Goal: Transaction & Acquisition: Book appointment/travel/reservation

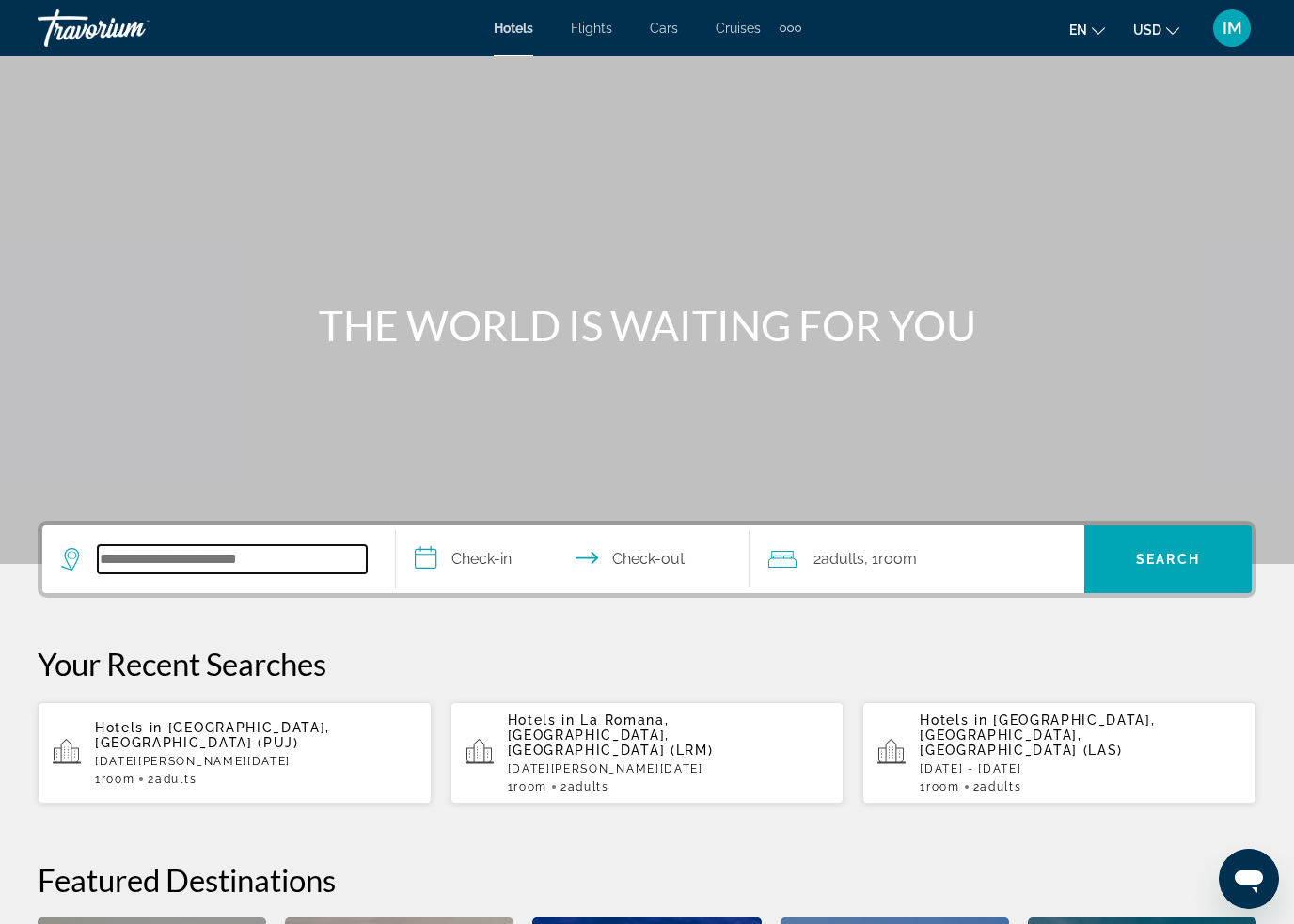
click at [167, 563] on input "Search hotel destination" at bounding box center [232, 560] width 269 height 28
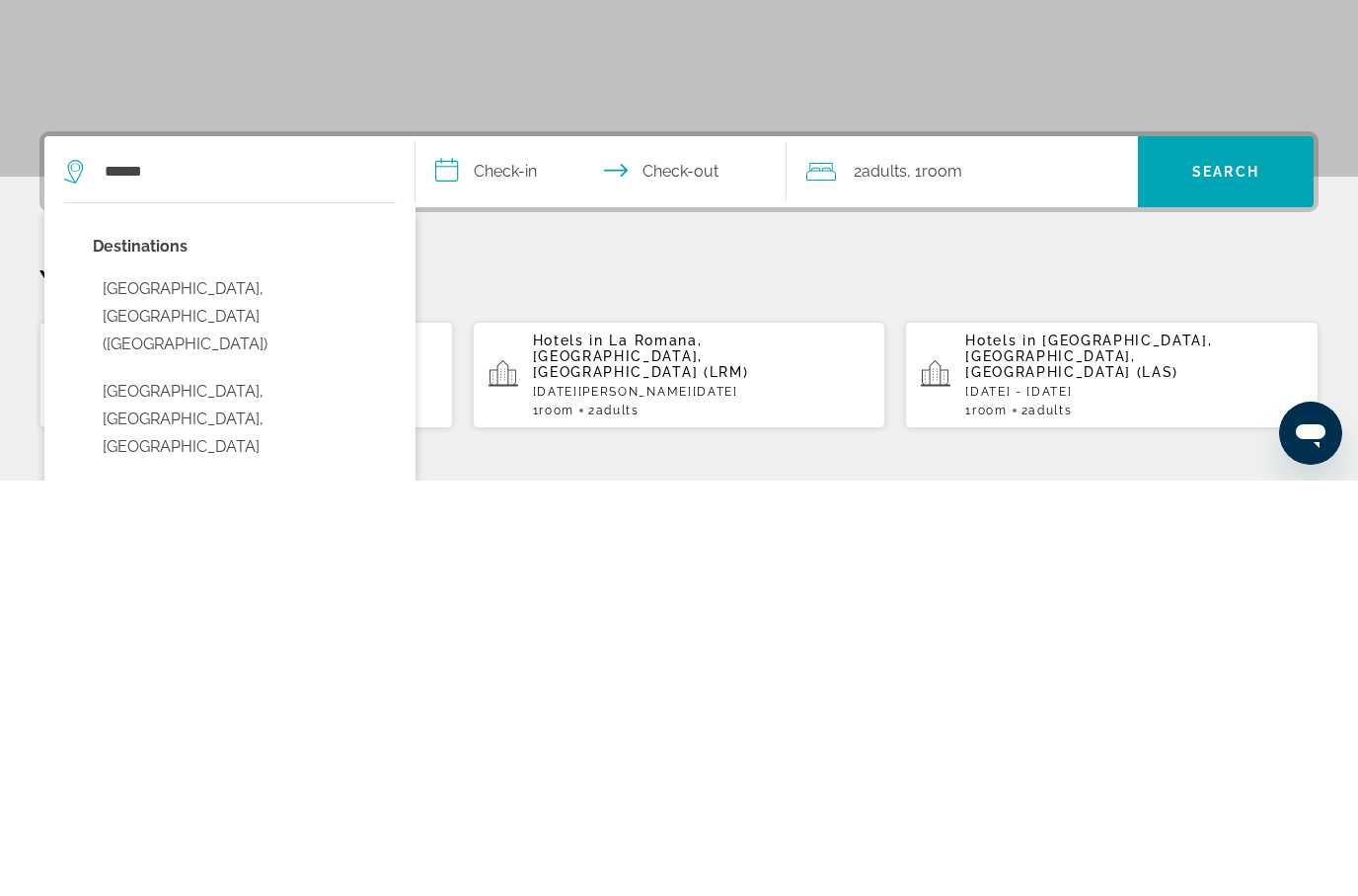
click at [165, 685] on button "[GEOGRAPHIC_DATA], [GEOGRAPHIC_DATA] ([GEOGRAPHIC_DATA])" at bounding box center [243, 731] width 303 height 92
type input "**********"
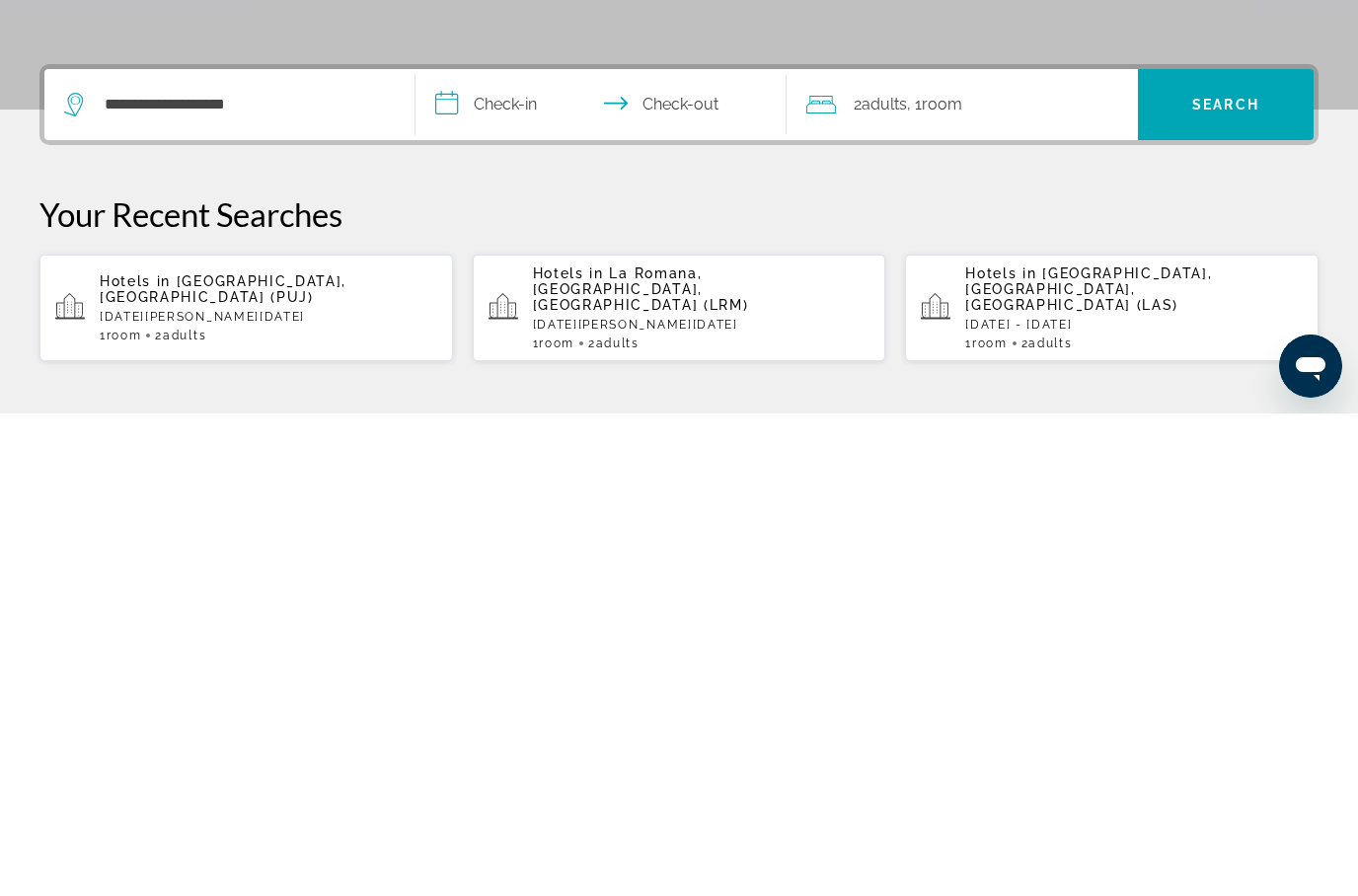
click at [462, 551] on input "**********" at bounding box center [604, 589] width 378 height 76
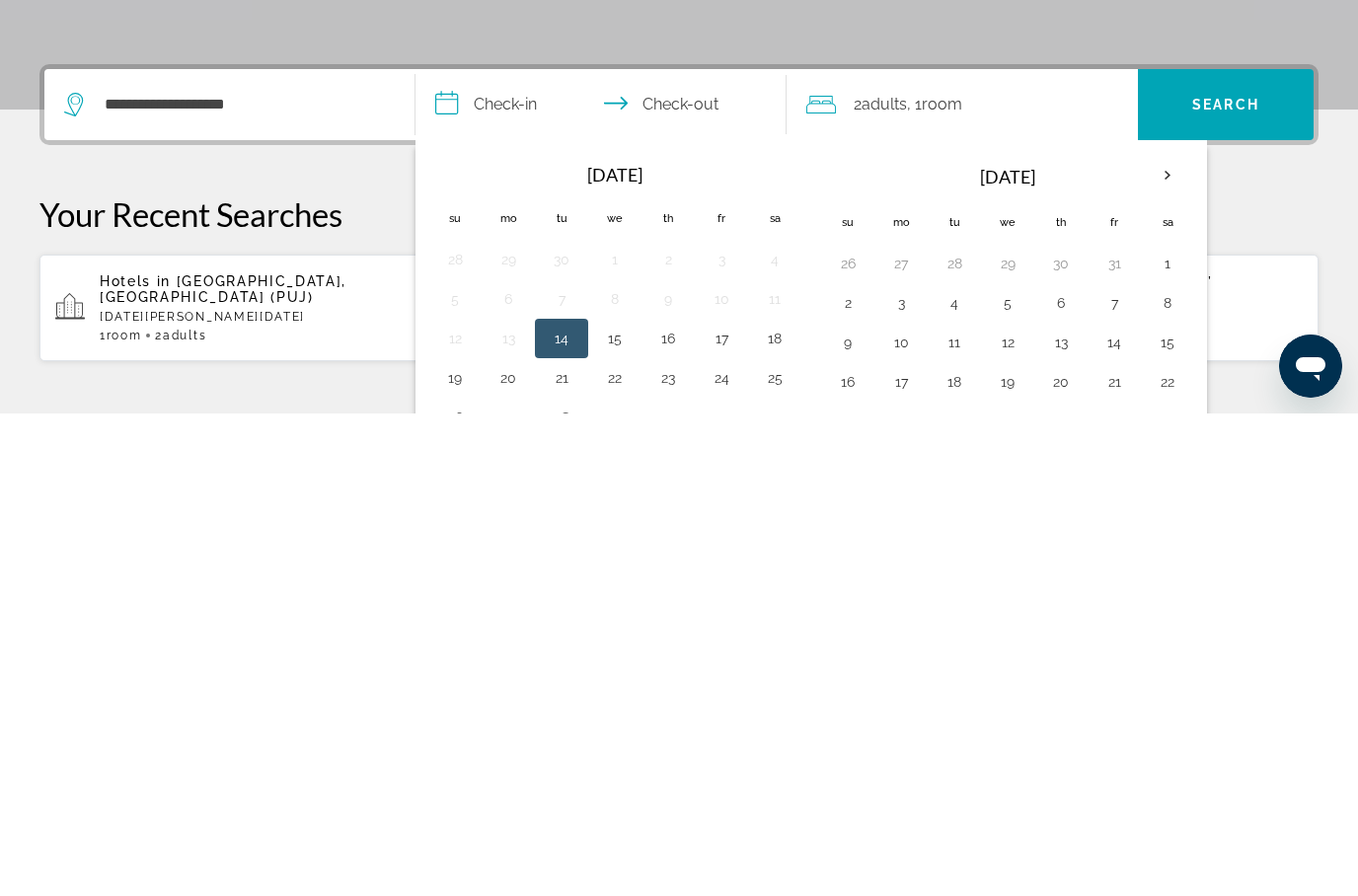
scroll to position [483, 0]
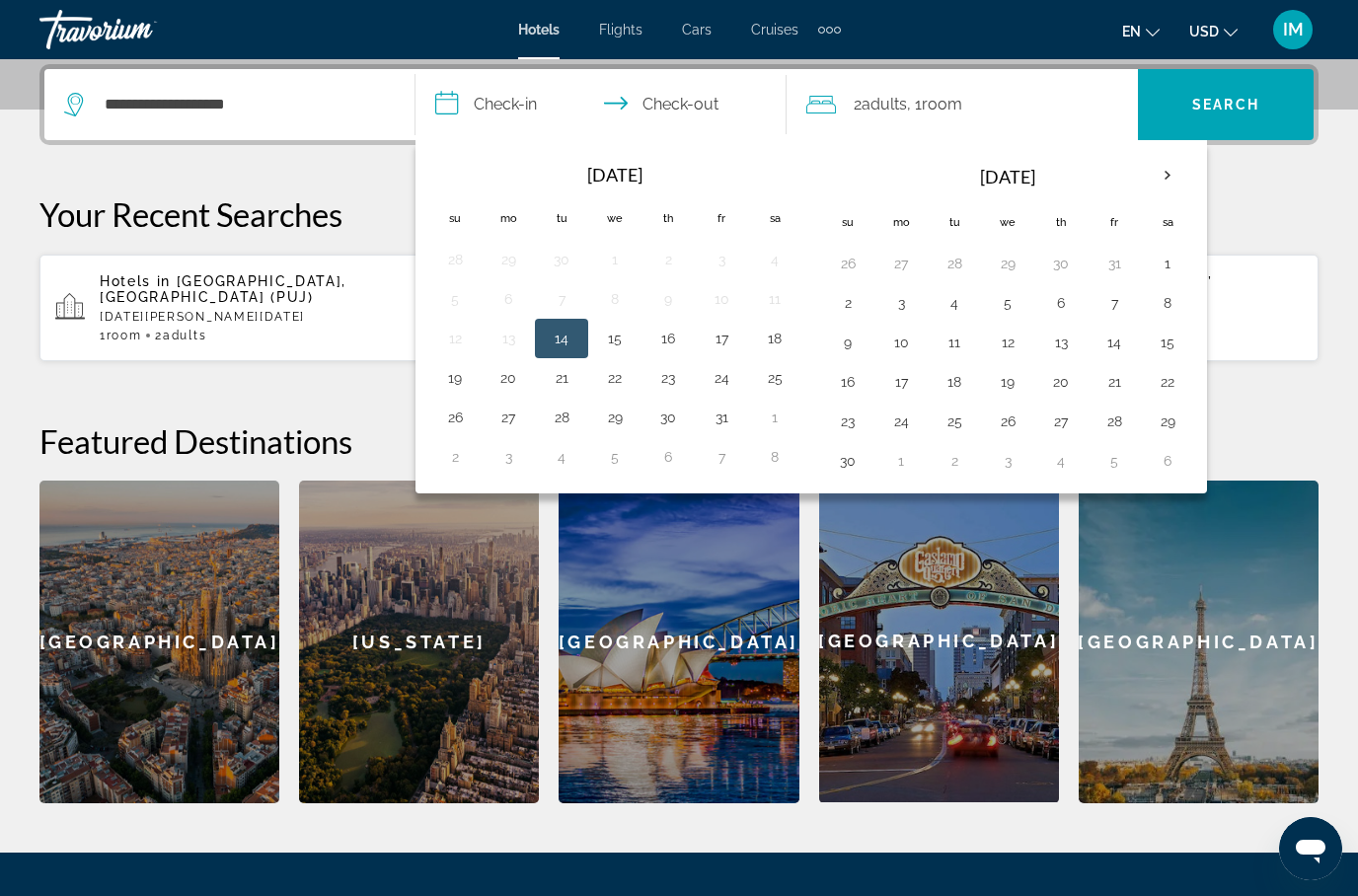
click at [1160, 184] on th "Next month" at bounding box center [1167, 176] width 54 height 44
click at [1176, 177] on th "Next month" at bounding box center [1167, 176] width 54 height 44
click at [1175, 298] on button "10" at bounding box center [1167, 303] width 32 height 28
click at [1179, 346] on button "17" at bounding box center [1167, 343] width 32 height 28
type input "**********"
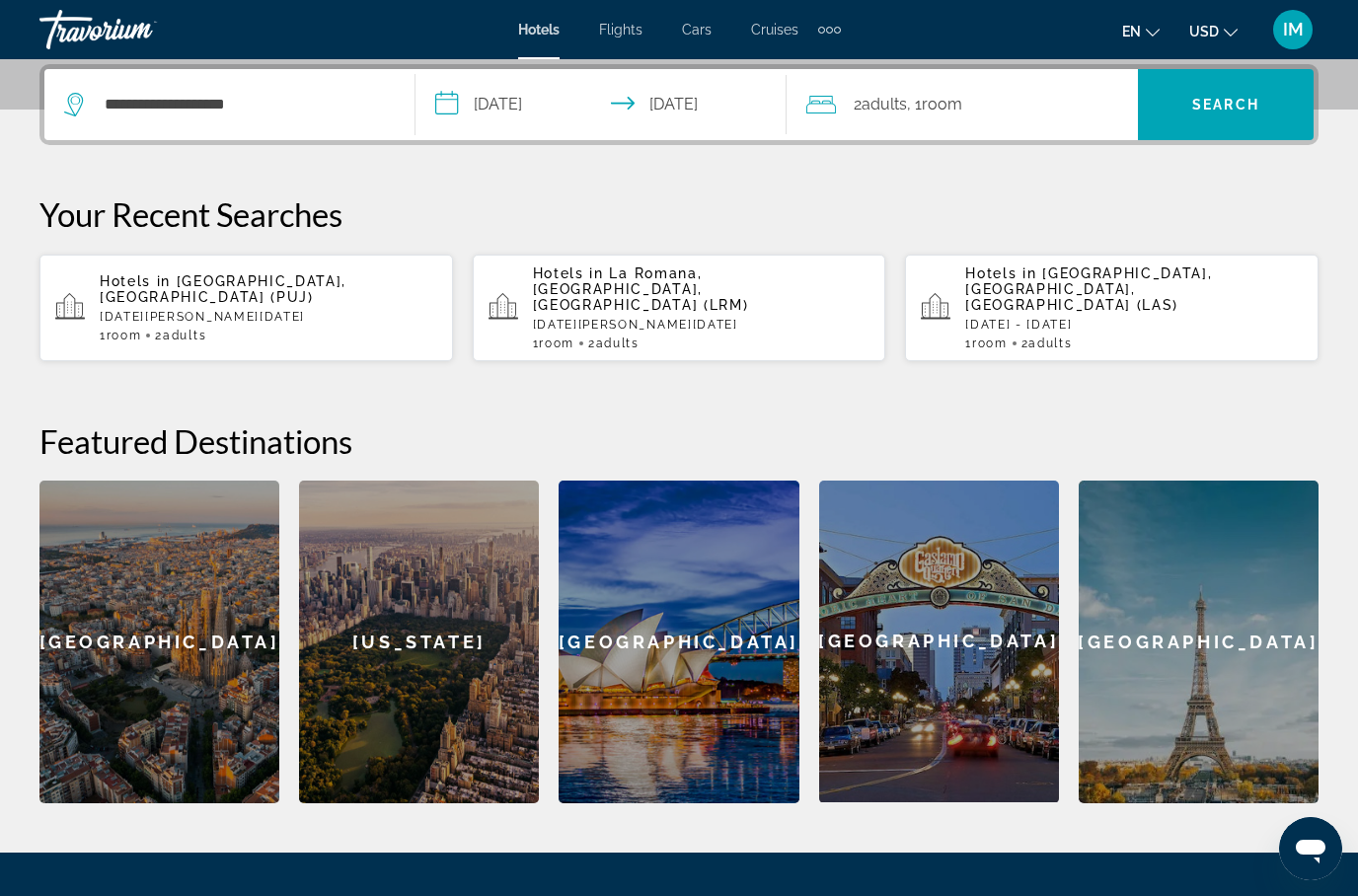
click at [1235, 101] on span "Search" at bounding box center [1226, 104] width 68 height 16
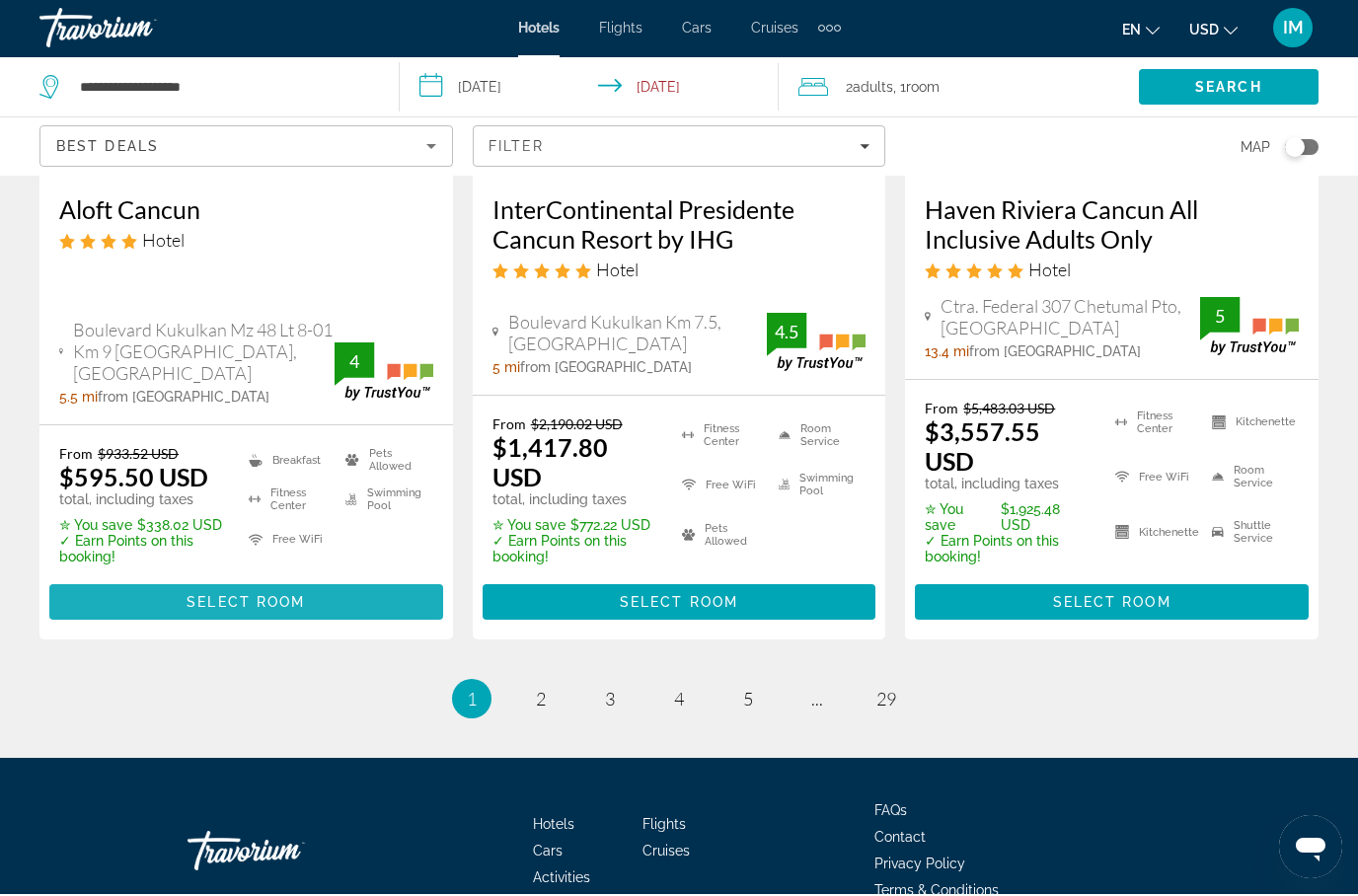
scroll to position [2832, 0]
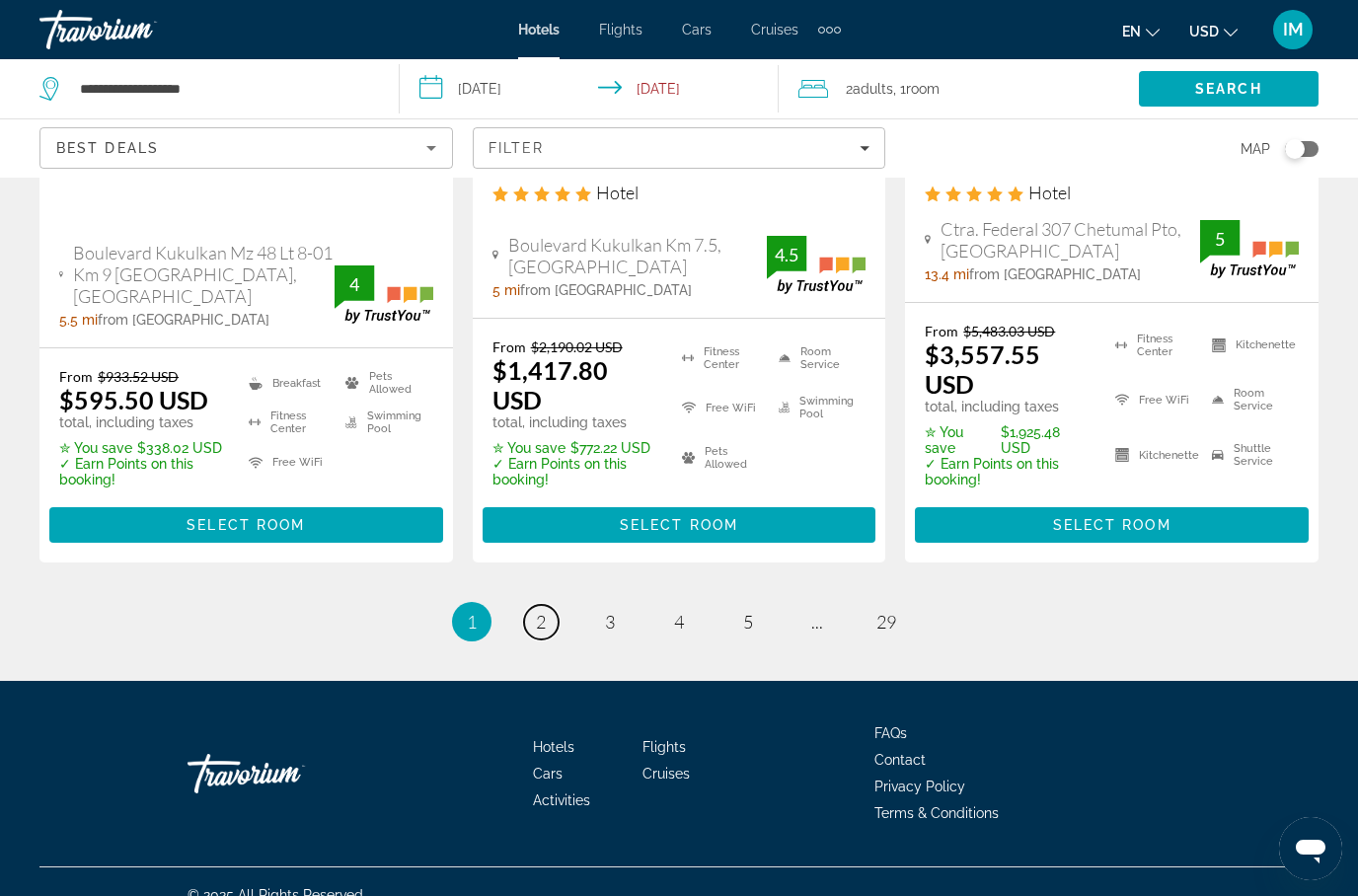
click at [530, 605] on link "page 2" at bounding box center [540, 622] width 35 height 35
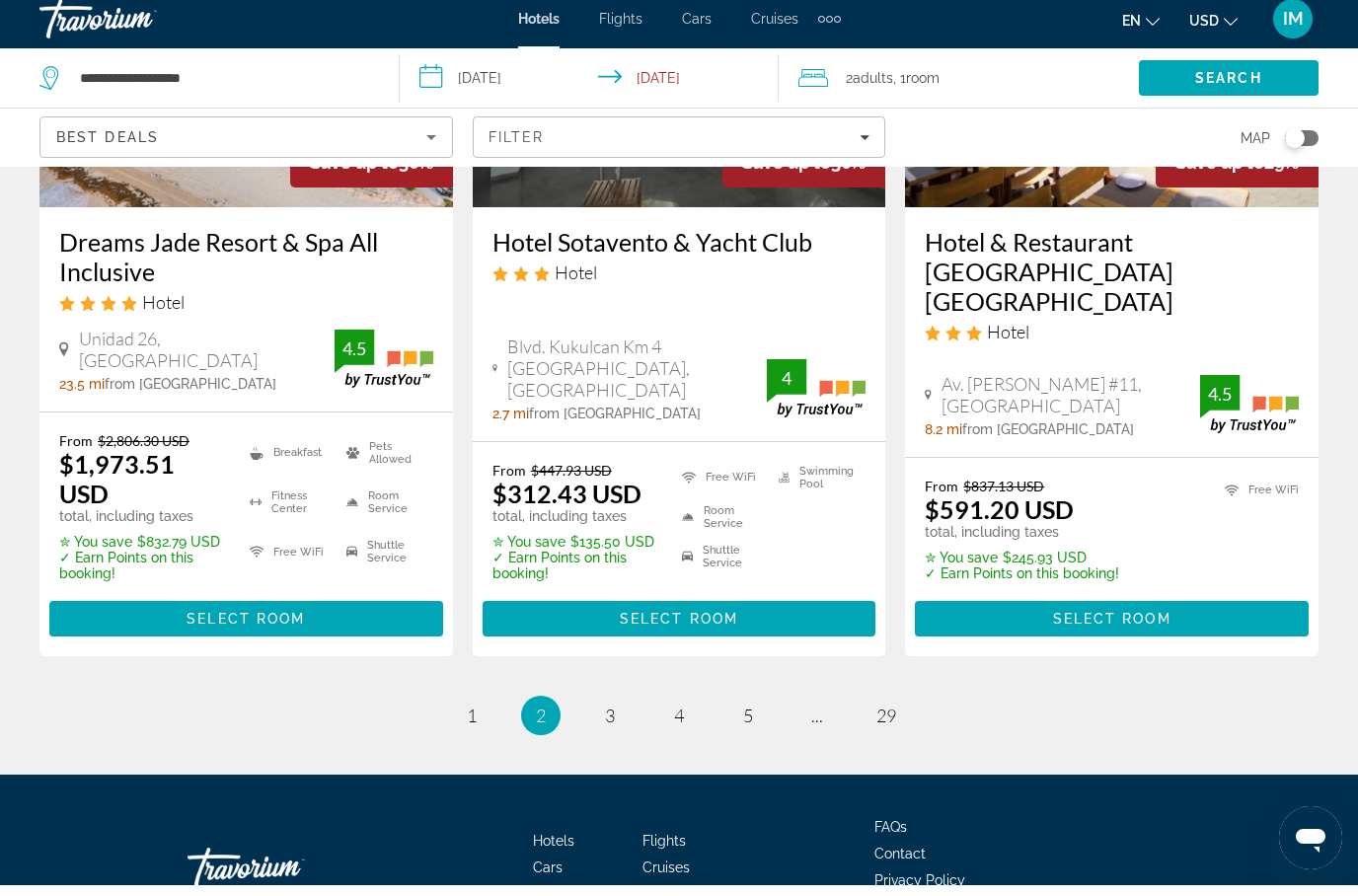
scroll to position [2887, 0]
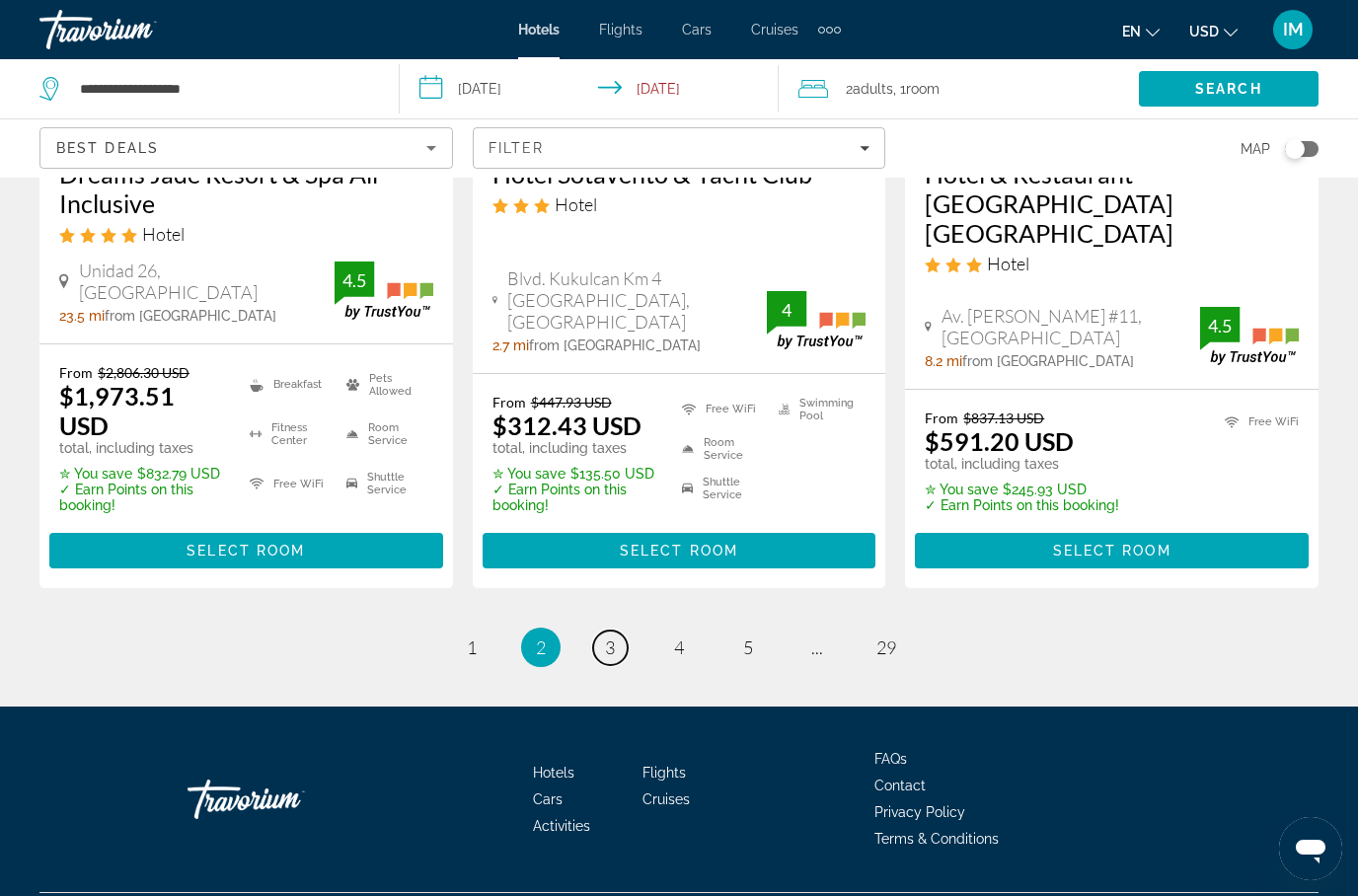
click at [612, 637] on span "3" at bounding box center [610, 648] width 10 height 22
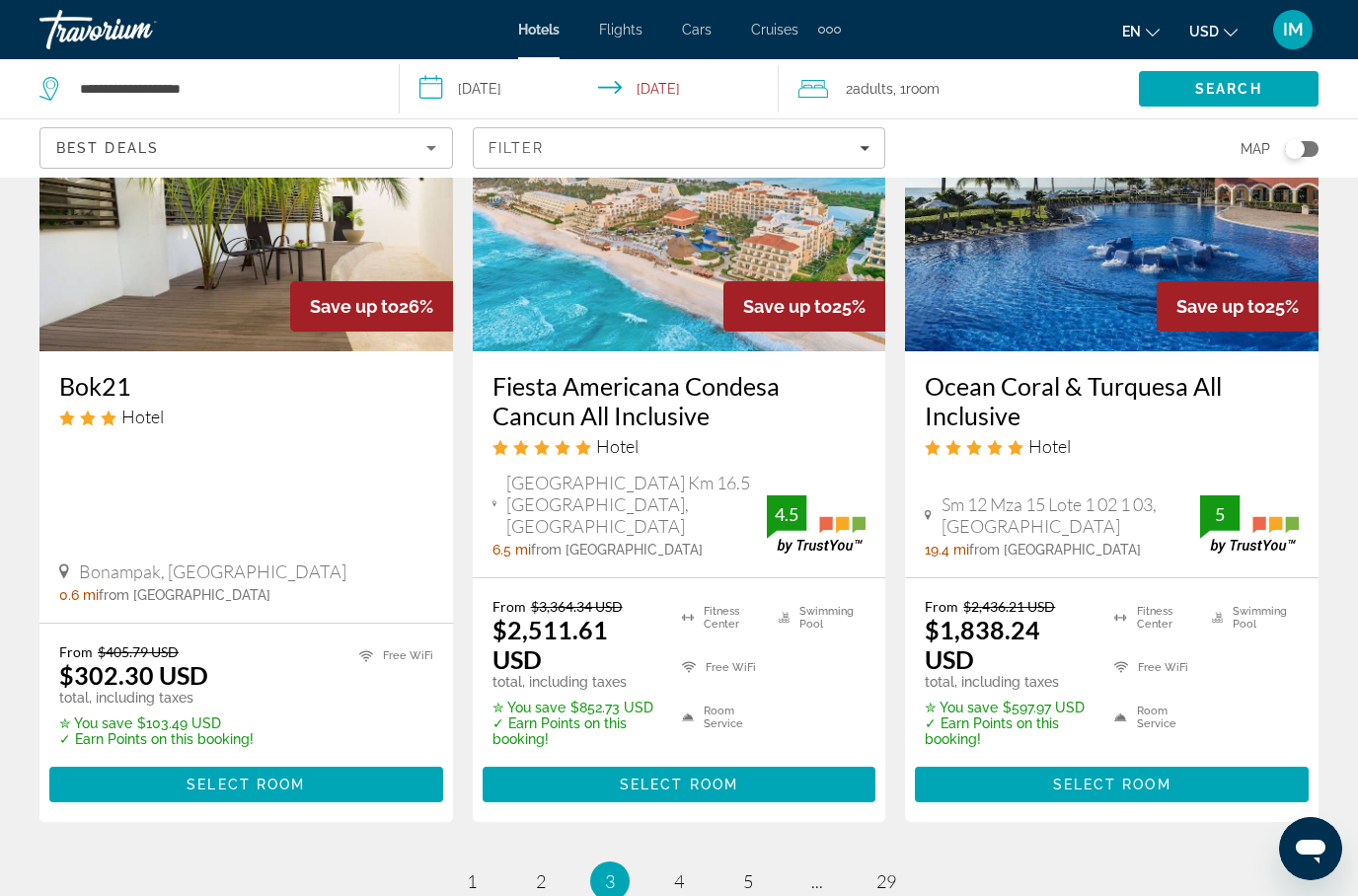
scroll to position [2826, 0]
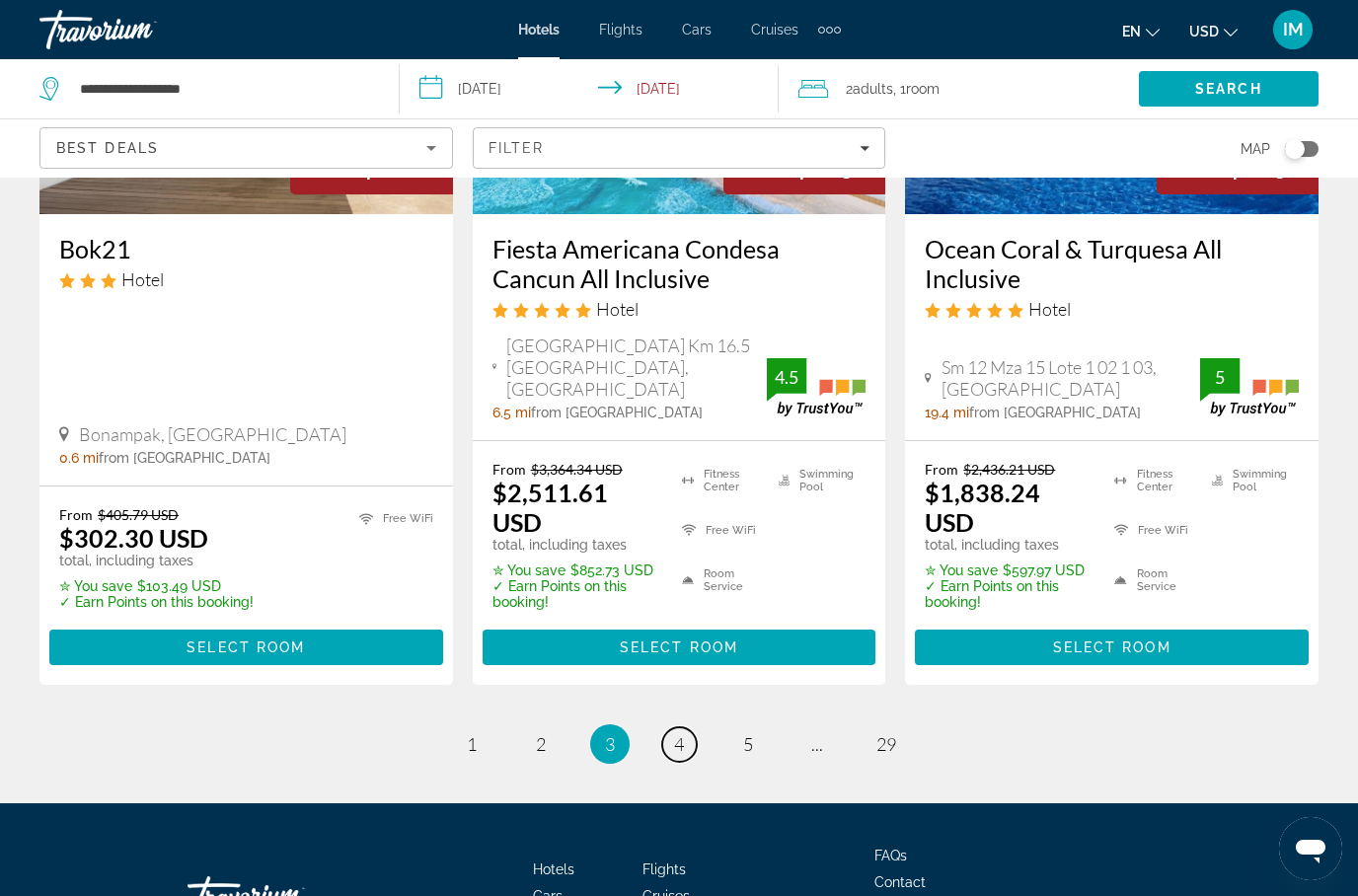
click at [680, 733] on span "4" at bounding box center [679, 744] width 10 height 22
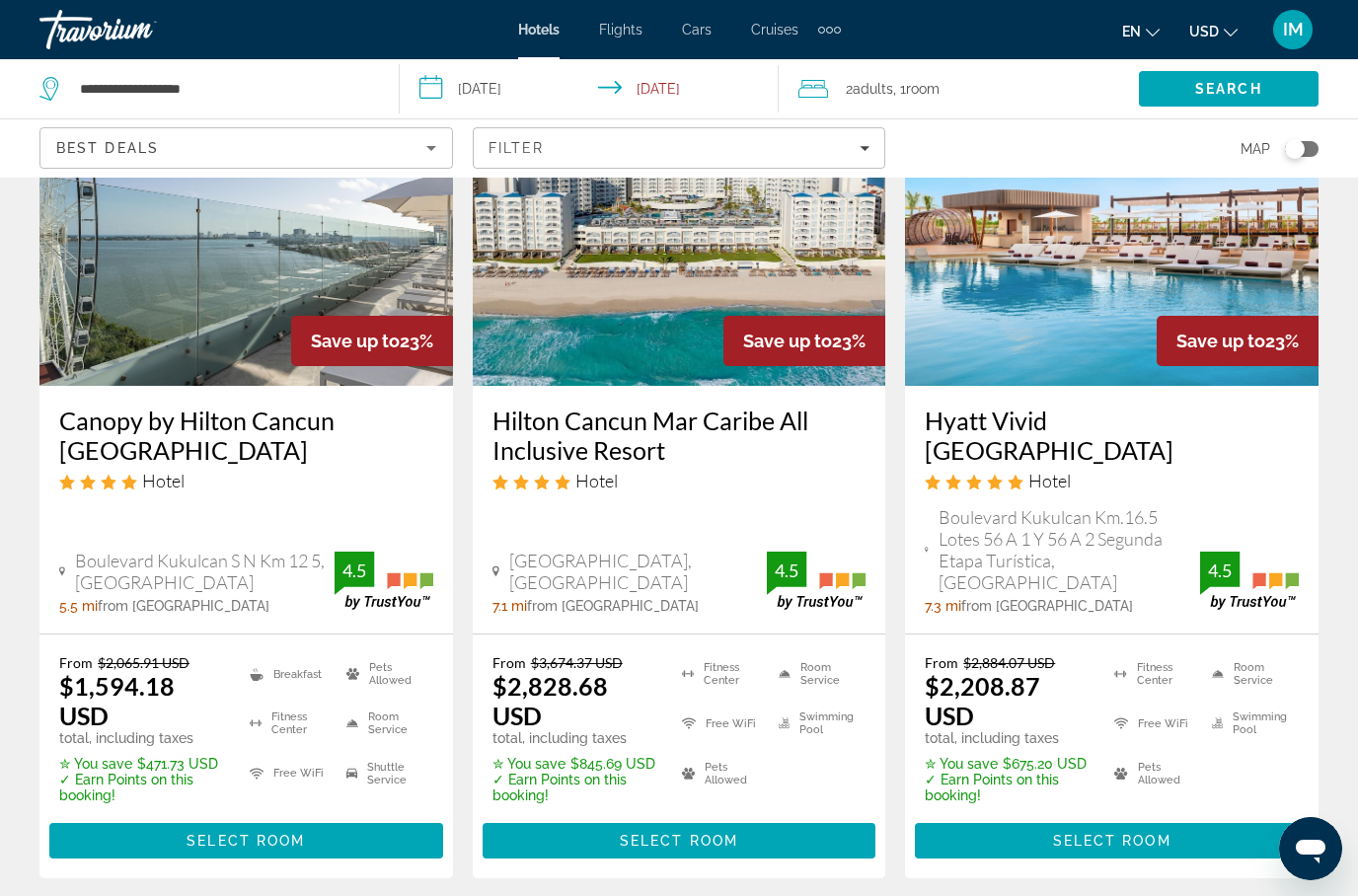
scroll to position [2757, 0]
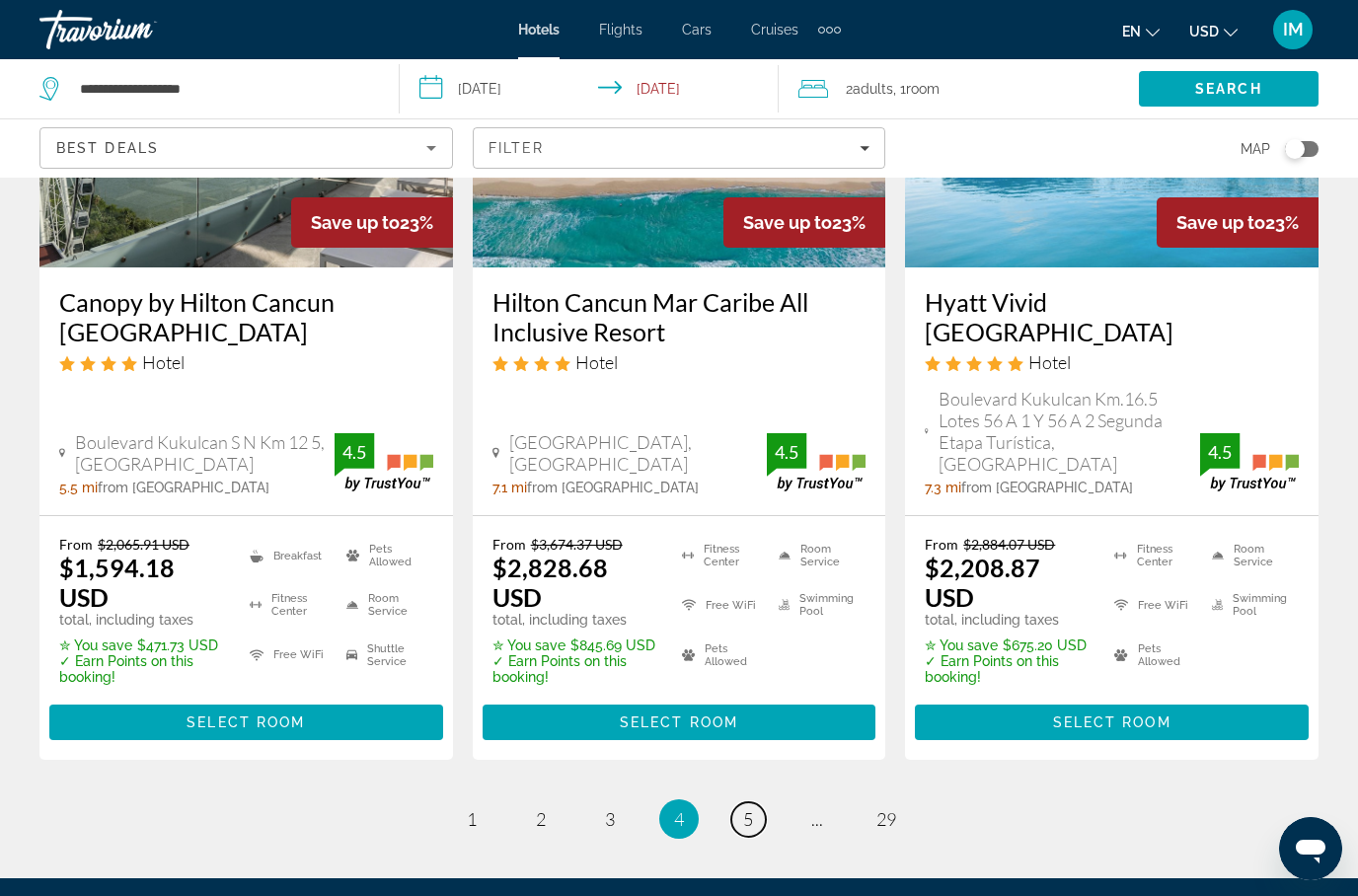
click at [743, 803] on link "page 5" at bounding box center [748, 820] width 35 height 35
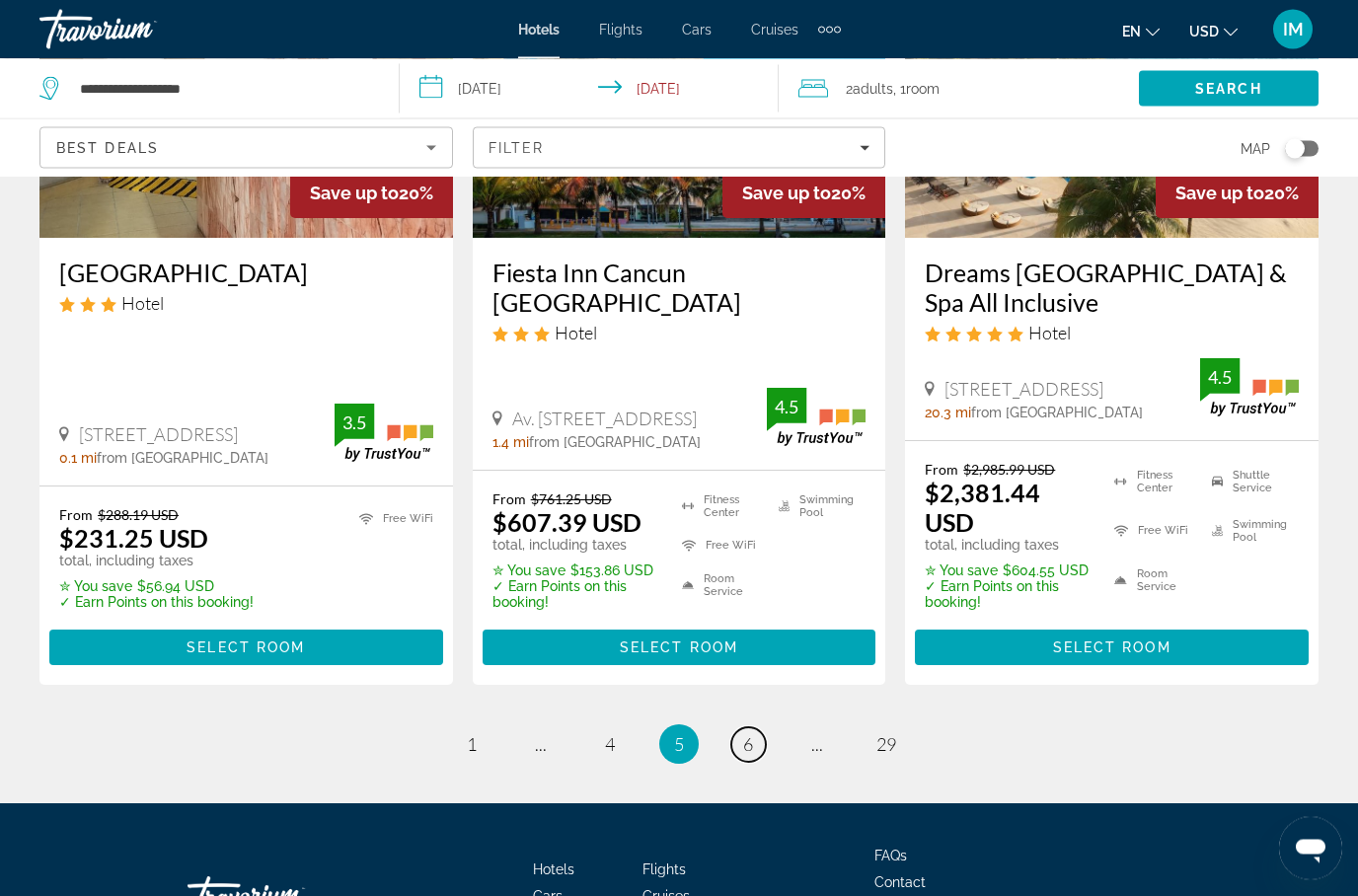
scroll to position [2802, 0]
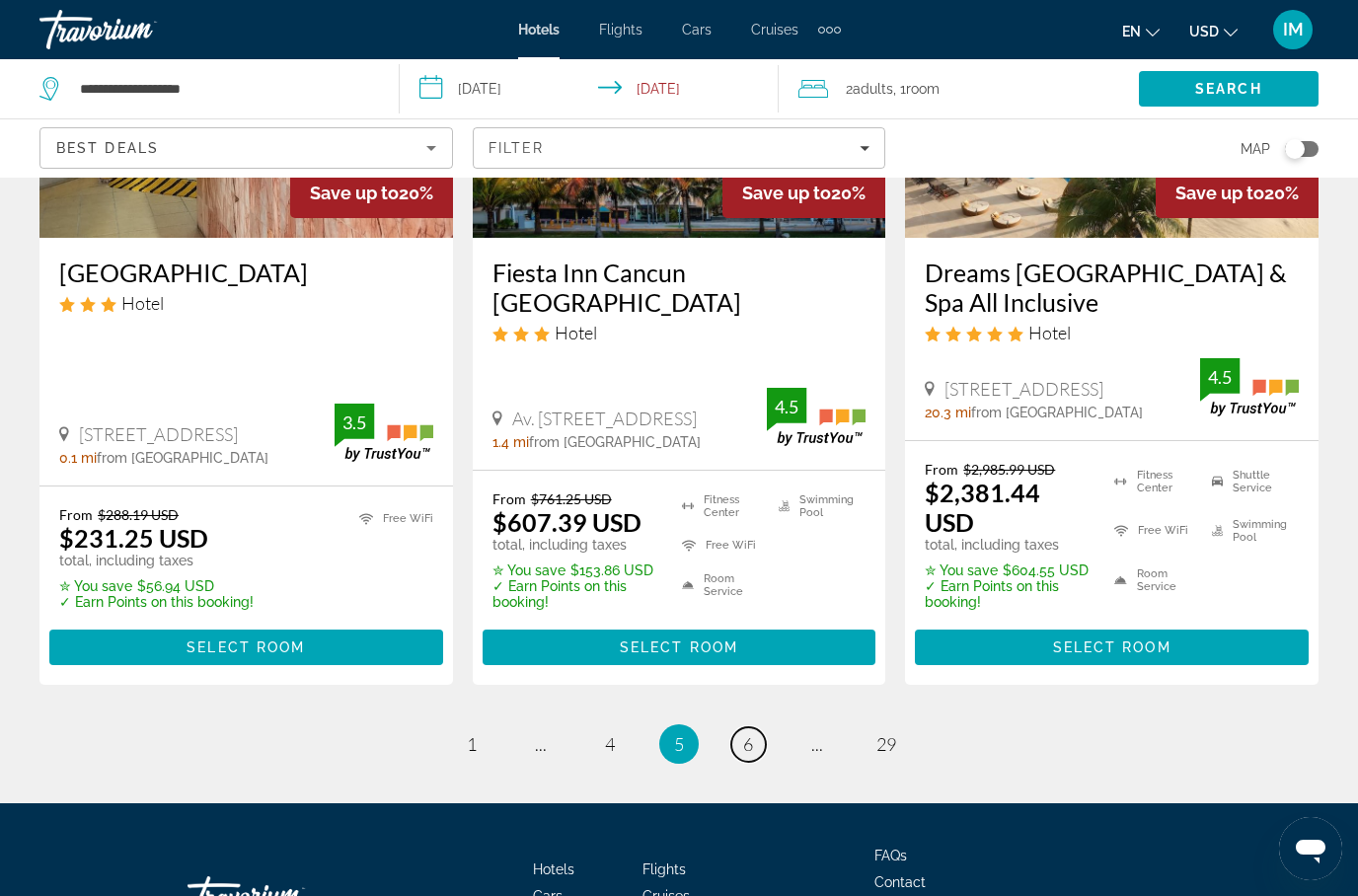
click at [751, 733] on span "6" at bounding box center [748, 744] width 10 height 22
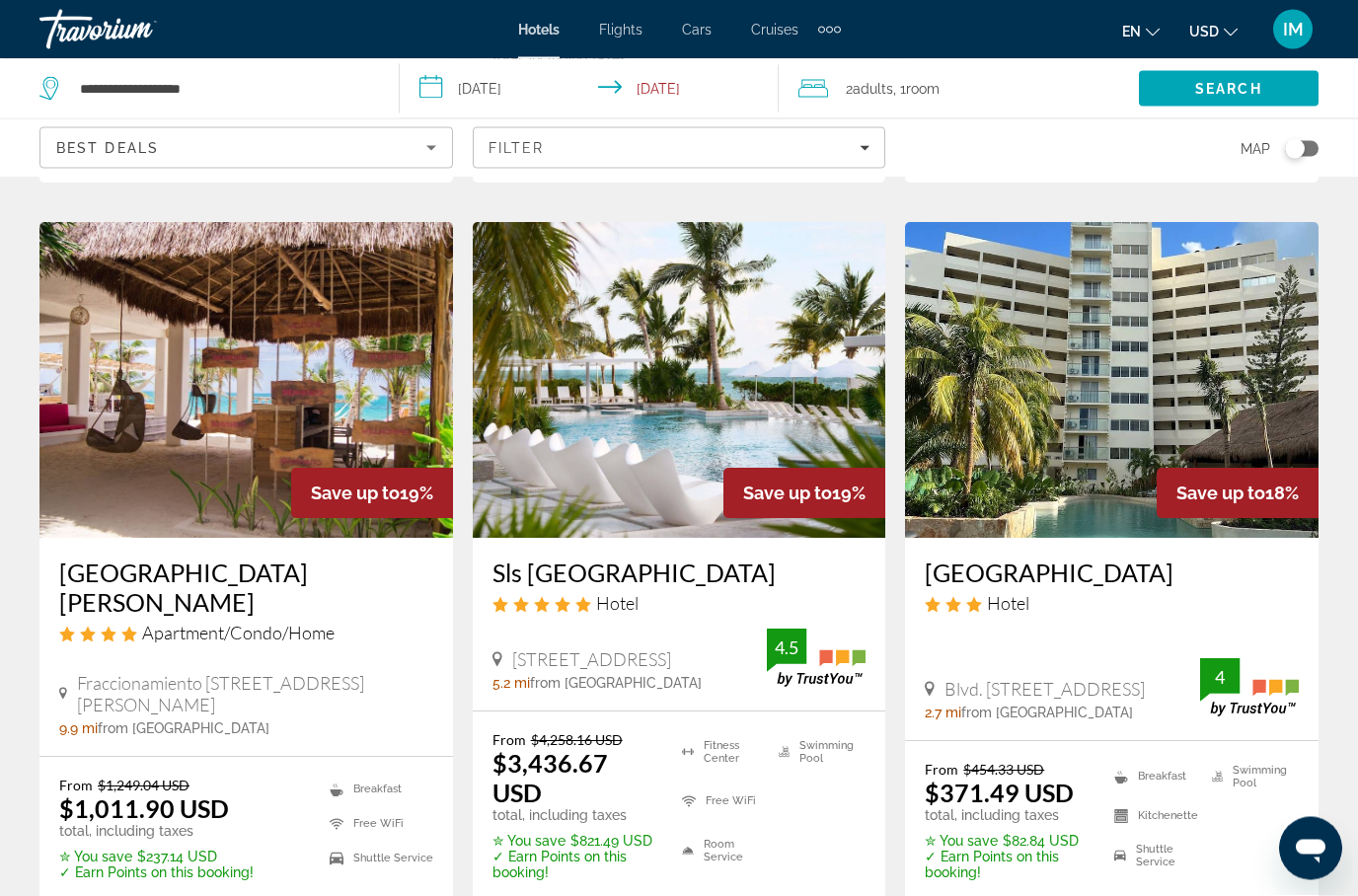
scroll to position [2628, 0]
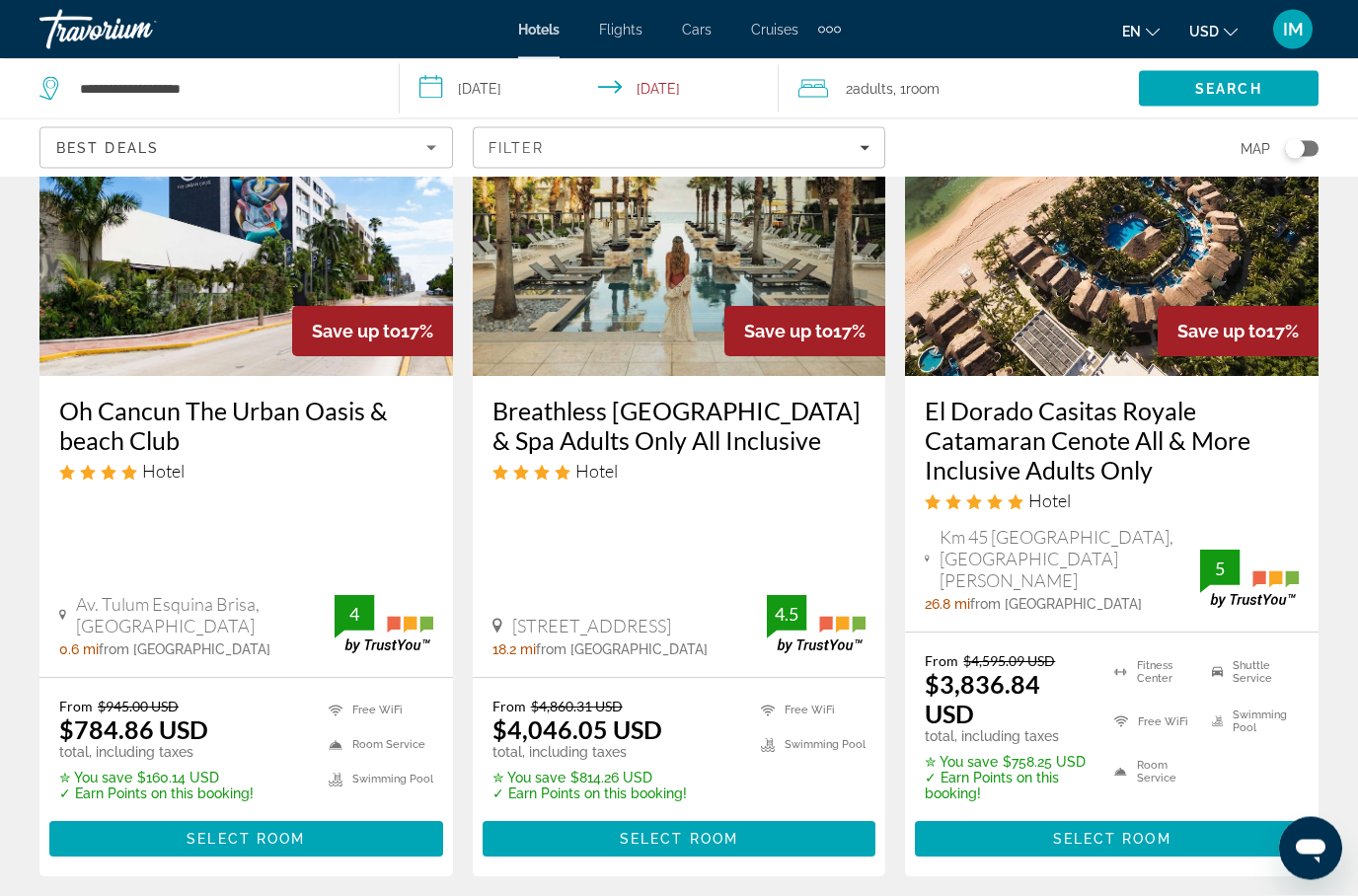
scroll to position [2783, 0]
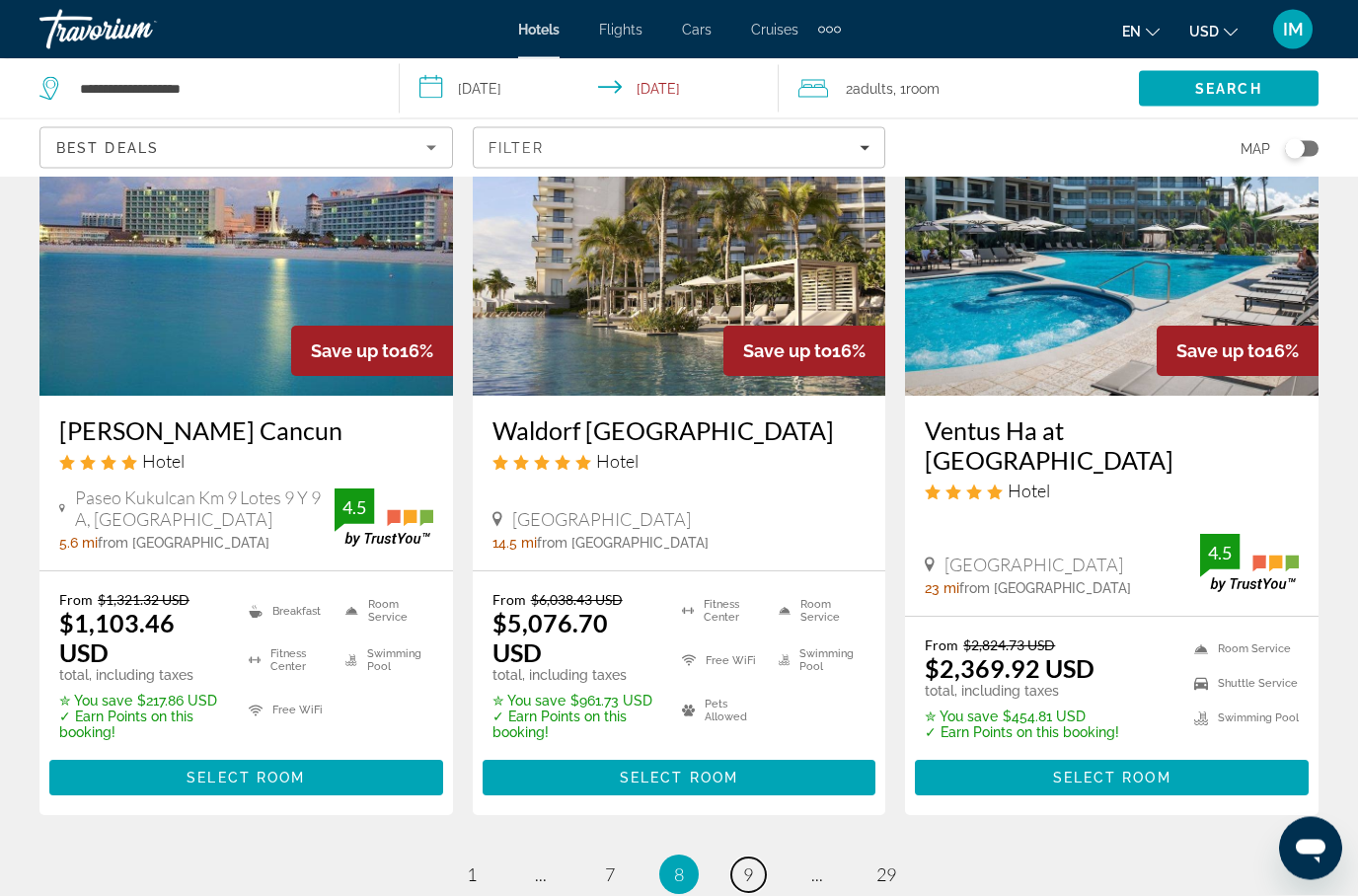
scroll to position [2748, 0]
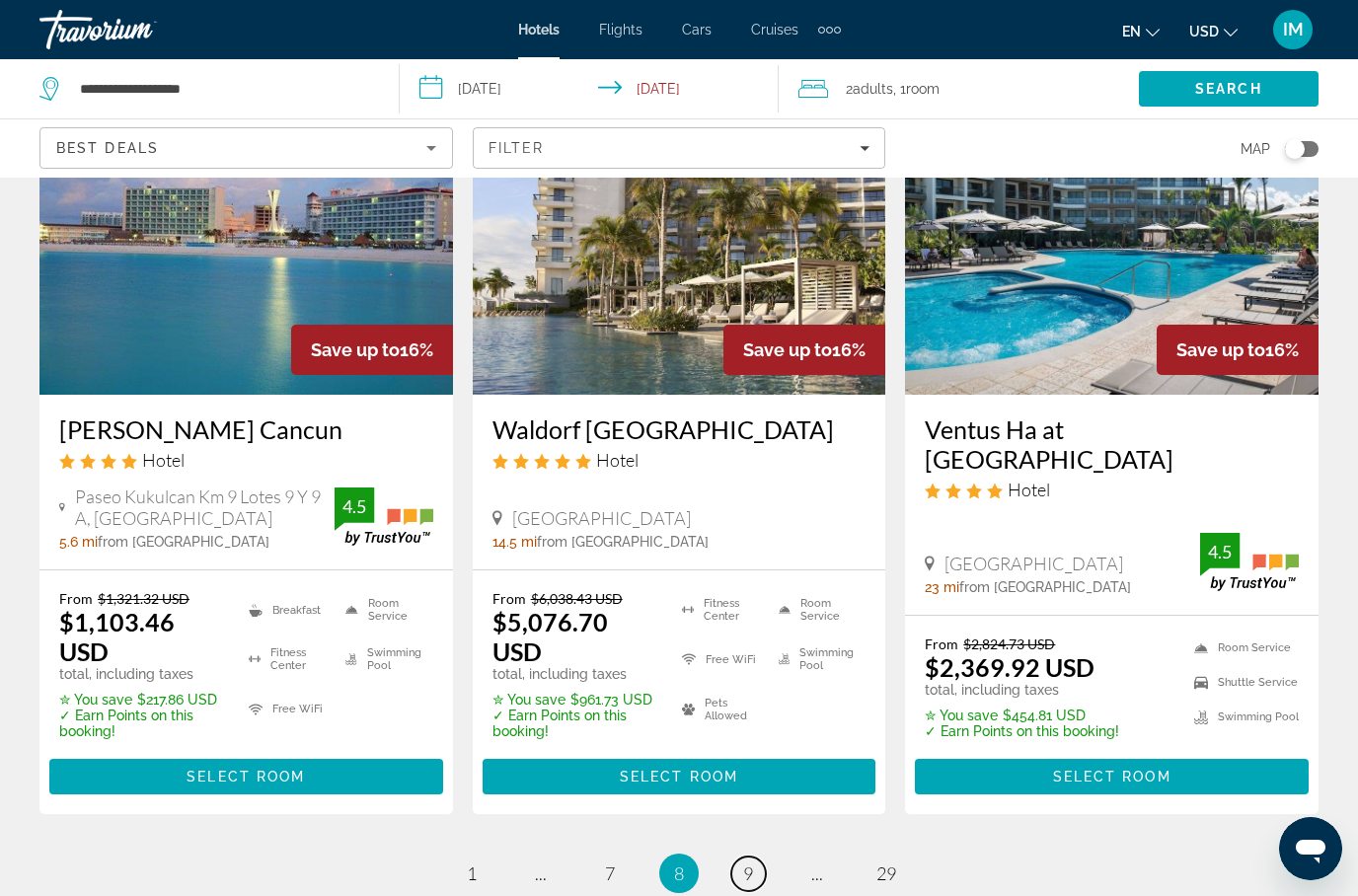
click at [749, 862] on span "9" at bounding box center [748, 873] width 10 height 22
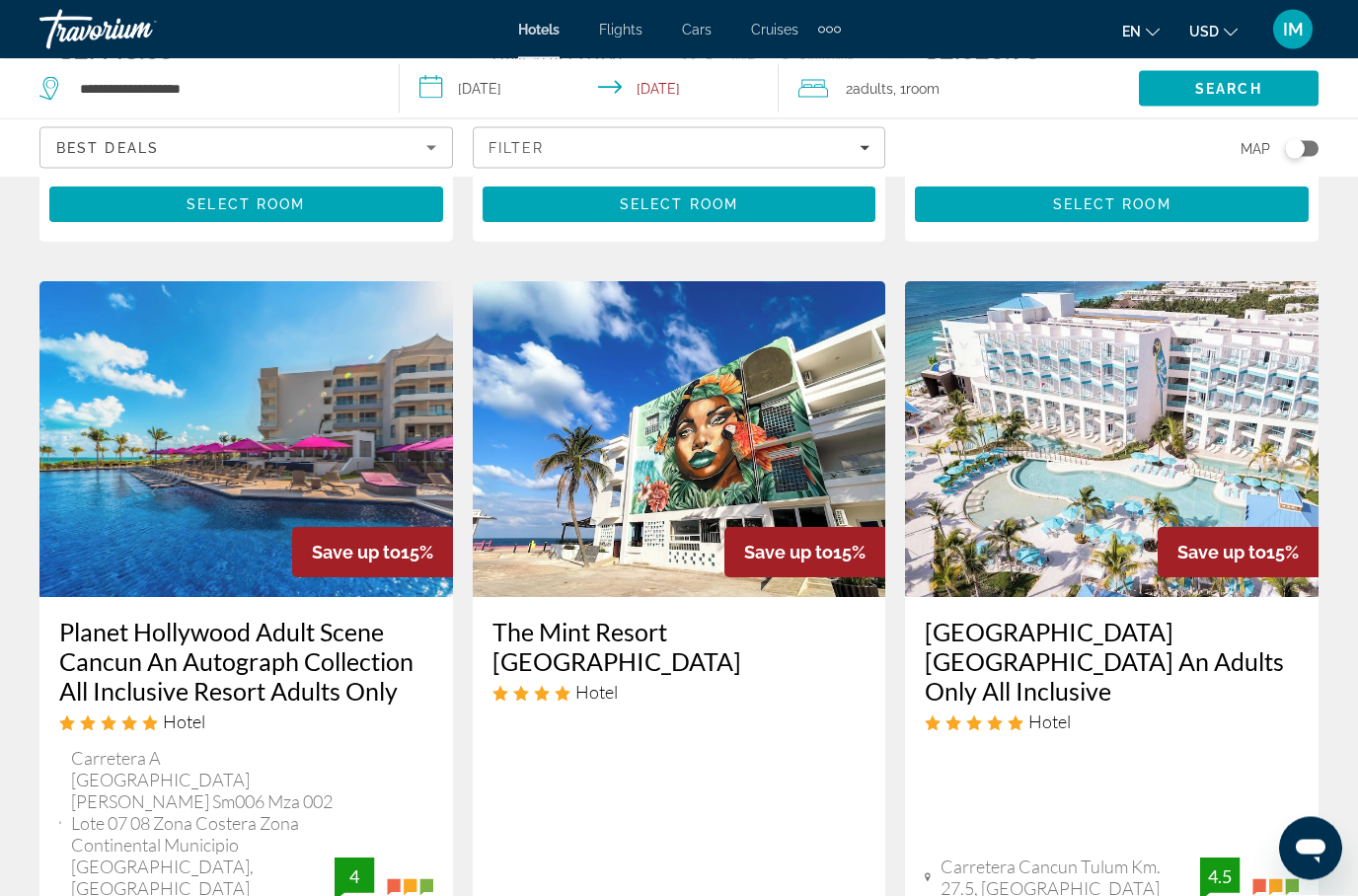
scroll to position [1603, 0]
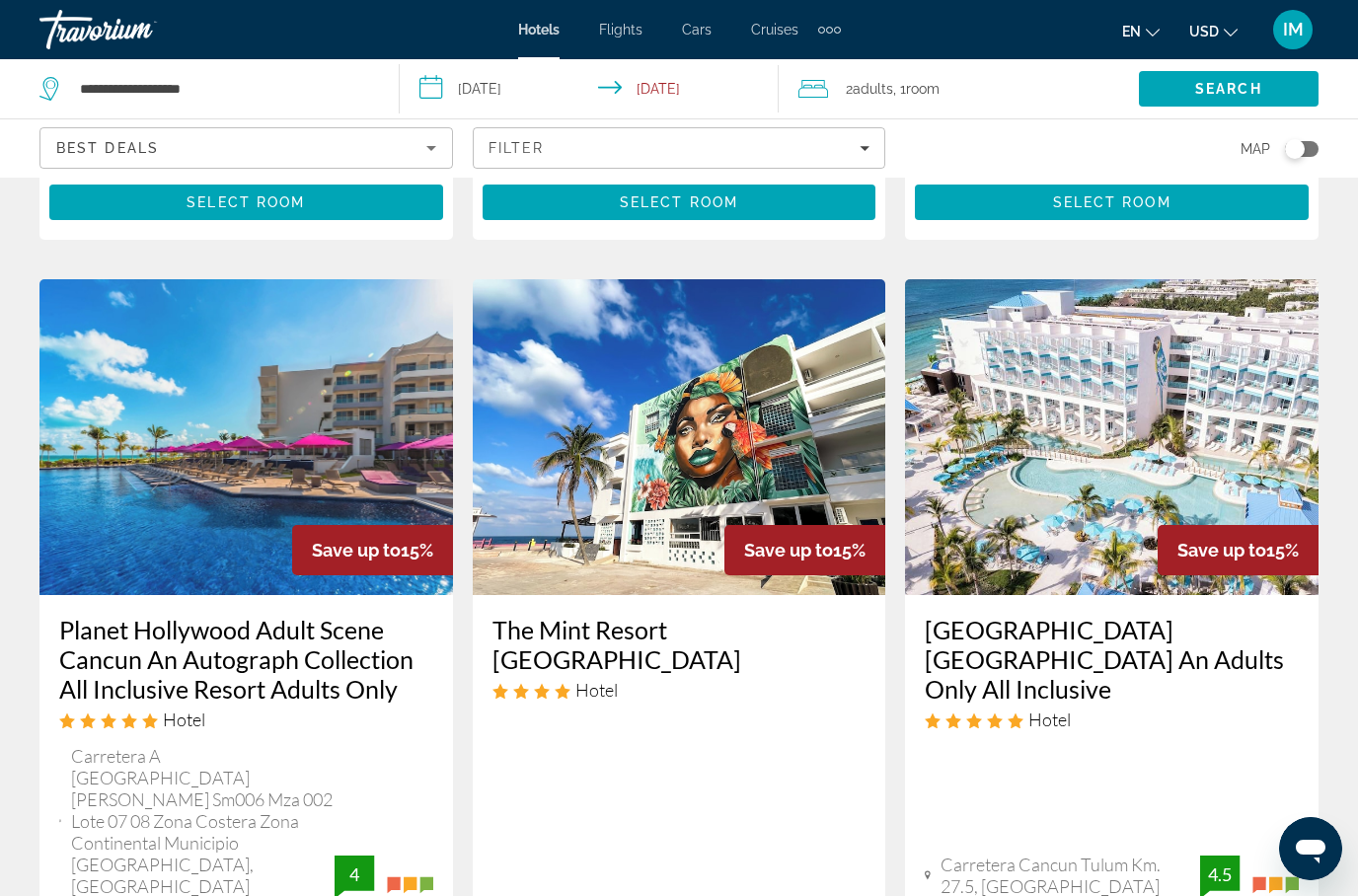
click at [14, 577] on div "Hotel Search Results - 339 places to spend your time Save up to 16% SLS [GEOGRA…" at bounding box center [679, 326] width 1358 height 3463
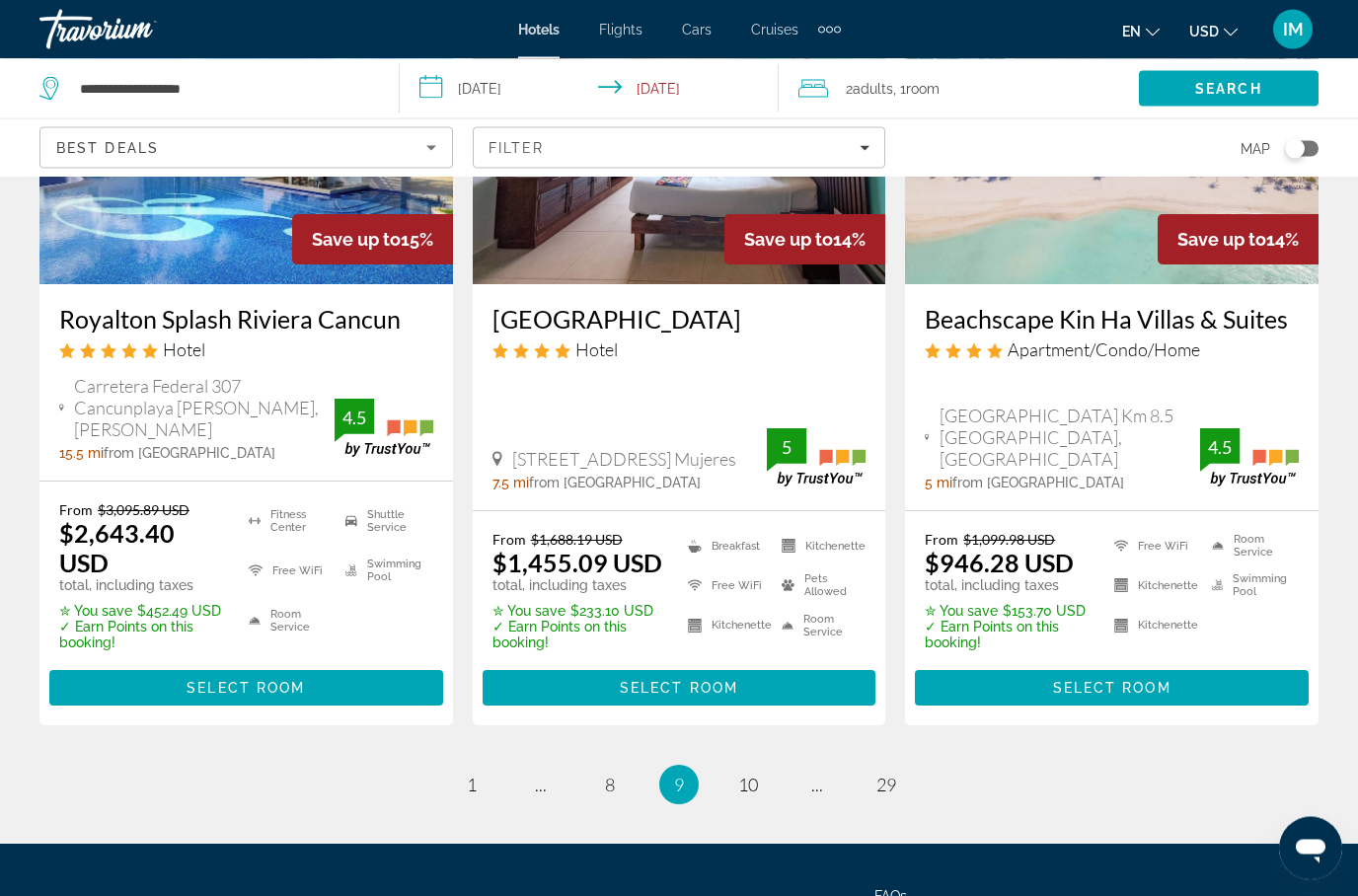
scroll to position [2873, 0]
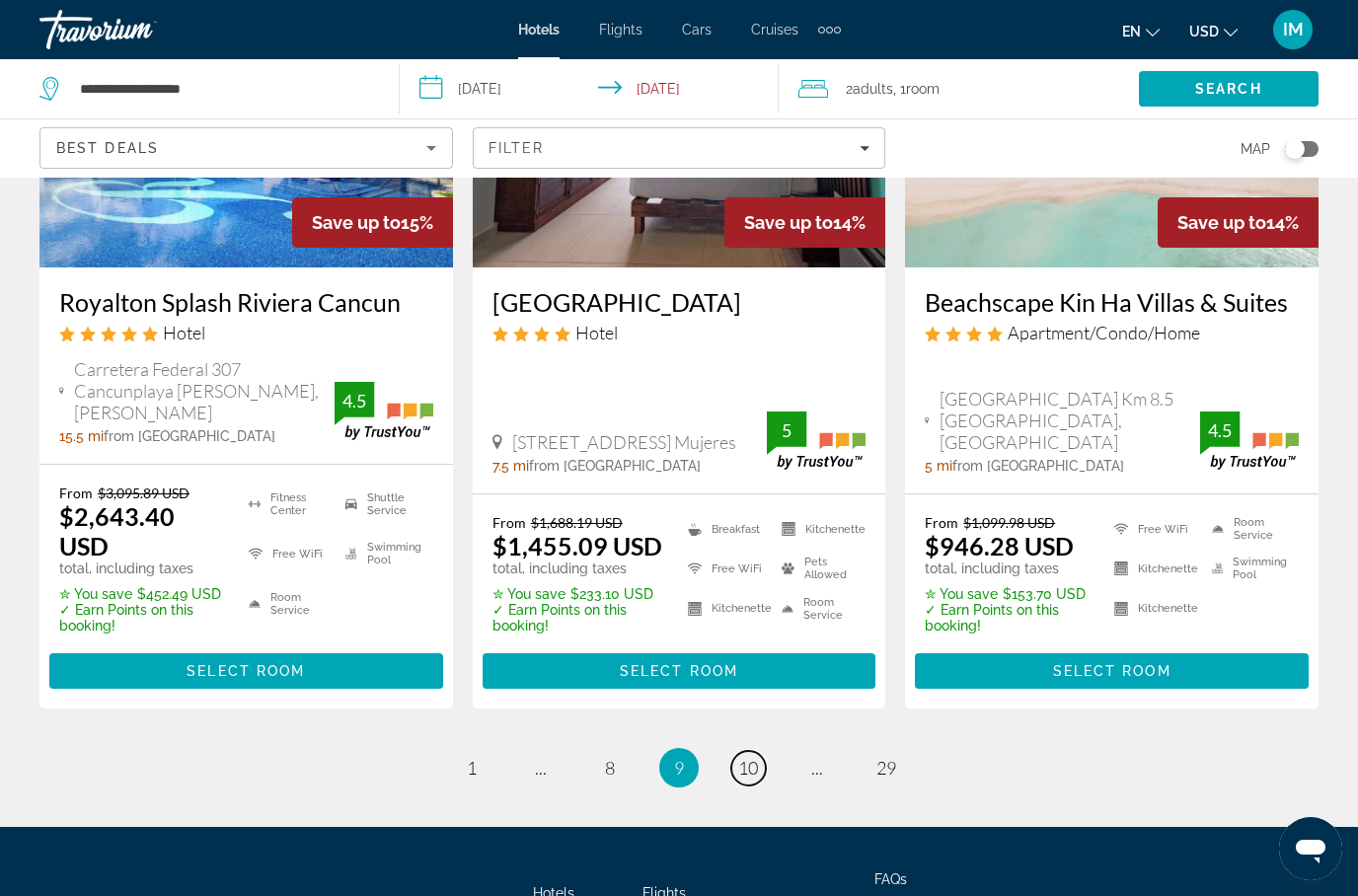
click at [748, 757] on span "10" at bounding box center [748, 768] width 20 height 22
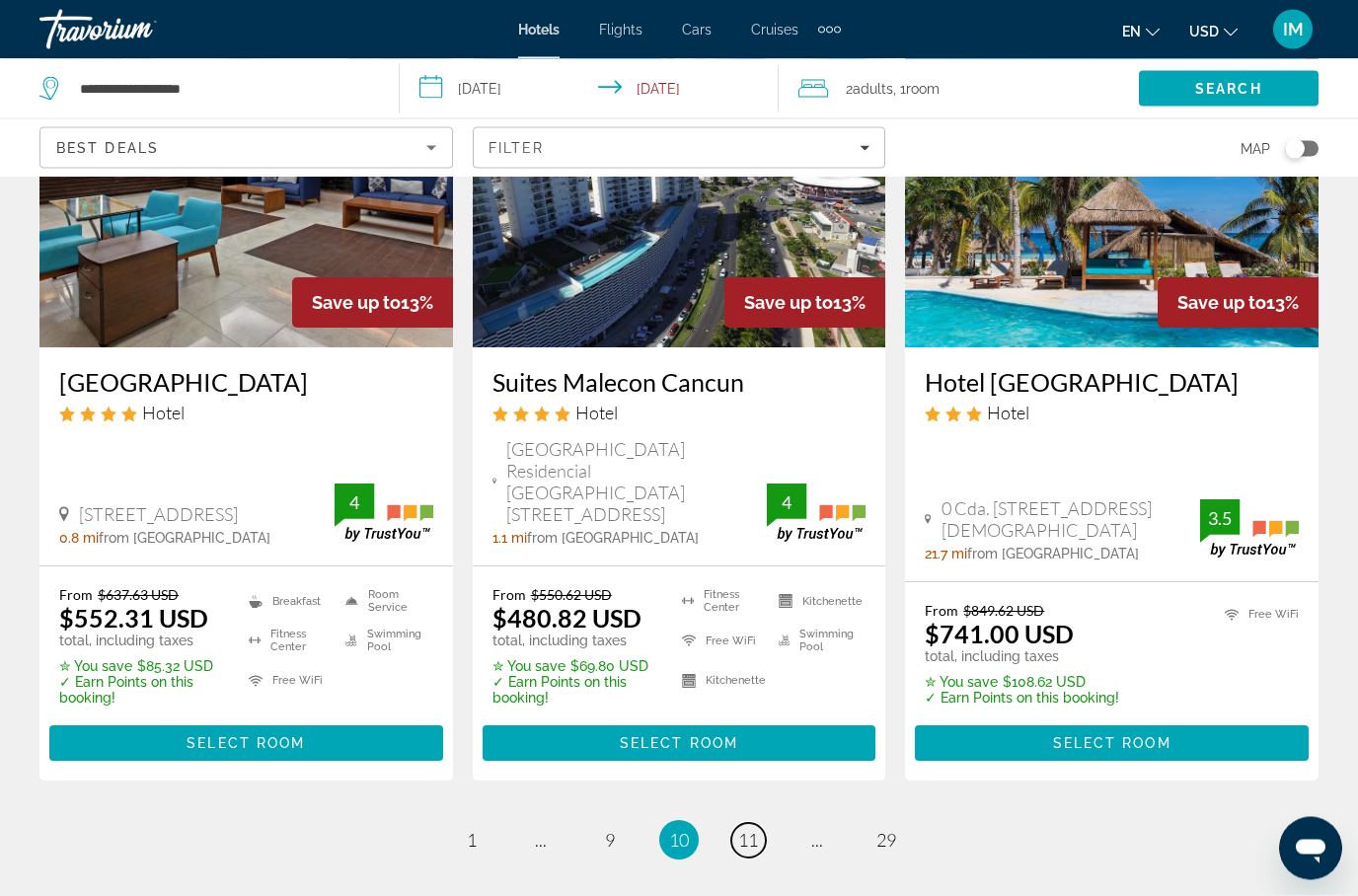
scroll to position [2851, 0]
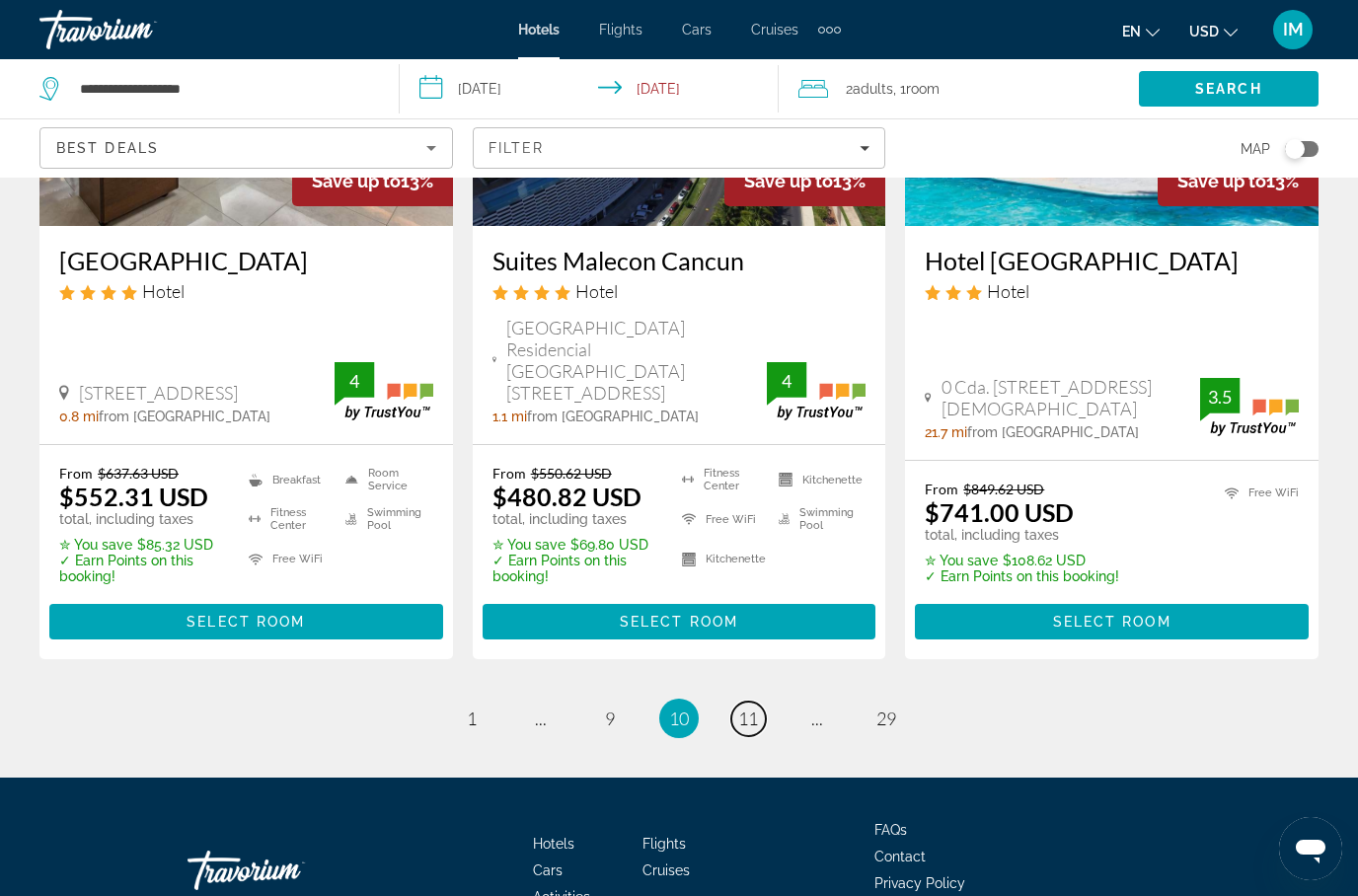
click at [749, 707] on span "11" at bounding box center [748, 718] width 20 height 22
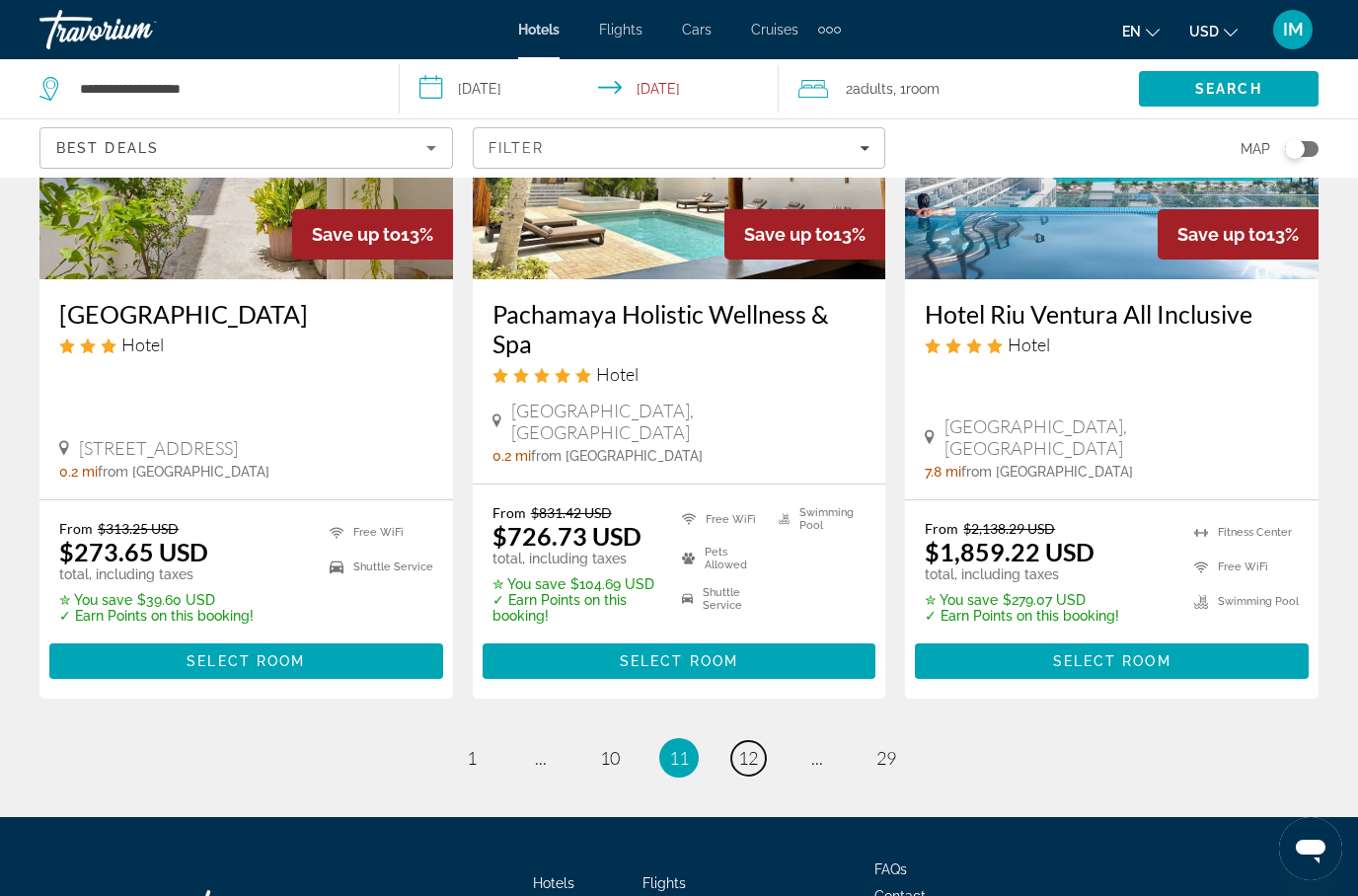
scroll to position [2668, 0]
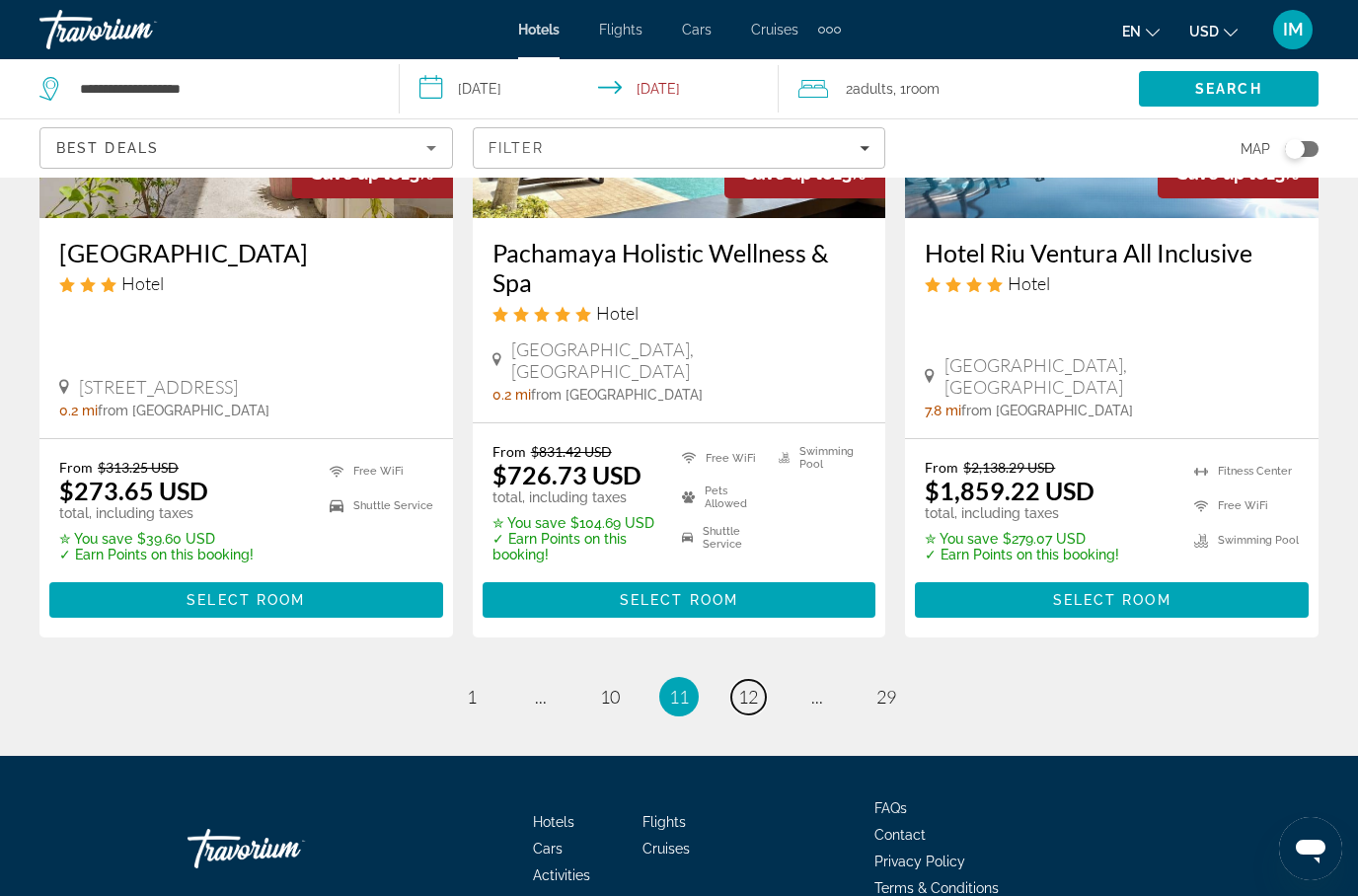
click at [749, 685] on span "12" at bounding box center [748, 696] width 20 height 22
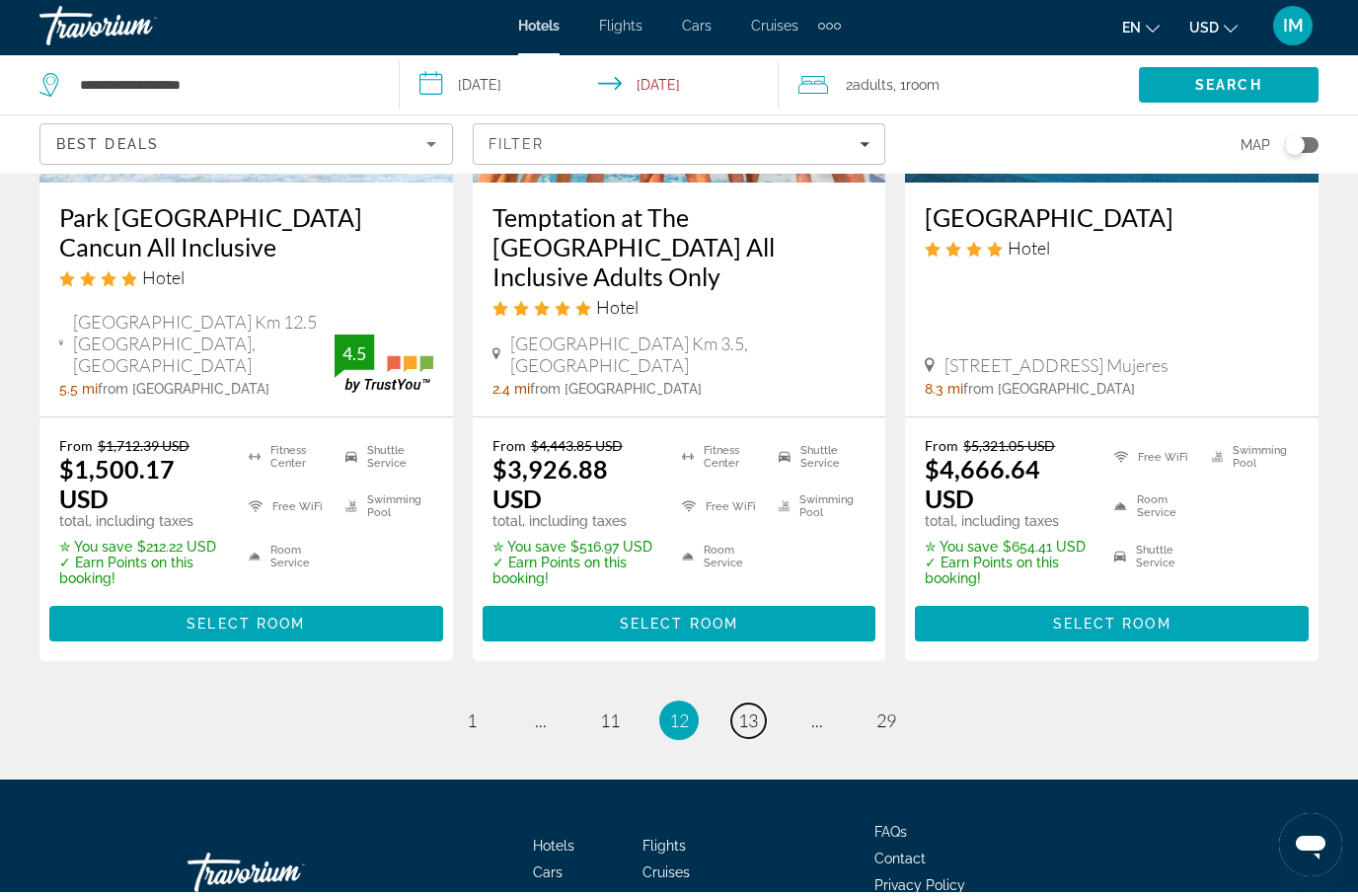
scroll to position [2962, 0]
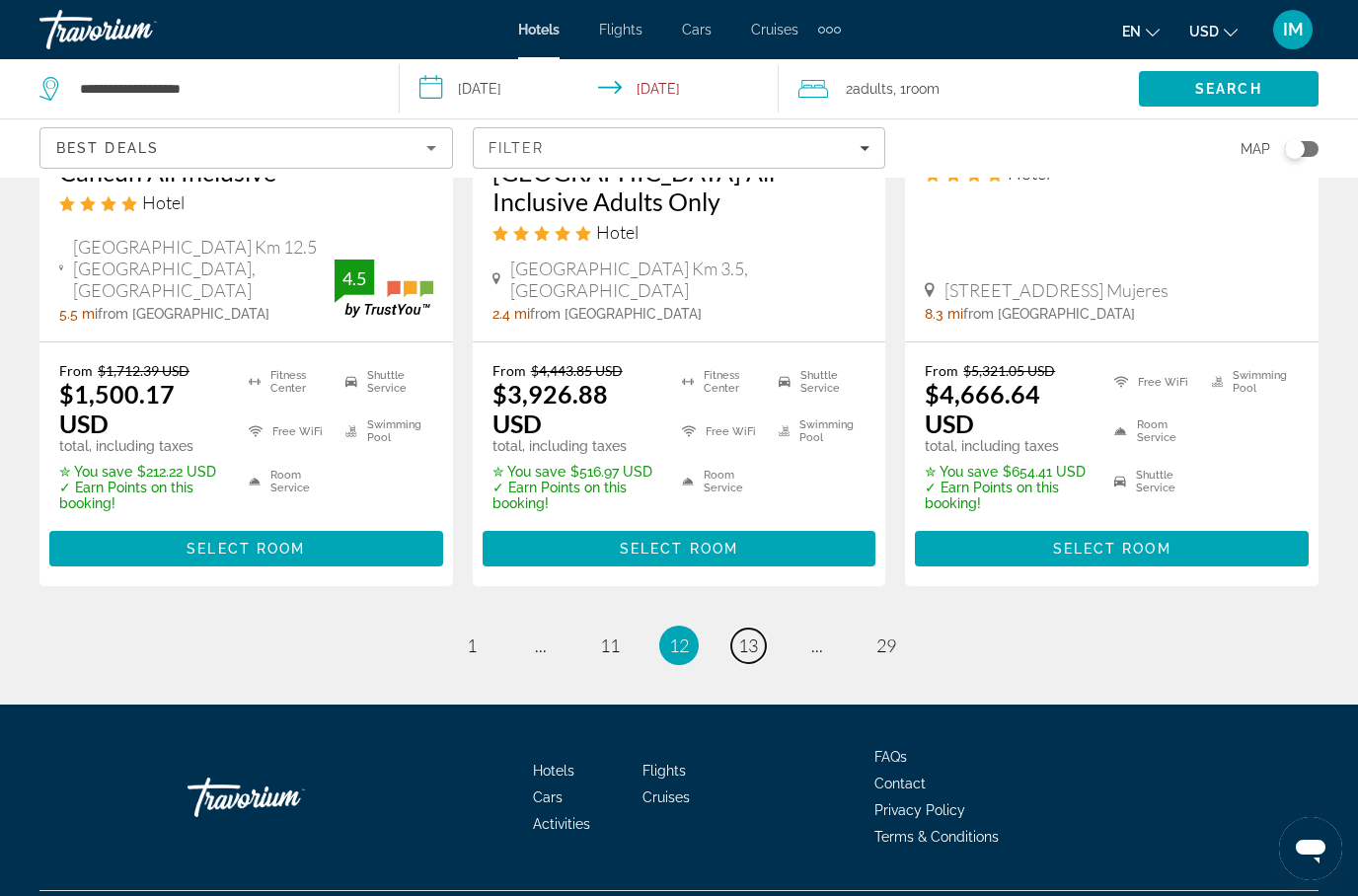
click at [753, 635] on span "13" at bounding box center [748, 646] width 20 height 22
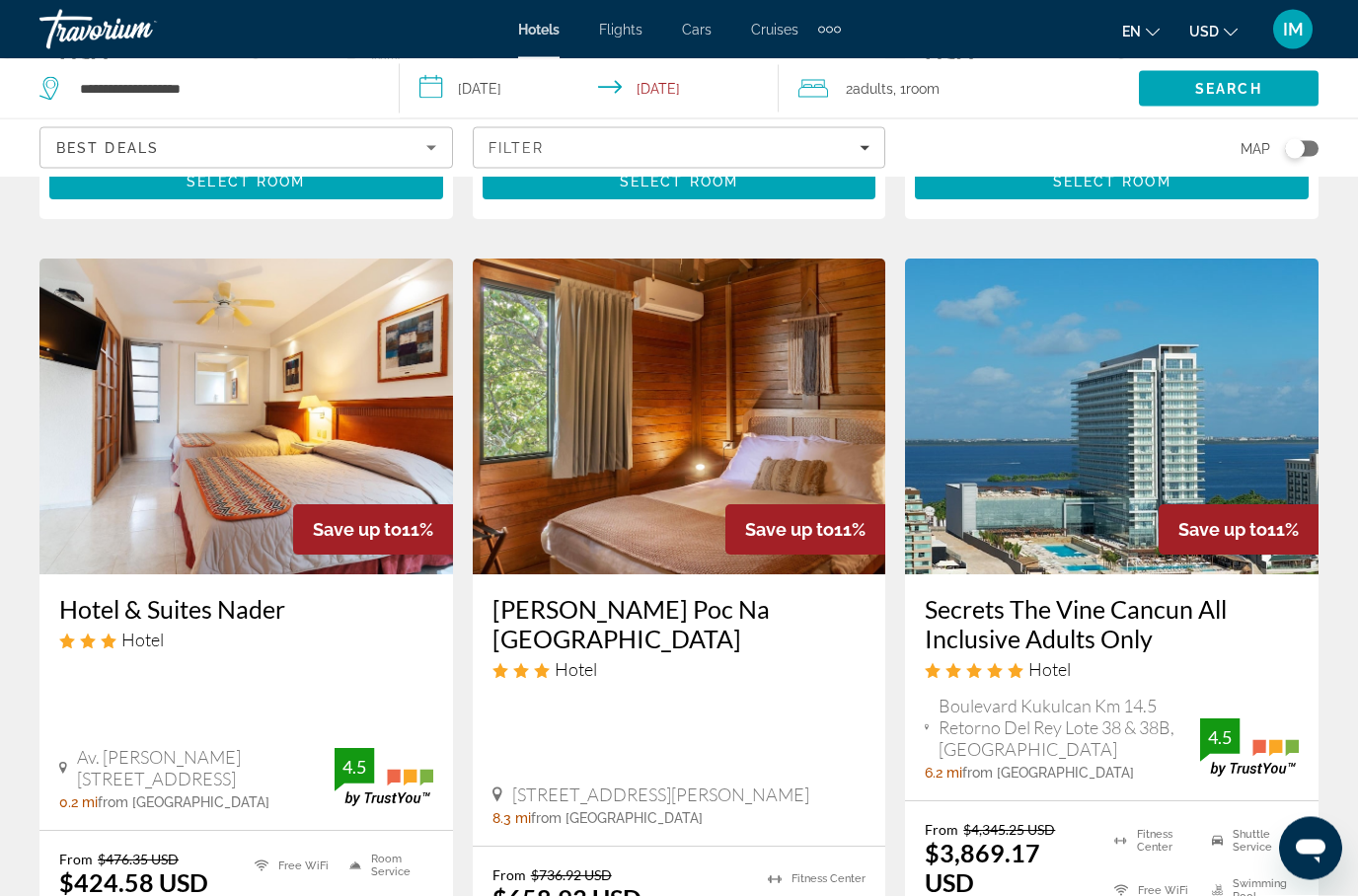
scroll to position [815, 0]
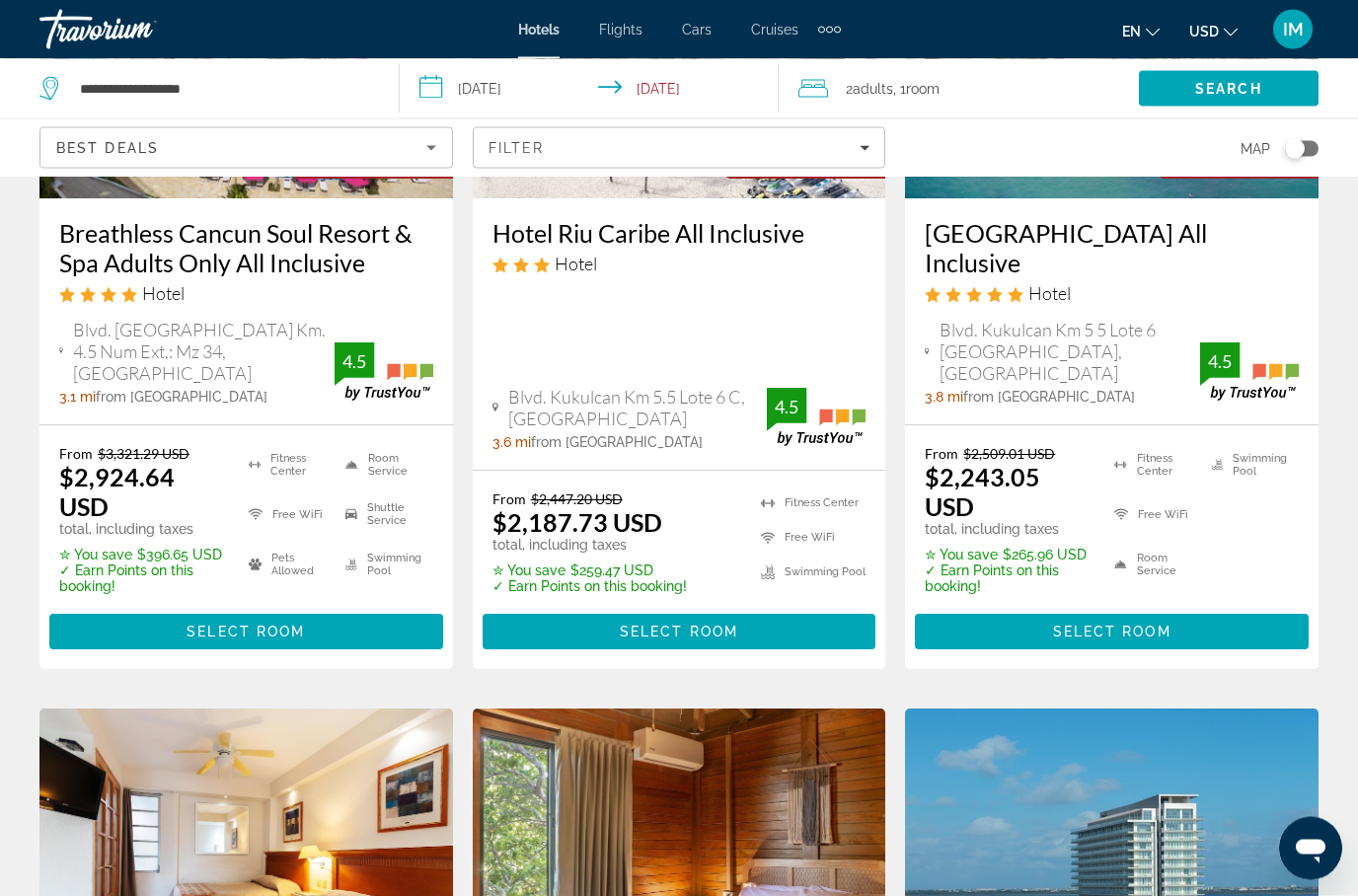
scroll to position [366, 0]
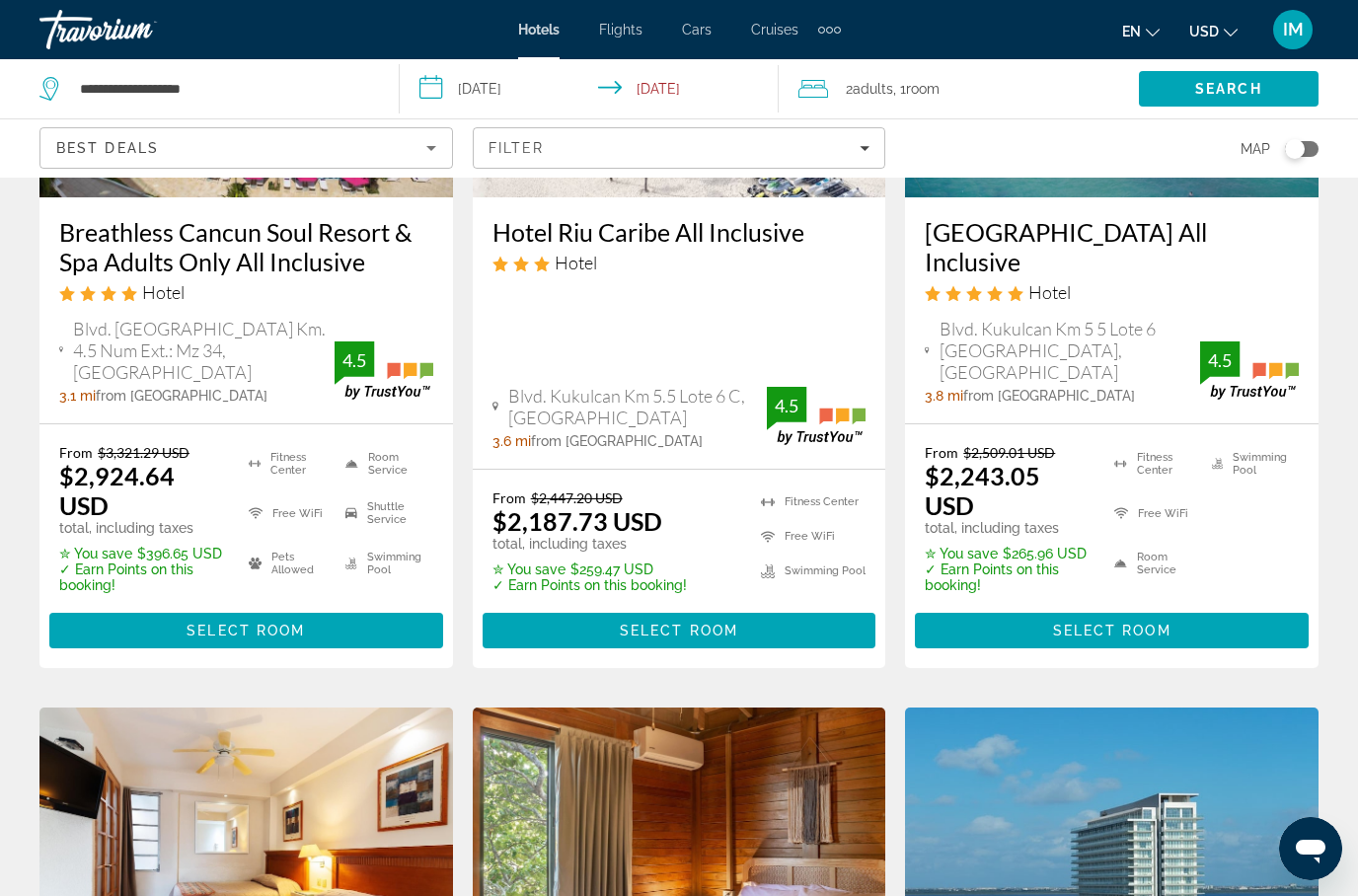
click at [1204, 617] on span "Main content" at bounding box center [1112, 631] width 393 height 48
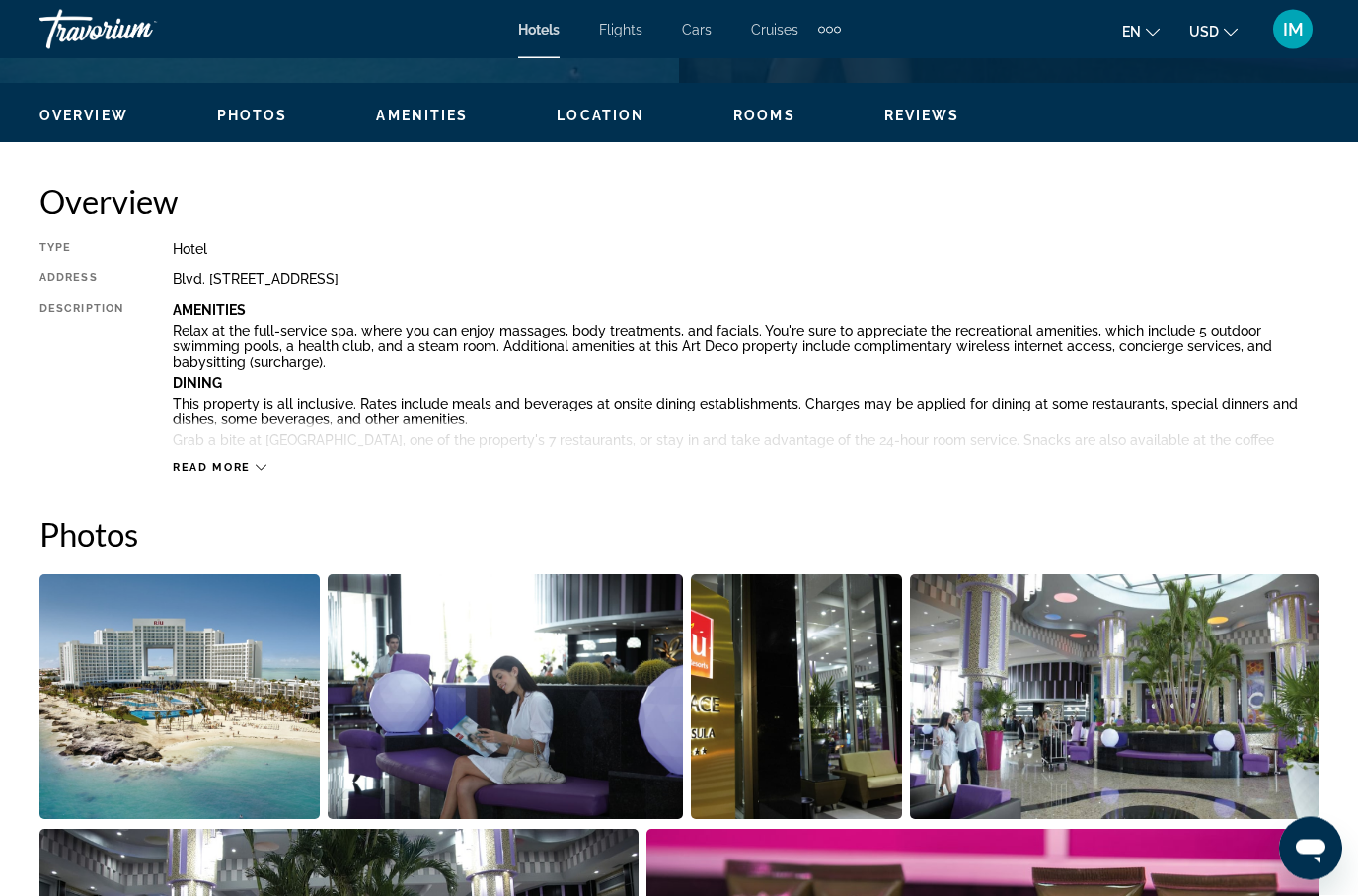
scroll to position [1027, 0]
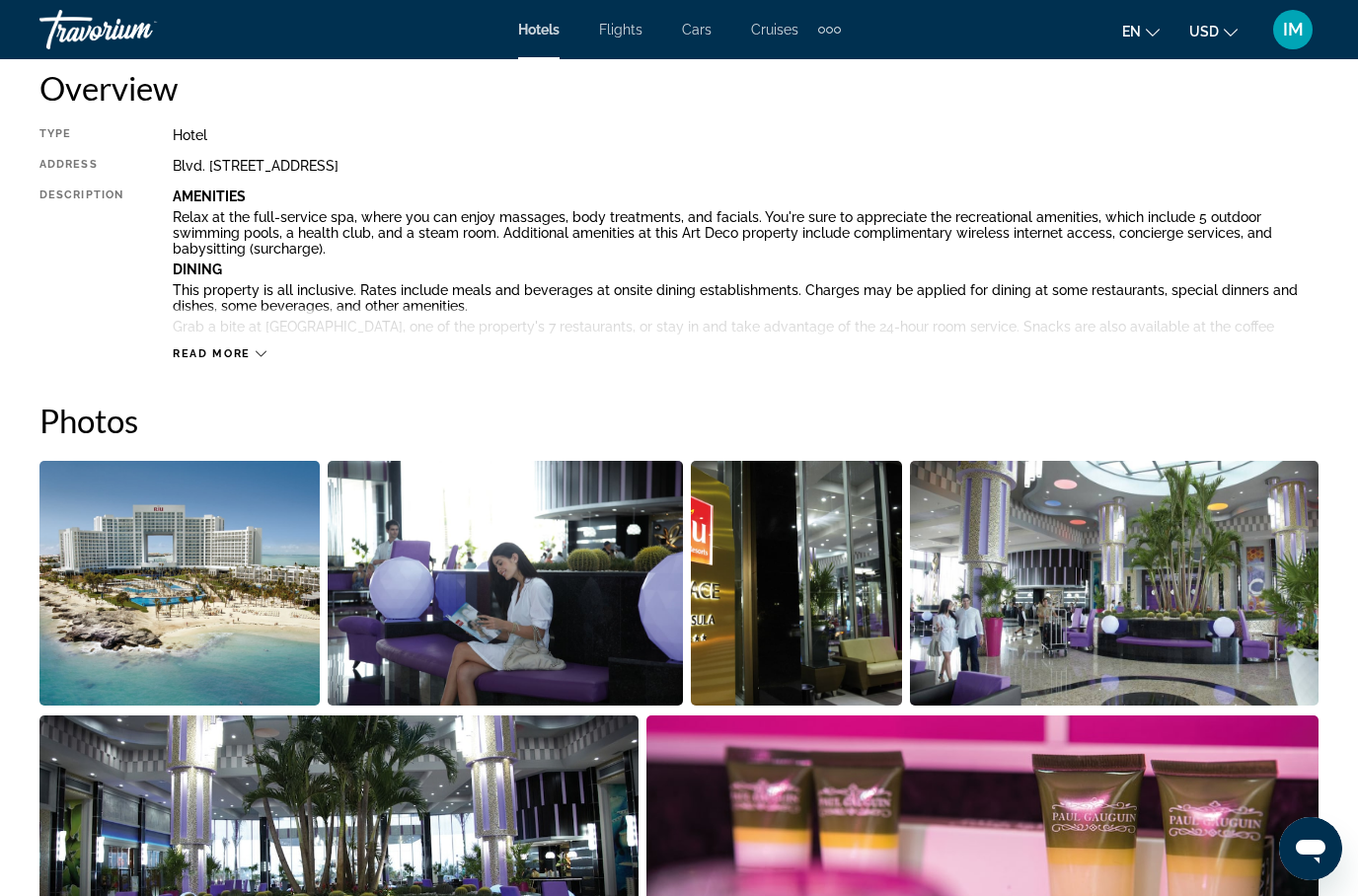
click at [155, 631] on img "Open full-screen image slider" at bounding box center [180, 583] width 280 height 244
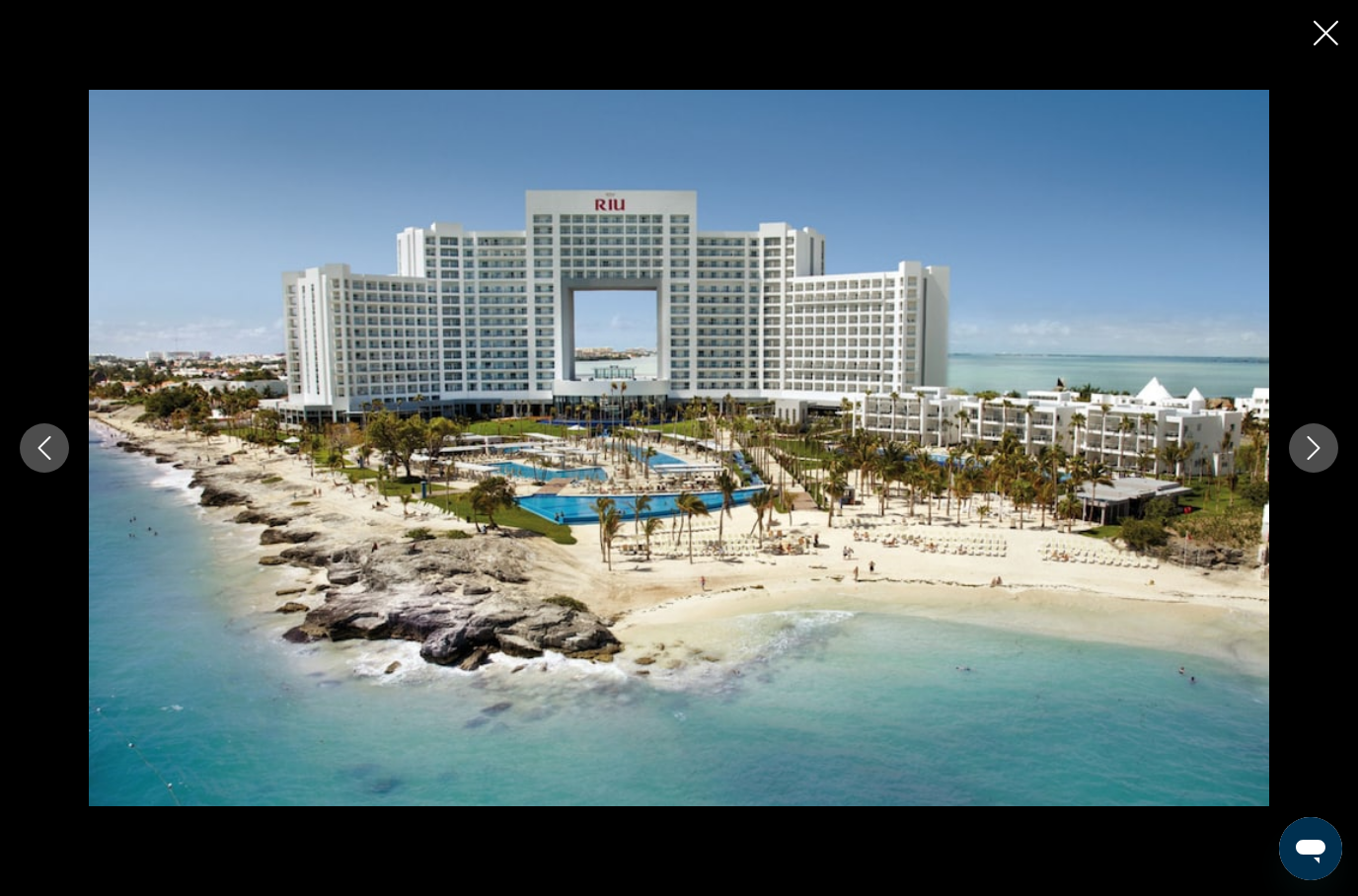
click at [1309, 460] on icon "Next image" at bounding box center [1313, 448] width 24 height 24
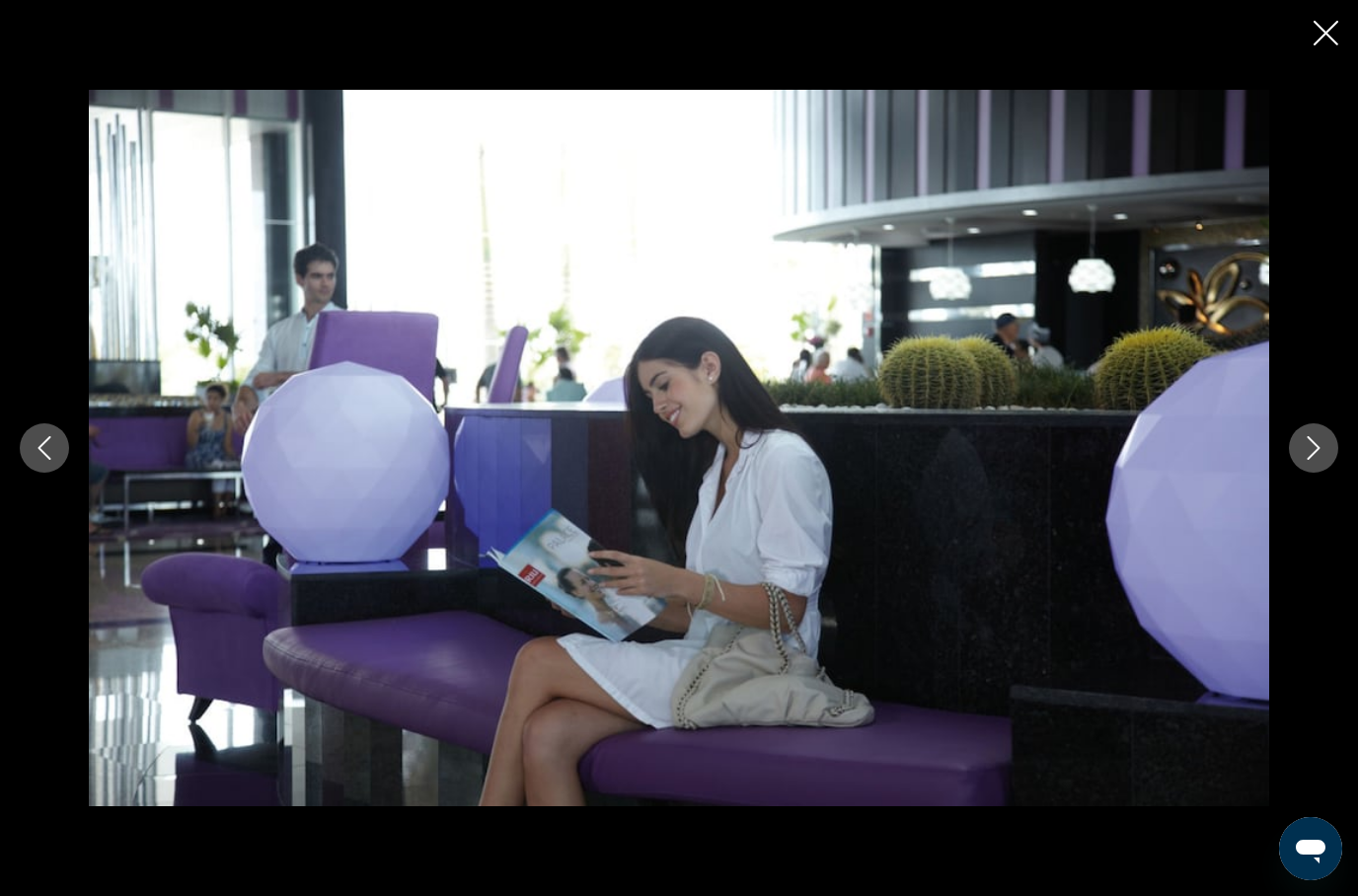
click at [1303, 460] on icon "Next image" at bounding box center [1313, 448] width 24 height 24
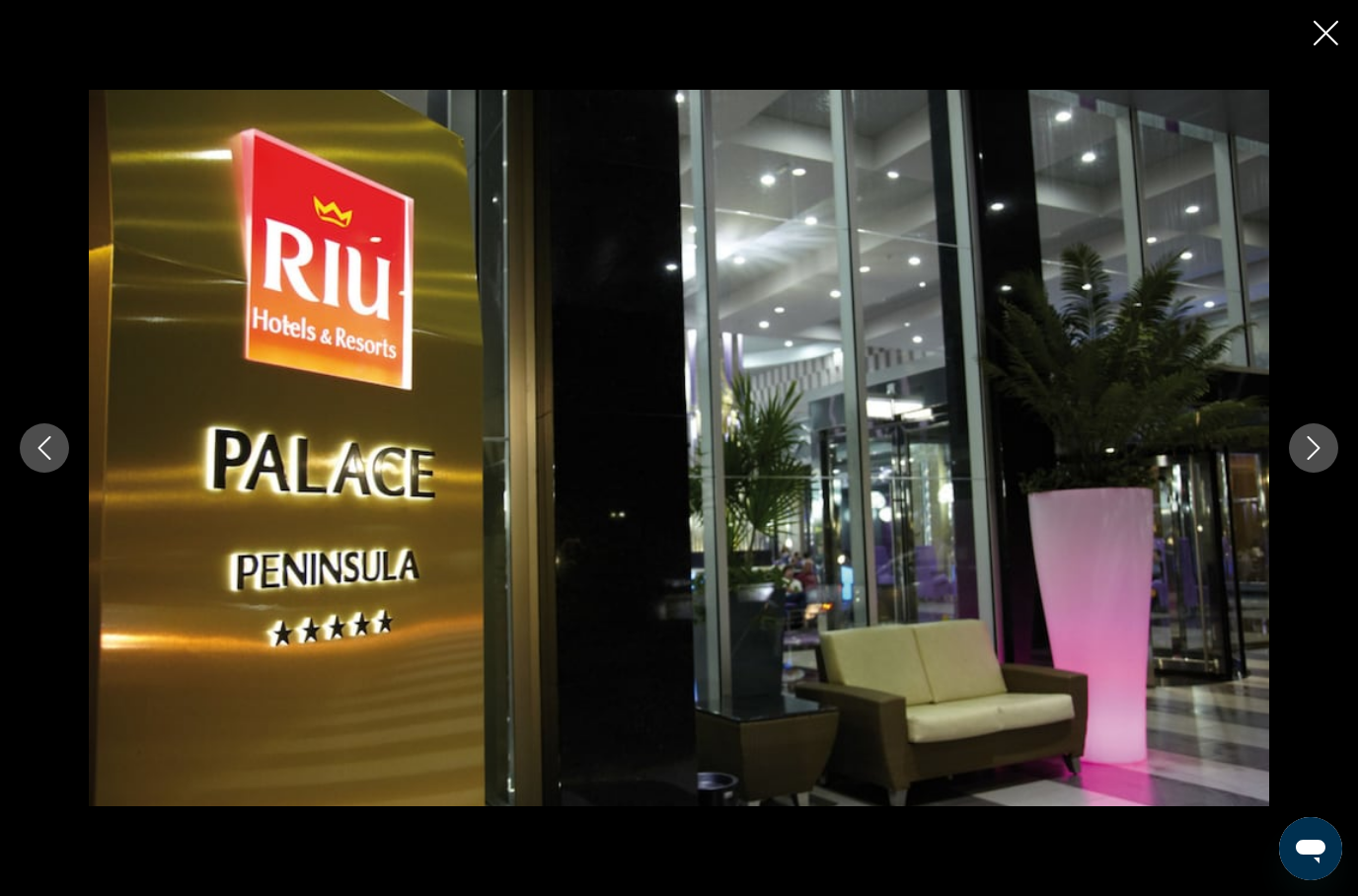
click at [1294, 473] on button "Next image" at bounding box center [1313, 448] width 50 height 50
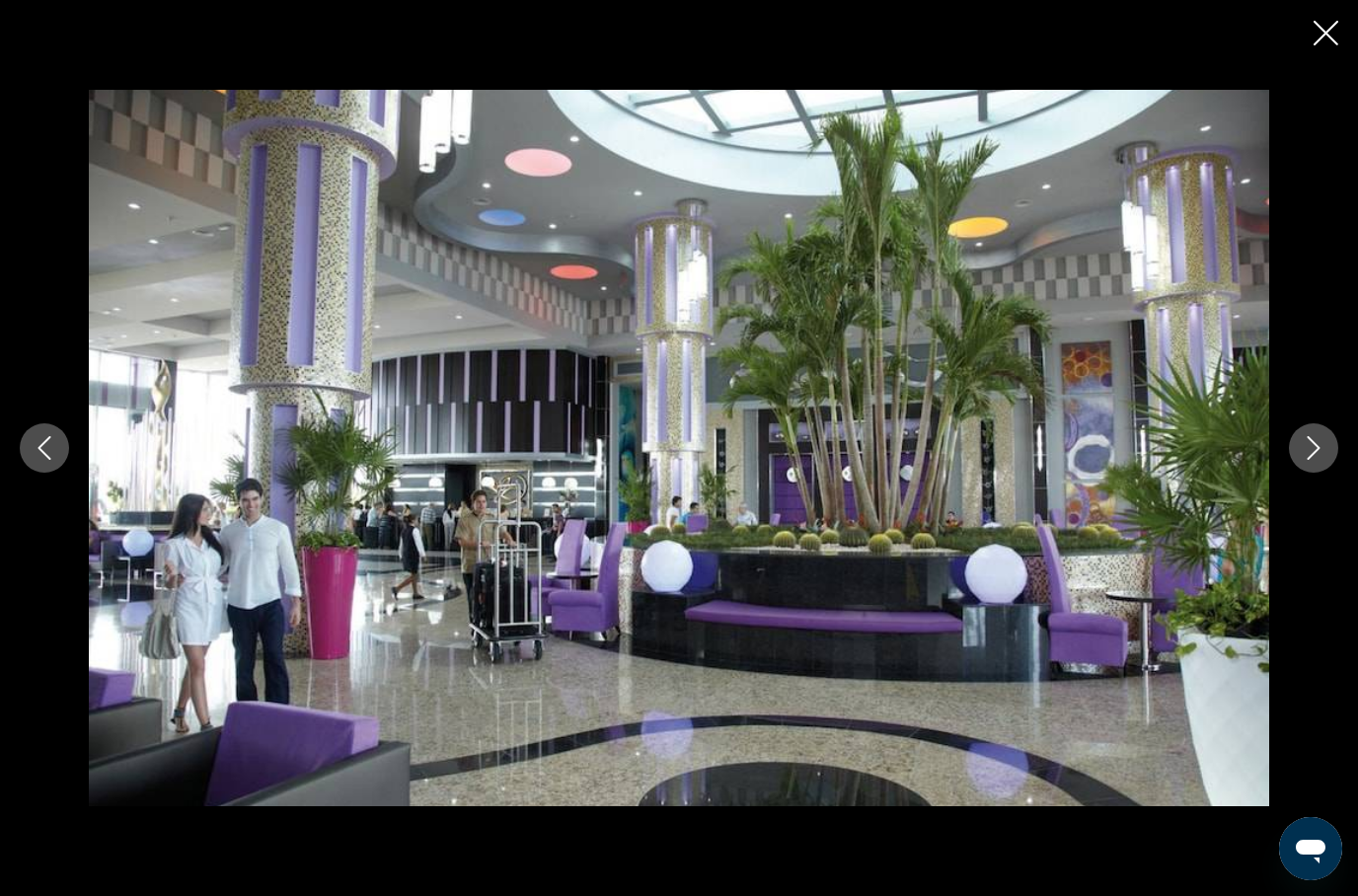
click at [1305, 460] on icon "Next image" at bounding box center [1313, 448] width 24 height 24
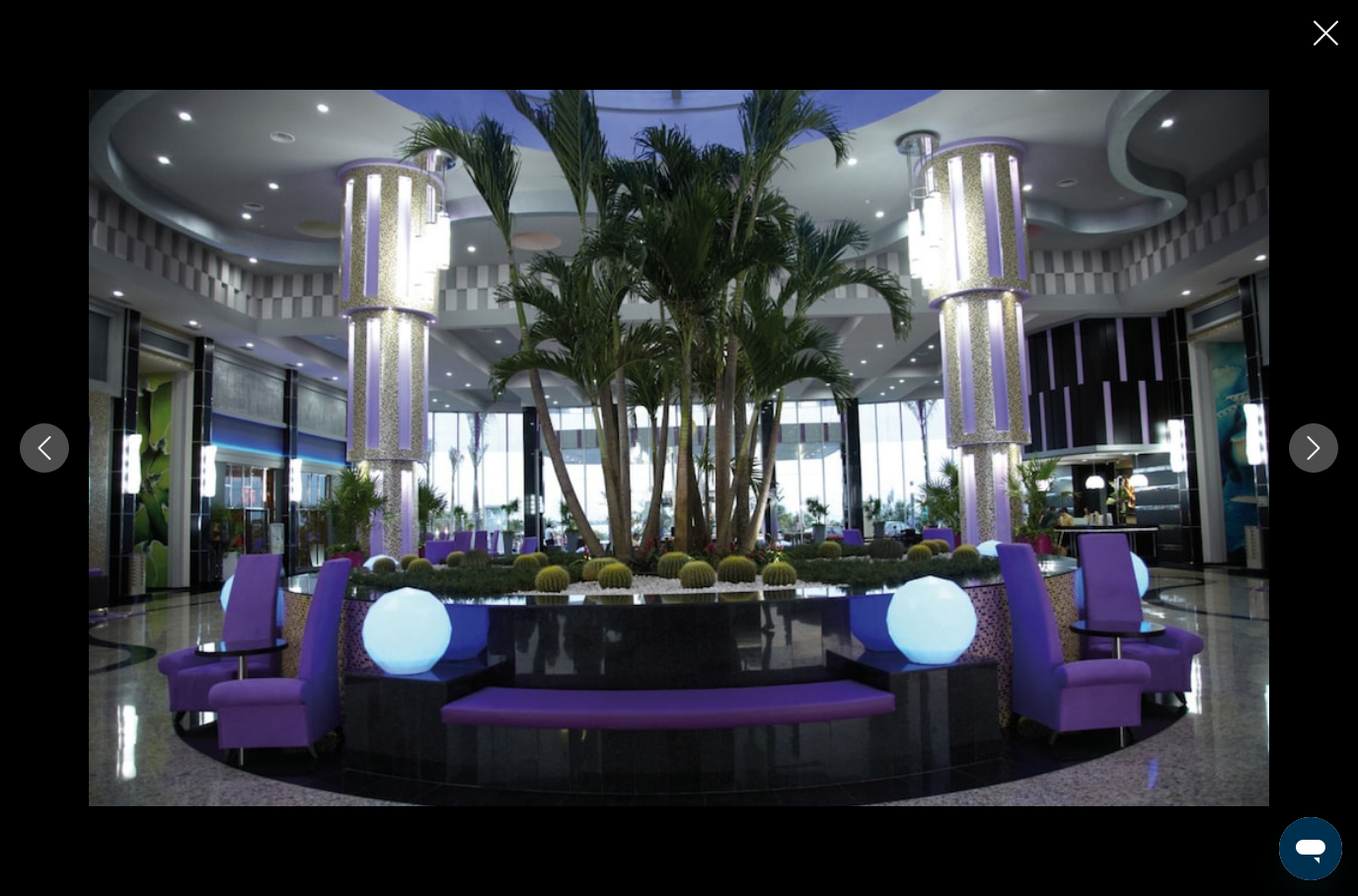
click at [1316, 460] on icon "Next image" at bounding box center [1313, 448] width 24 height 24
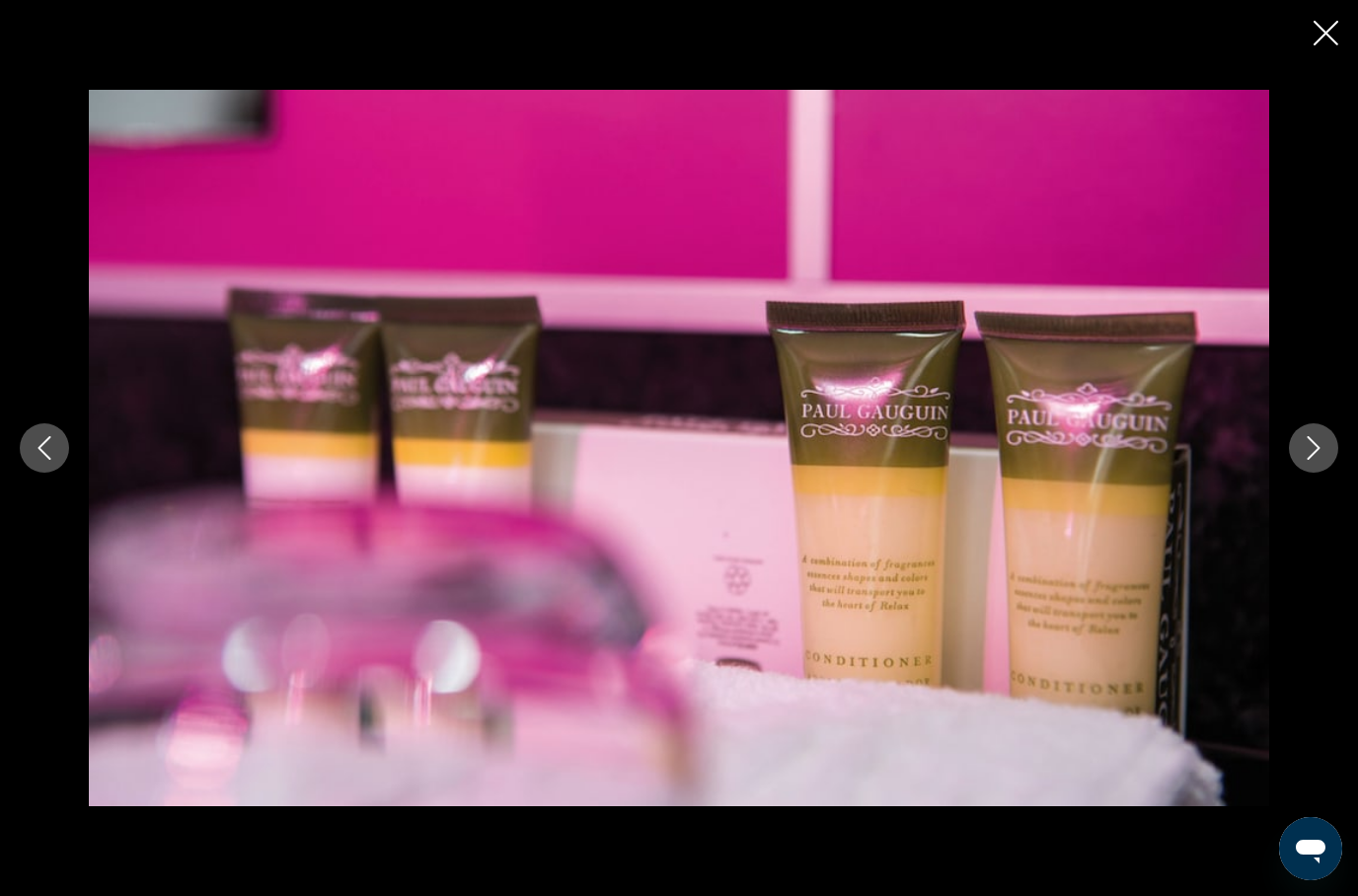
click at [1308, 460] on icon "Next image" at bounding box center [1313, 448] width 24 height 24
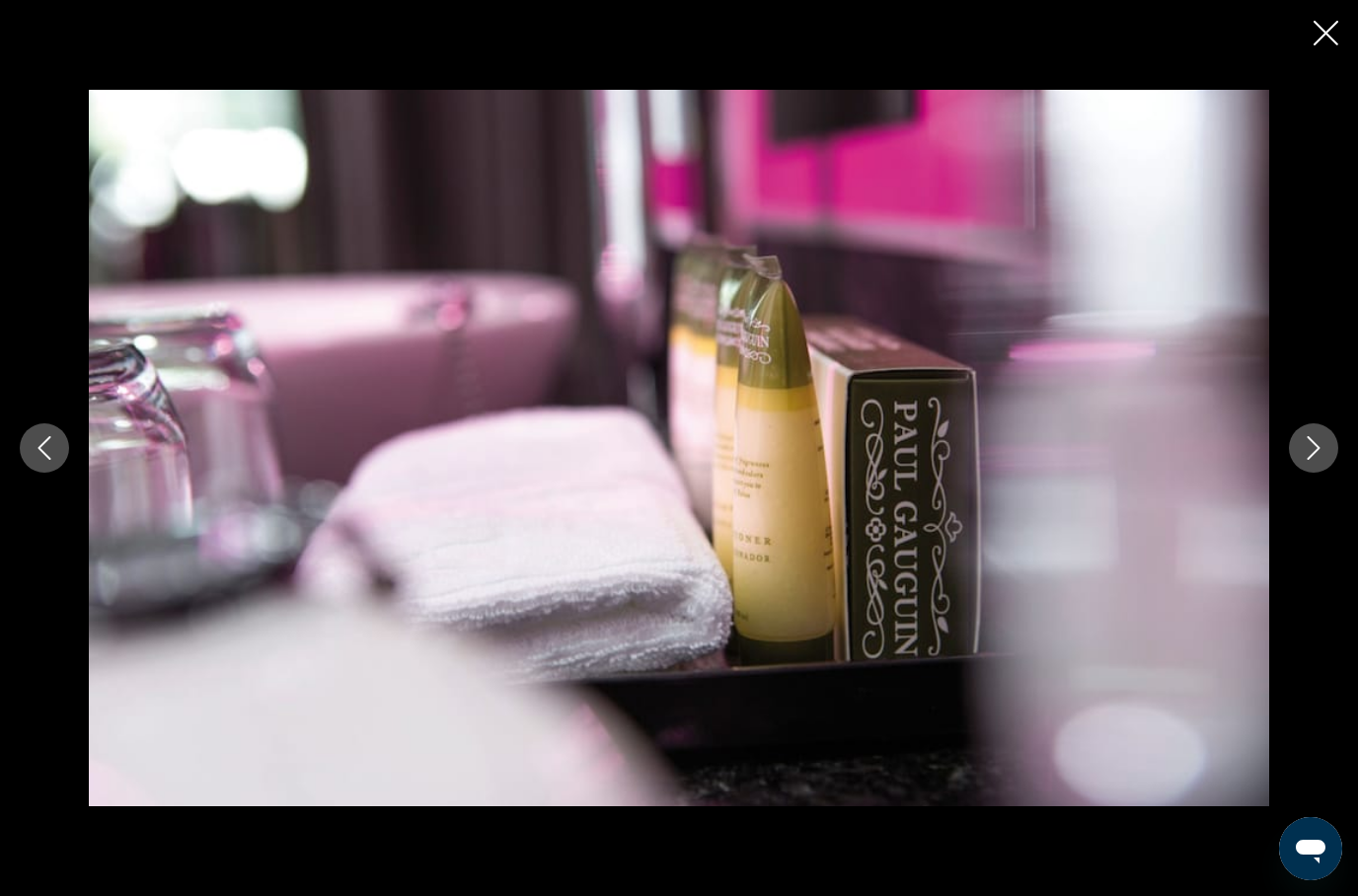
click at [1311, 460] on icon "Next image" at bounding box center [1313, 448] width 24 height 24
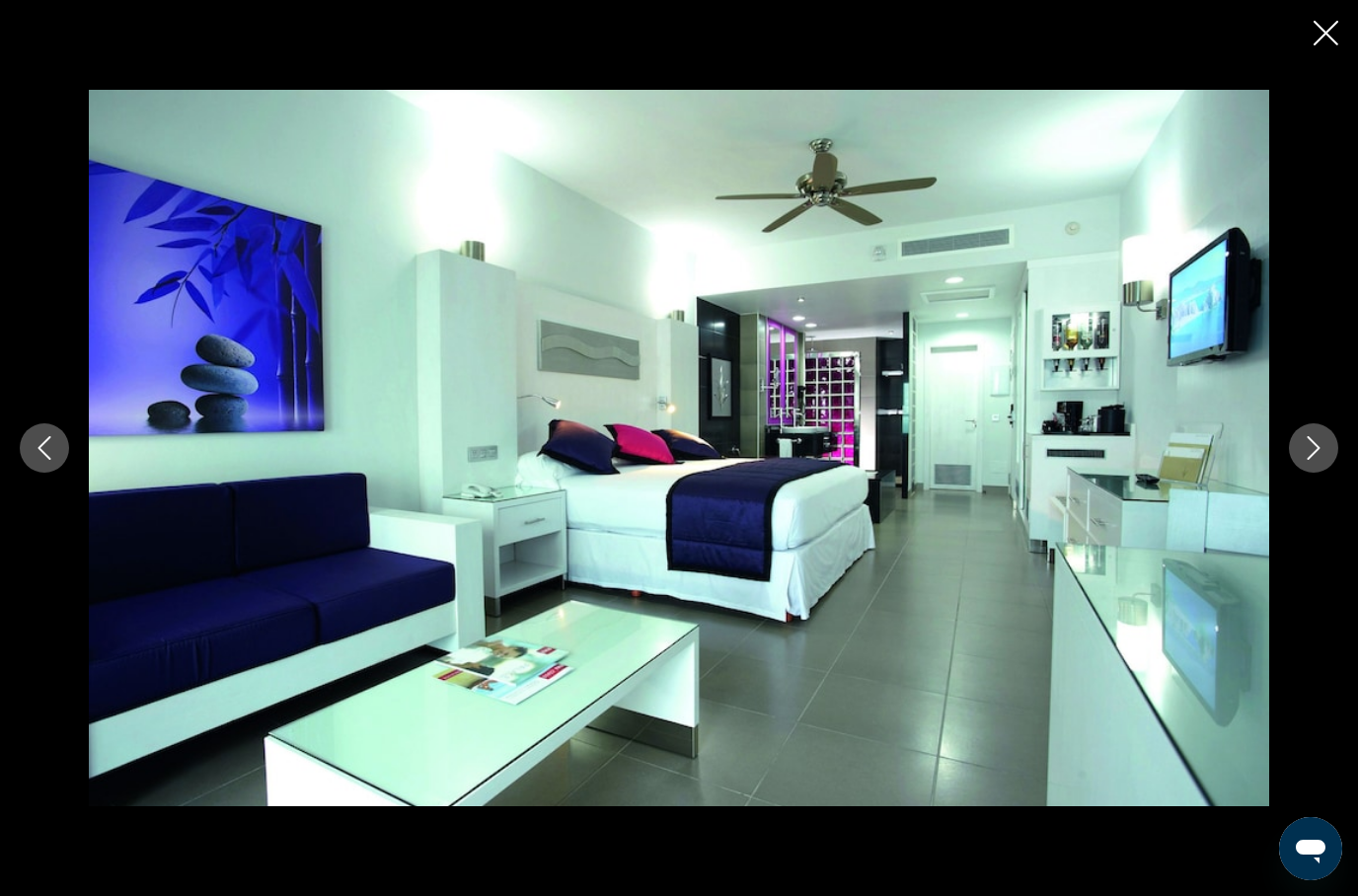
click at [1302, 460] on icon "Next image" at bounding box center [1313, 448] width 24 height 24
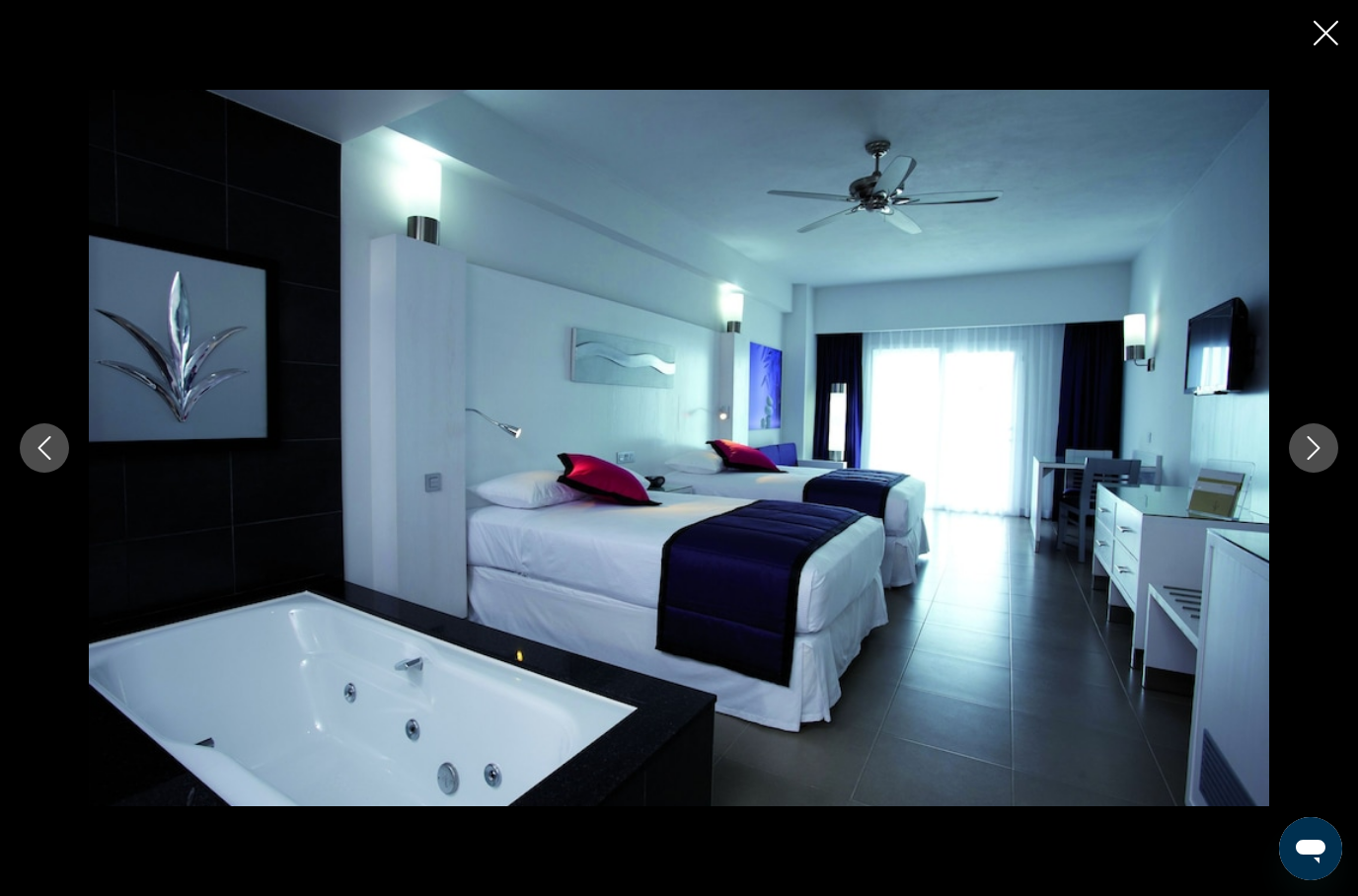
click at [1305, 460] on icon "Next image" at bounding box center [1313, 448] width 24 height 24
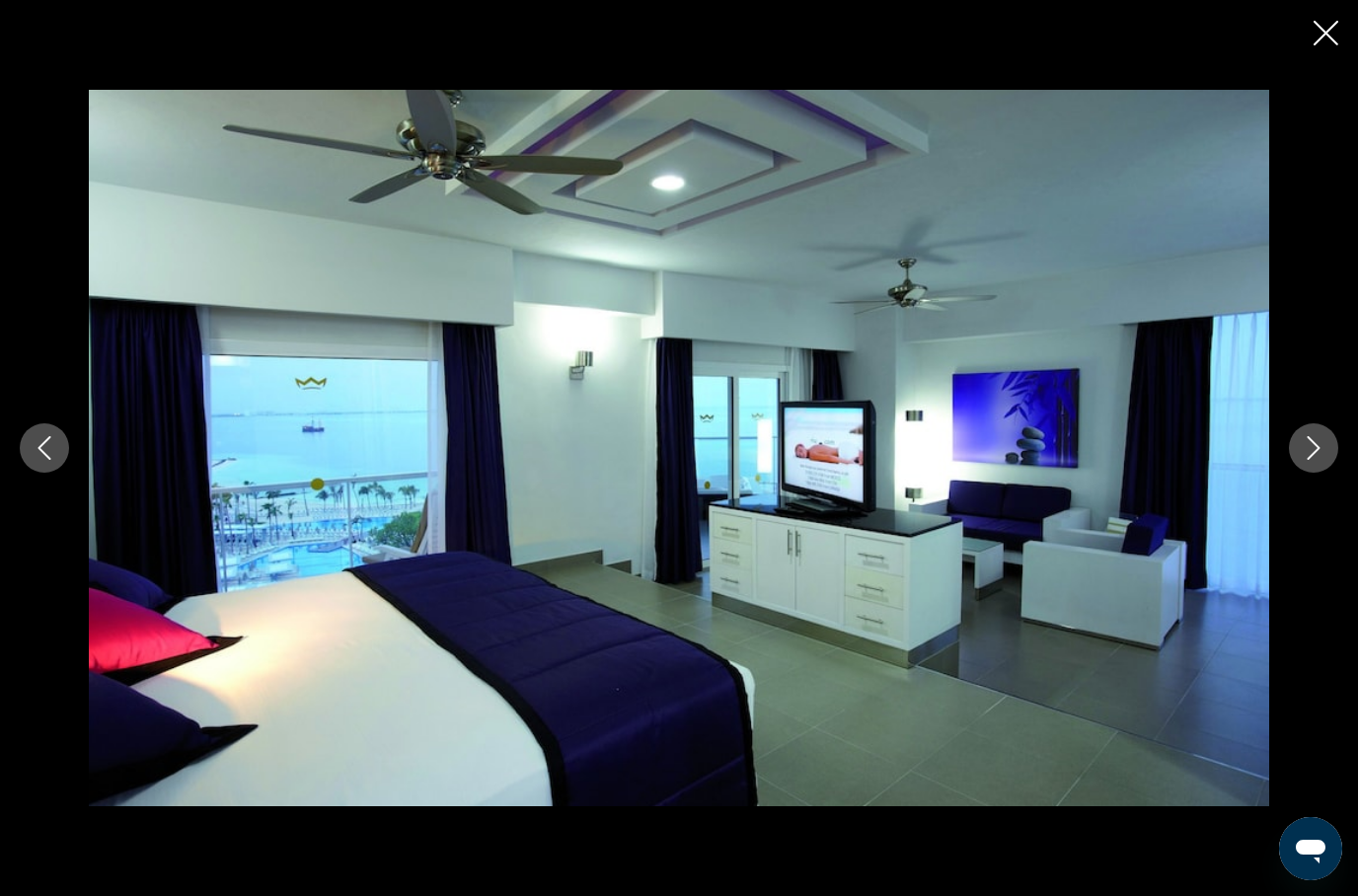
click at [1302, 460] on icon "Next image" at bounding box center [1313, 448] width 24 height 24
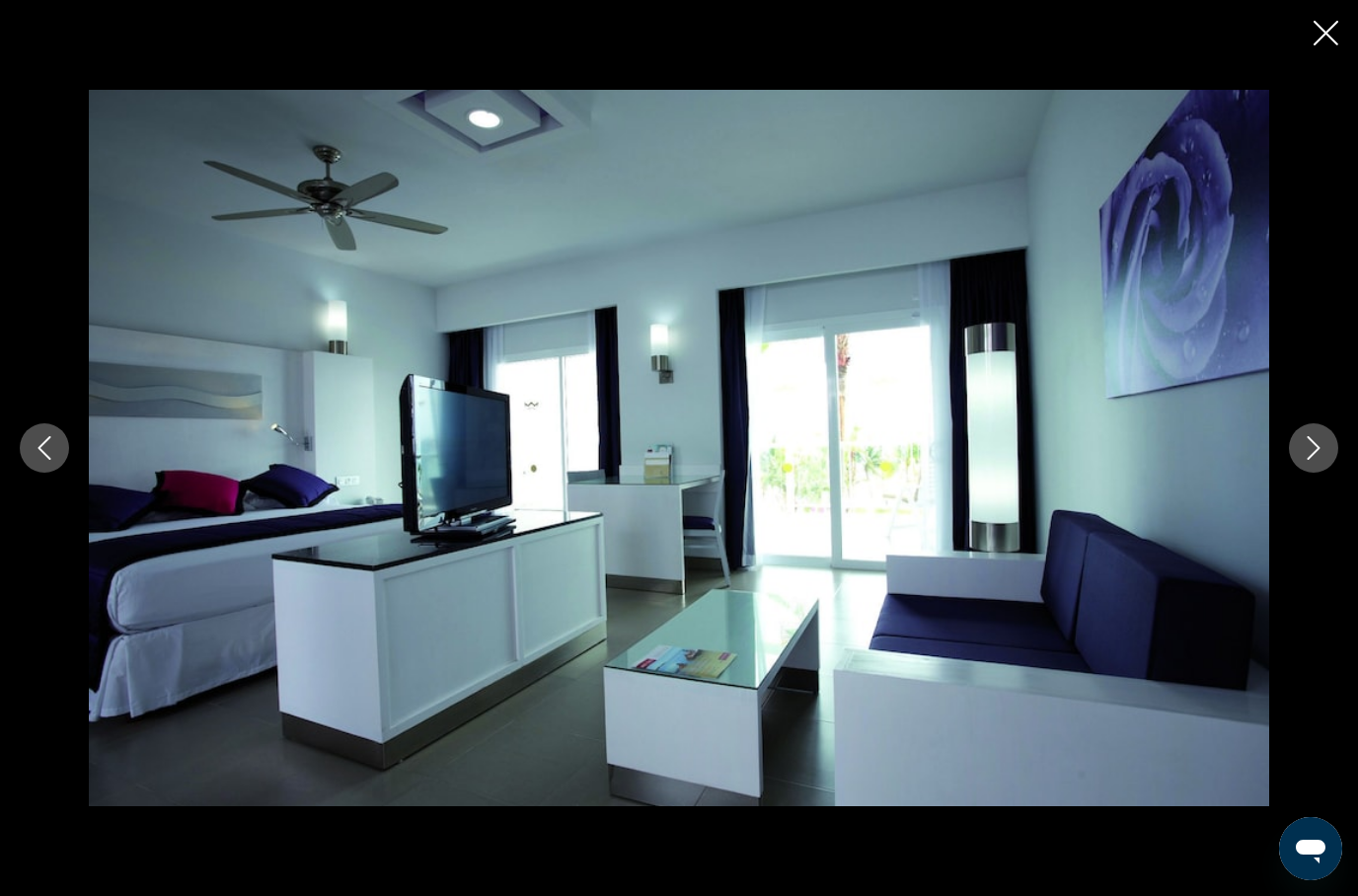
click at [1302, 471] on button "Next image" at bounding box center [1313, 448] width 50 height 50
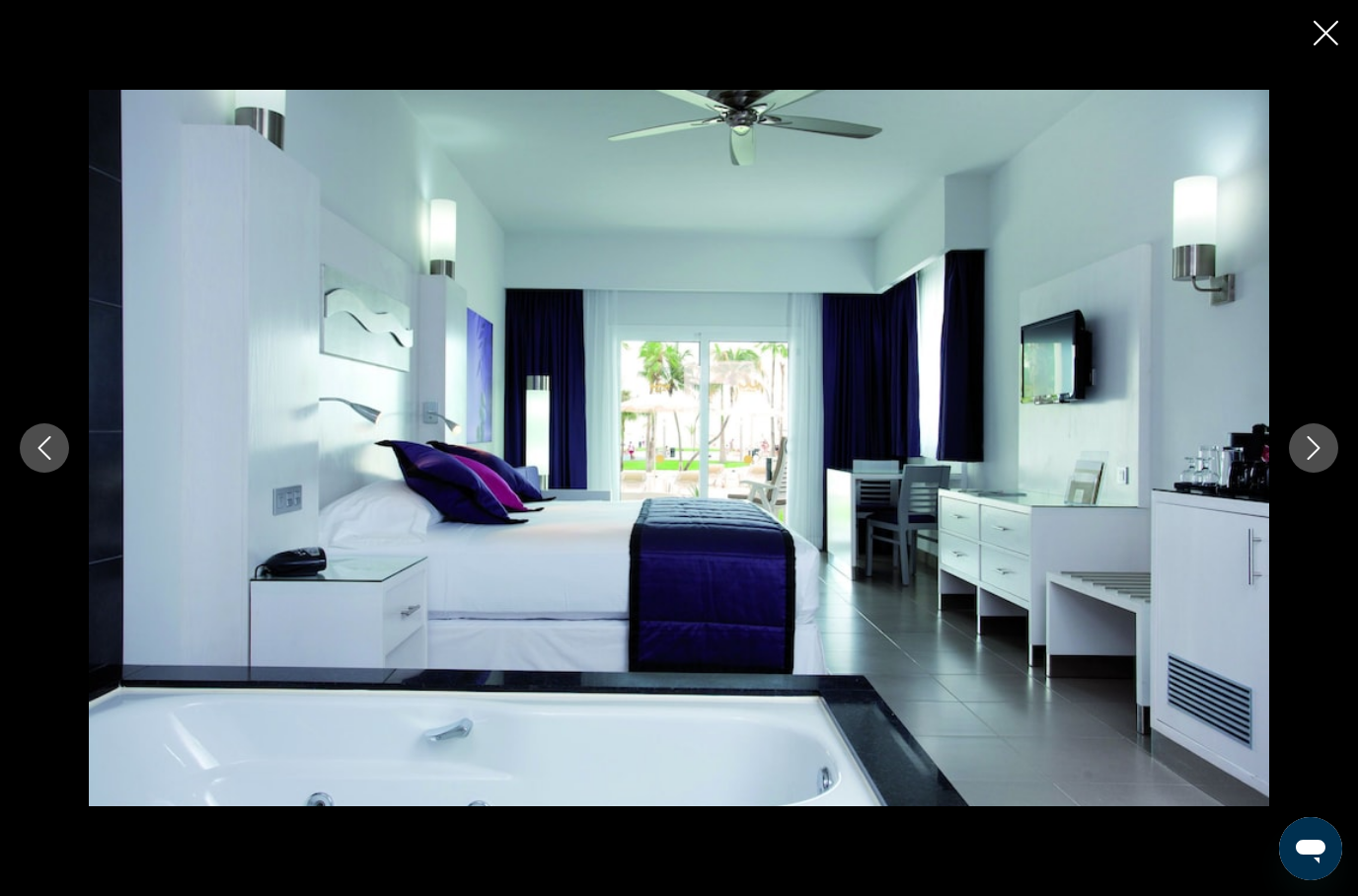
click at [1311, 460] on icon "Next image" at bounding box center [1313, 448] width 24 height 24
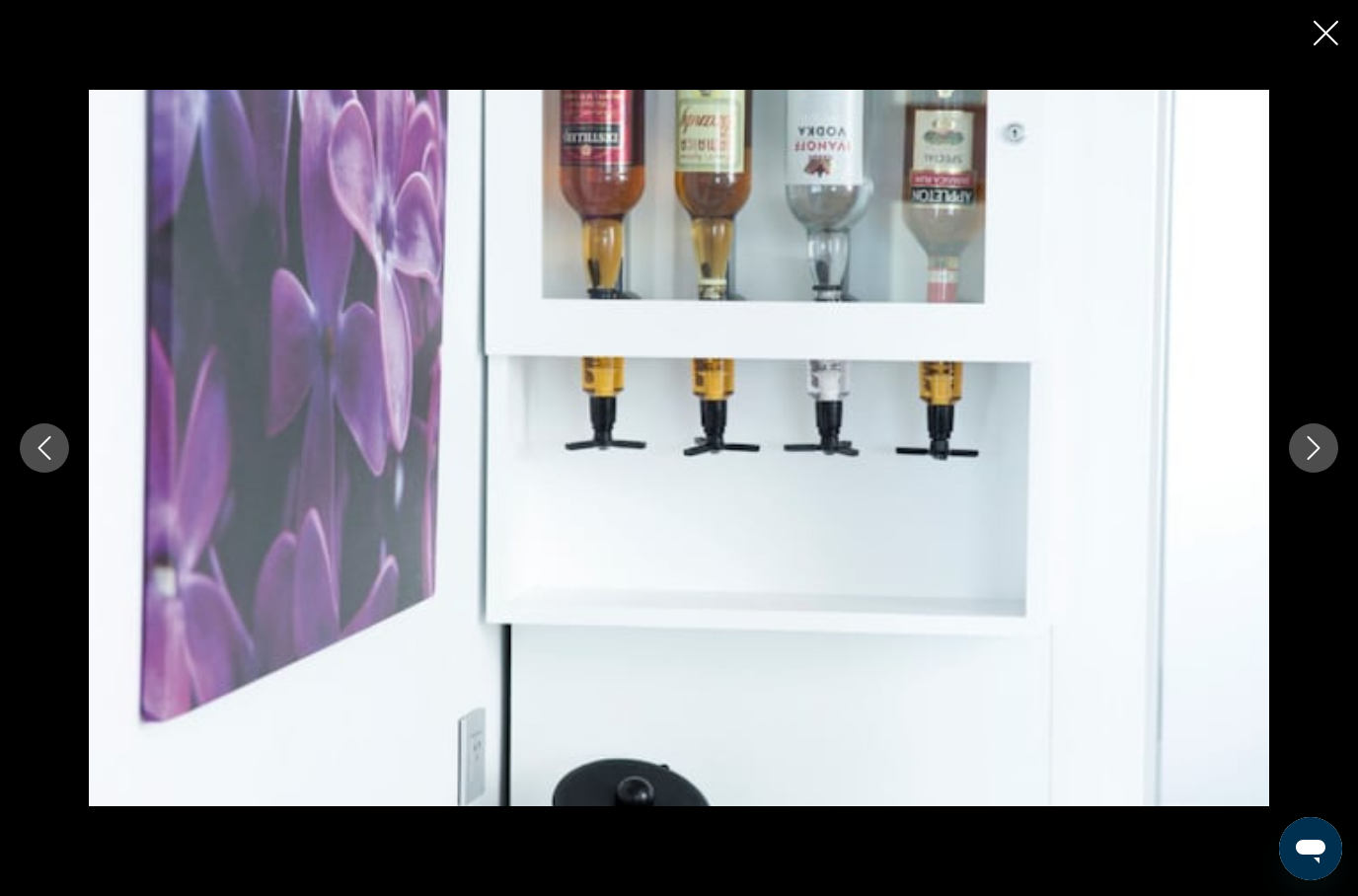
click at [1311, 460] on icon "Next image" at bounding box center [1313, 448] width 24 height 24
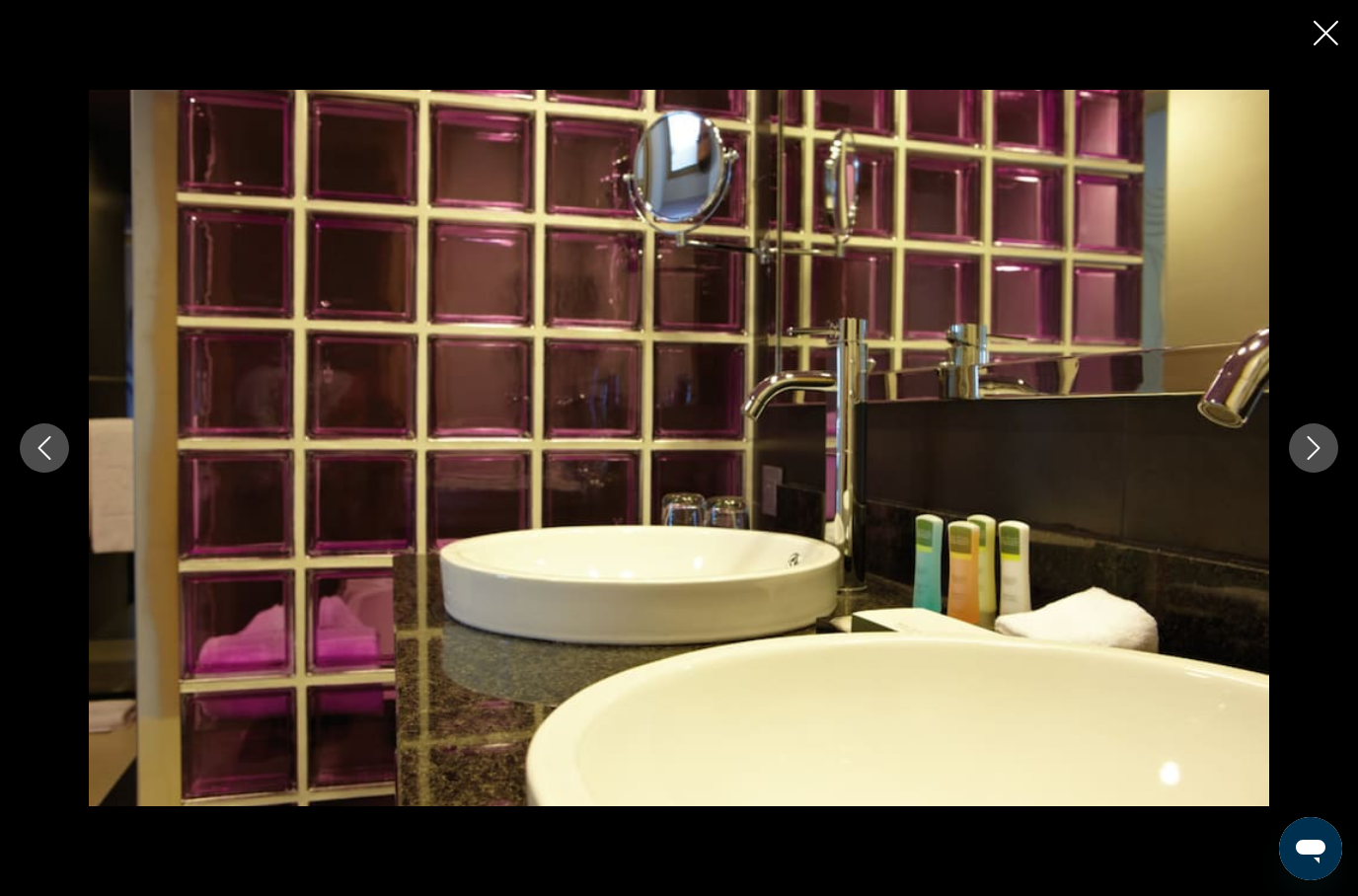
click at [1305, 460] on icon "Next image" at bounding box center [1313, 448] width 24 height 24
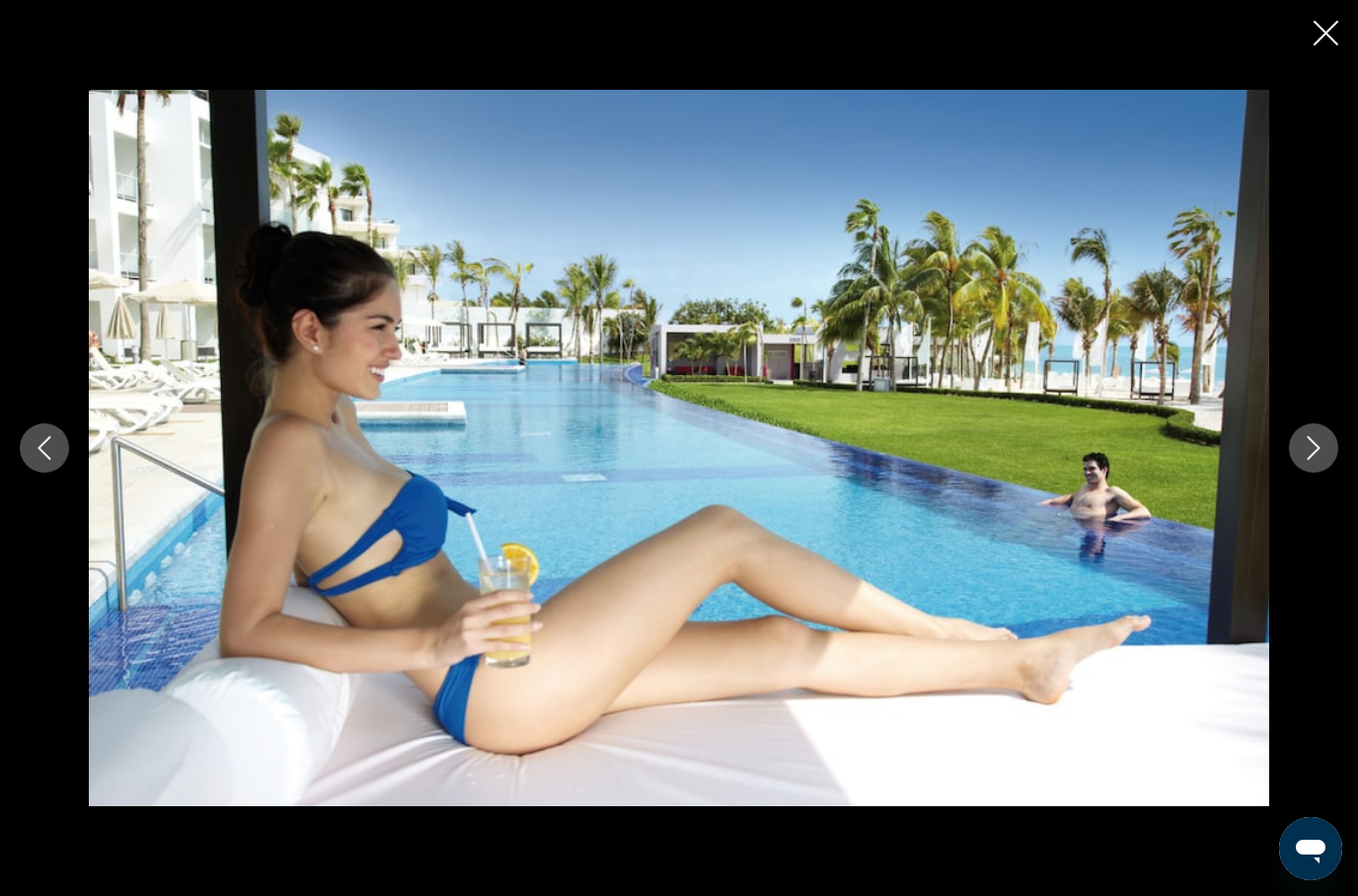
click at [1305, 460] on icon "Next image" at bounding box center [1313, 448] width 24 height 24
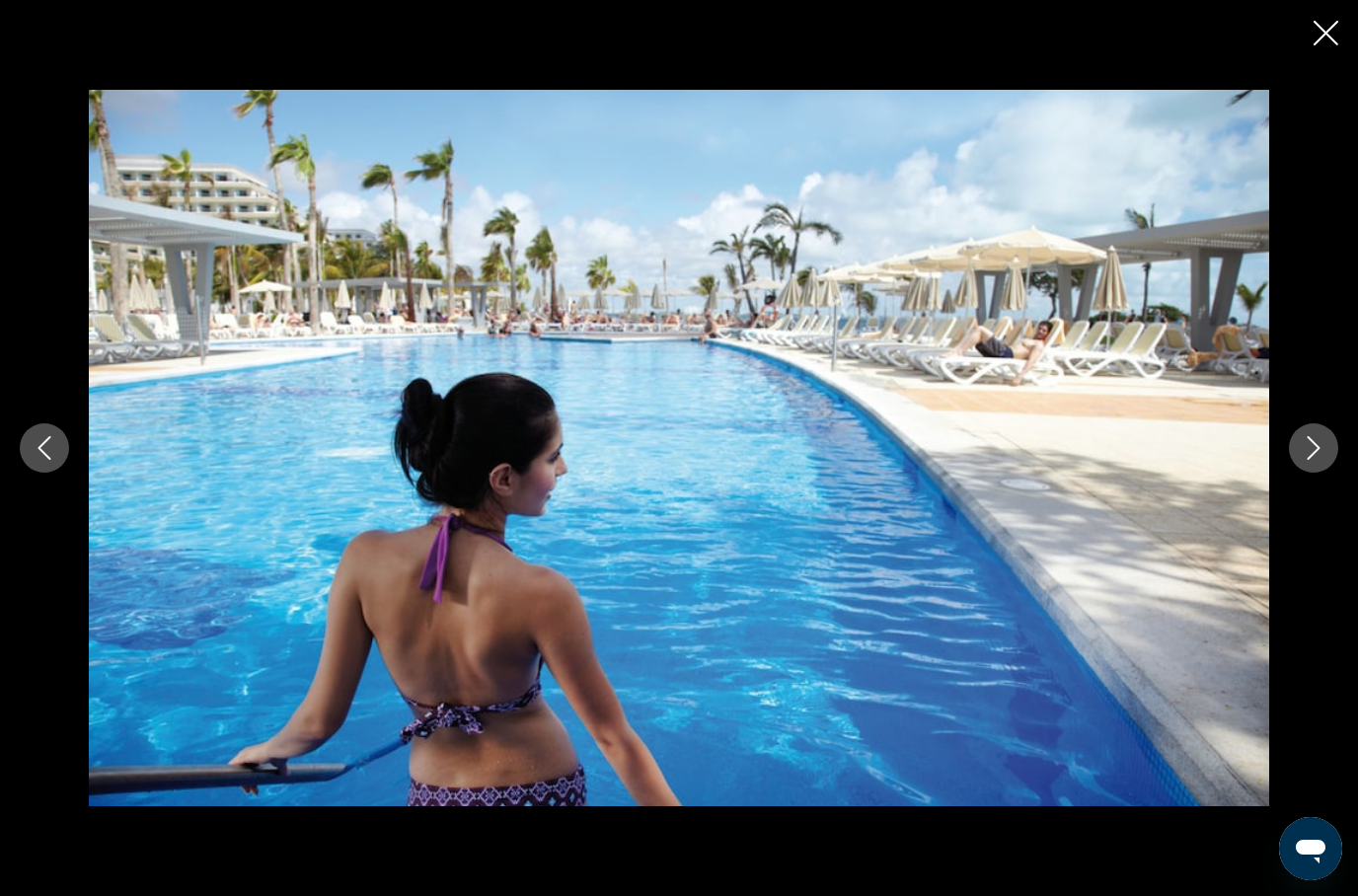
click at [1311, 460] on icon "Next image" at bounding box center [1313, 448] width 24 height 24
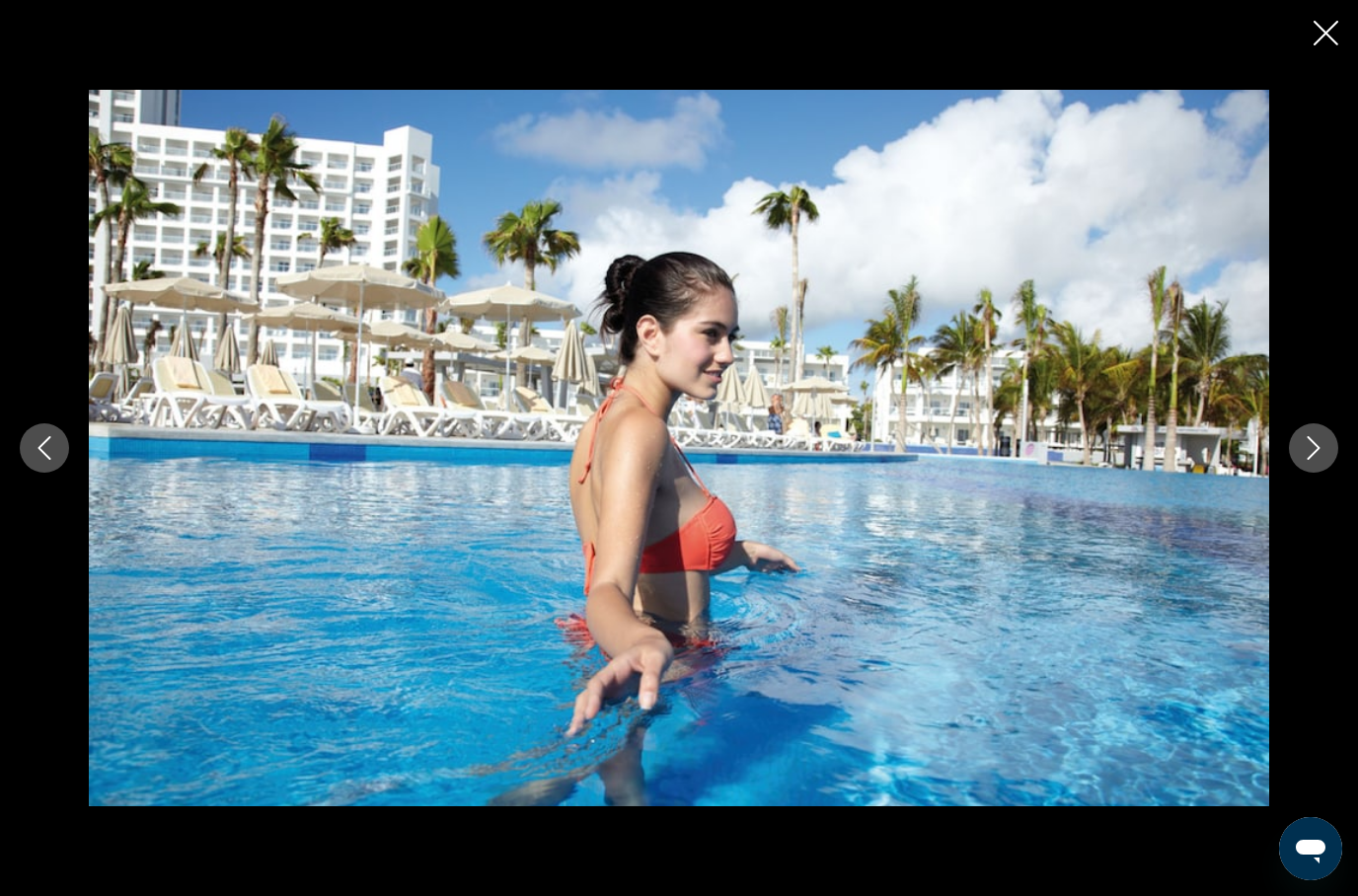
click at [37, 460] on icon "Previous image" at bounding box center [45, 448] width 24 height 24
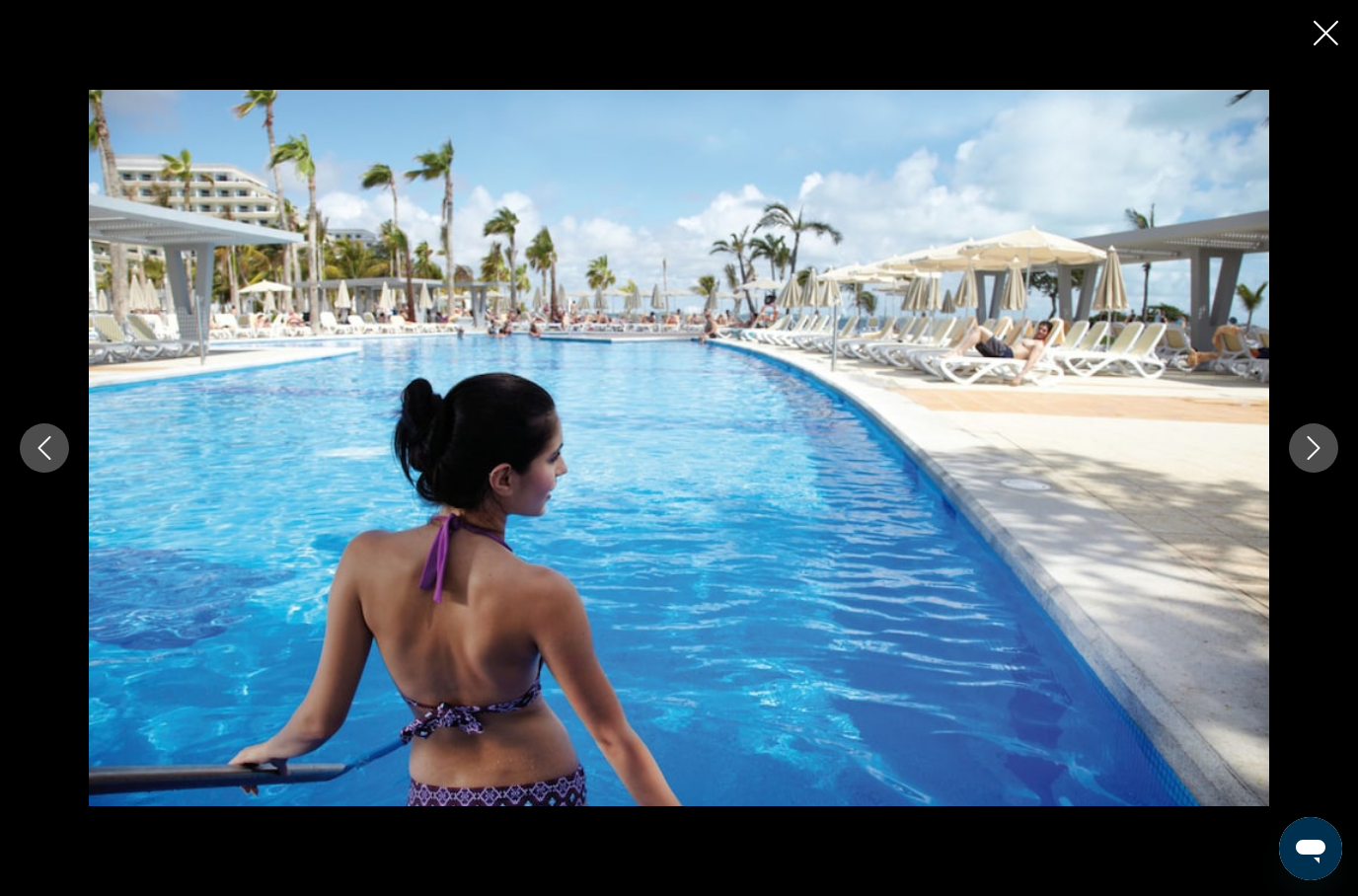
click at [1309, 460] on icon "Next image" at bounding box center [1313, 448] width 24 height 24
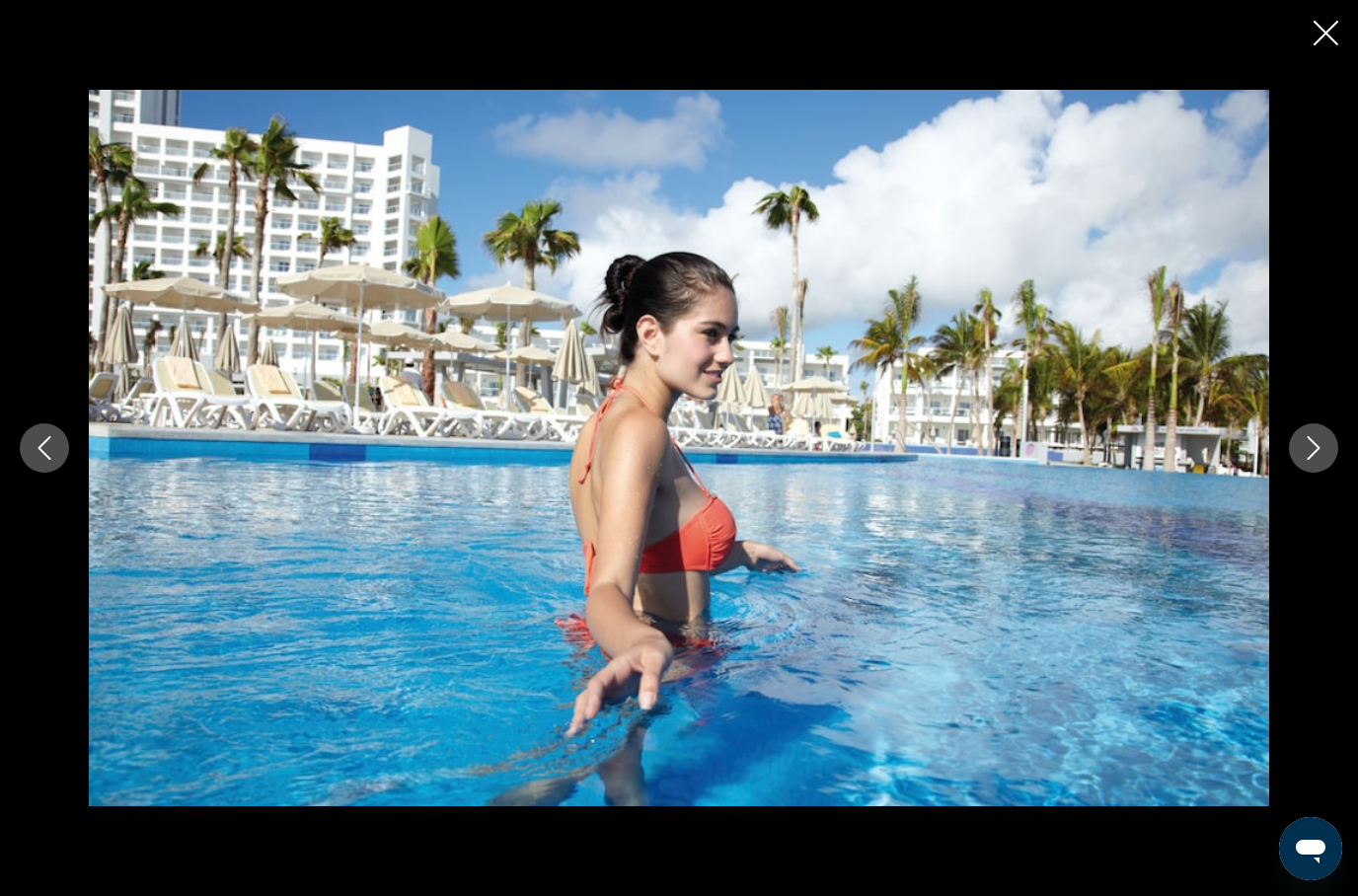
click at [1307, 460] on icon "Next image" at bounding box center [1313, 448] width 24 height 24
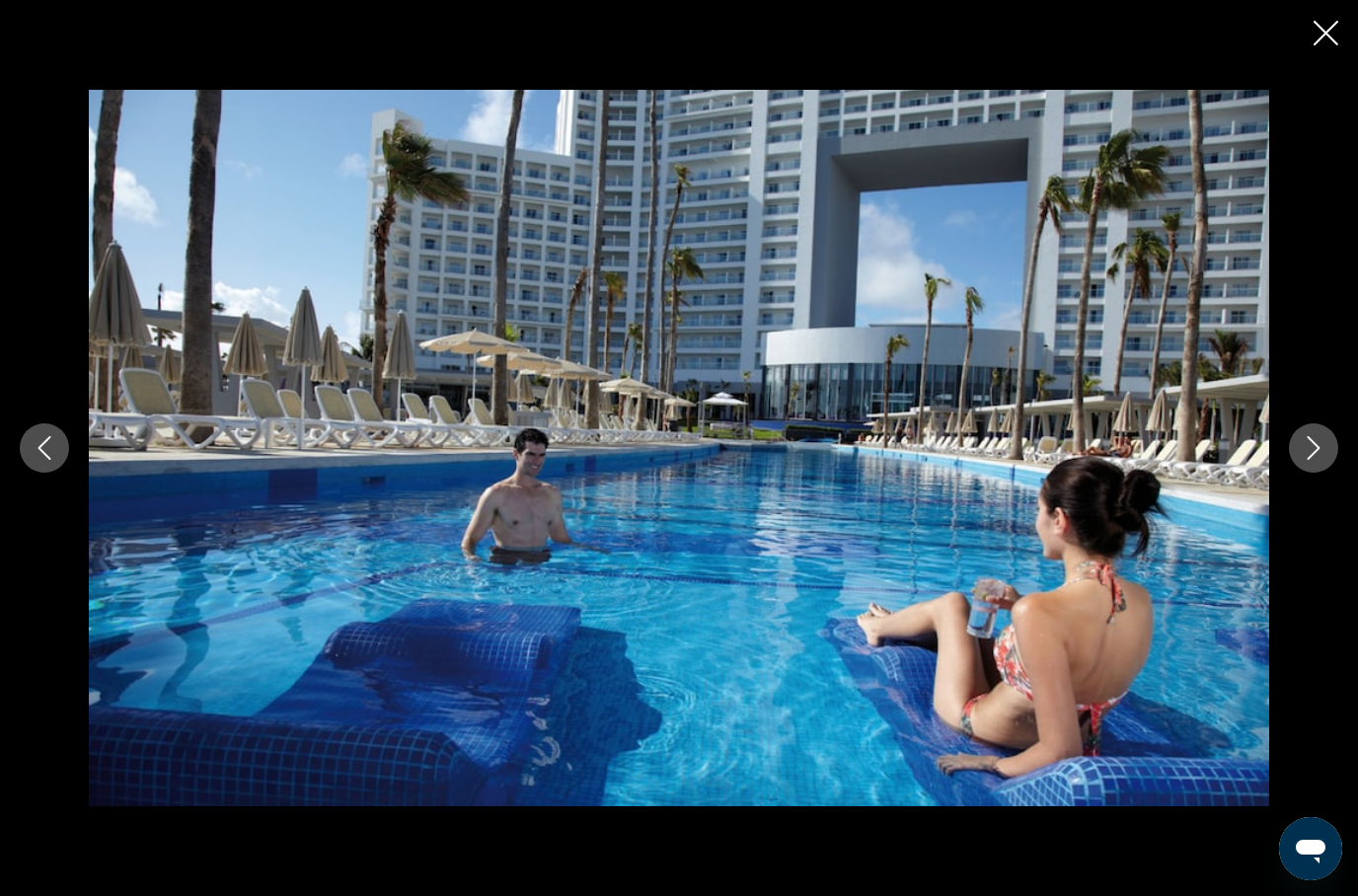
click at [1295, 473] on button "Next image" at bounding box center [1313, 448] width 50 height 50
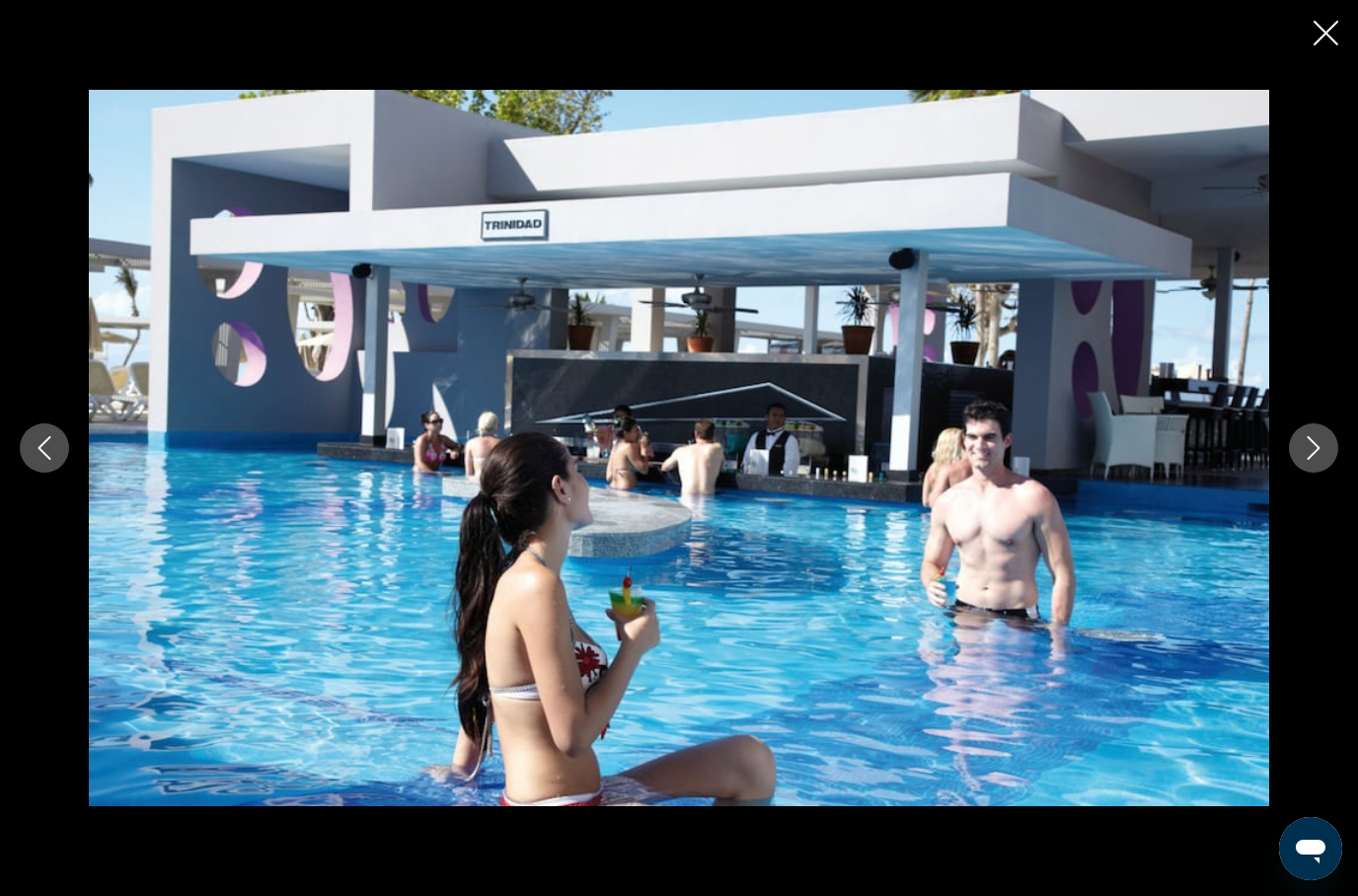
click at [1312, 460] on icon "Next image" at bounding box center [1313, 448] width 13 height 24
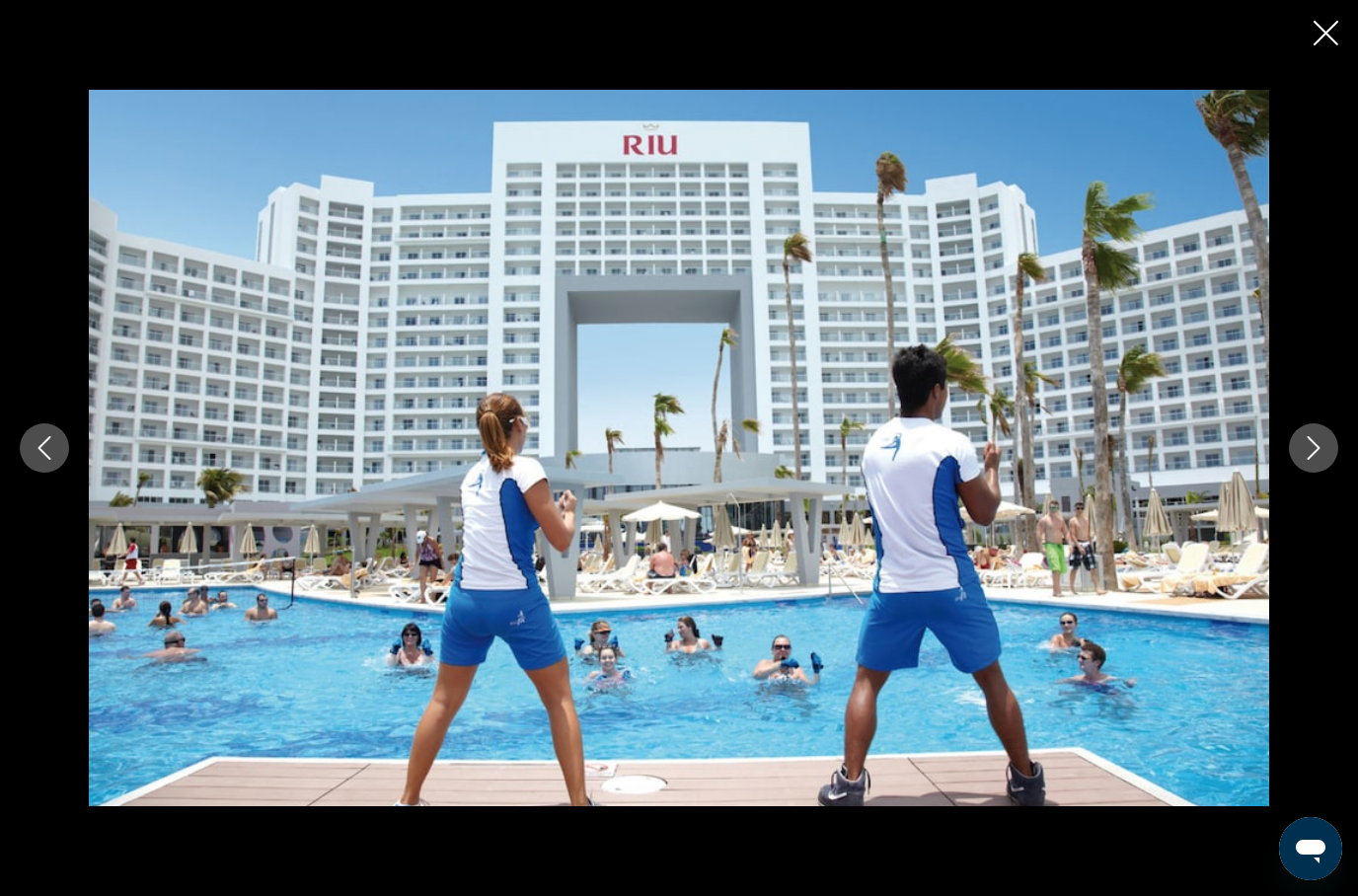
click at [1304, 460] on icon "Next image" at bounding box center [1313, 448] width 24 height 24
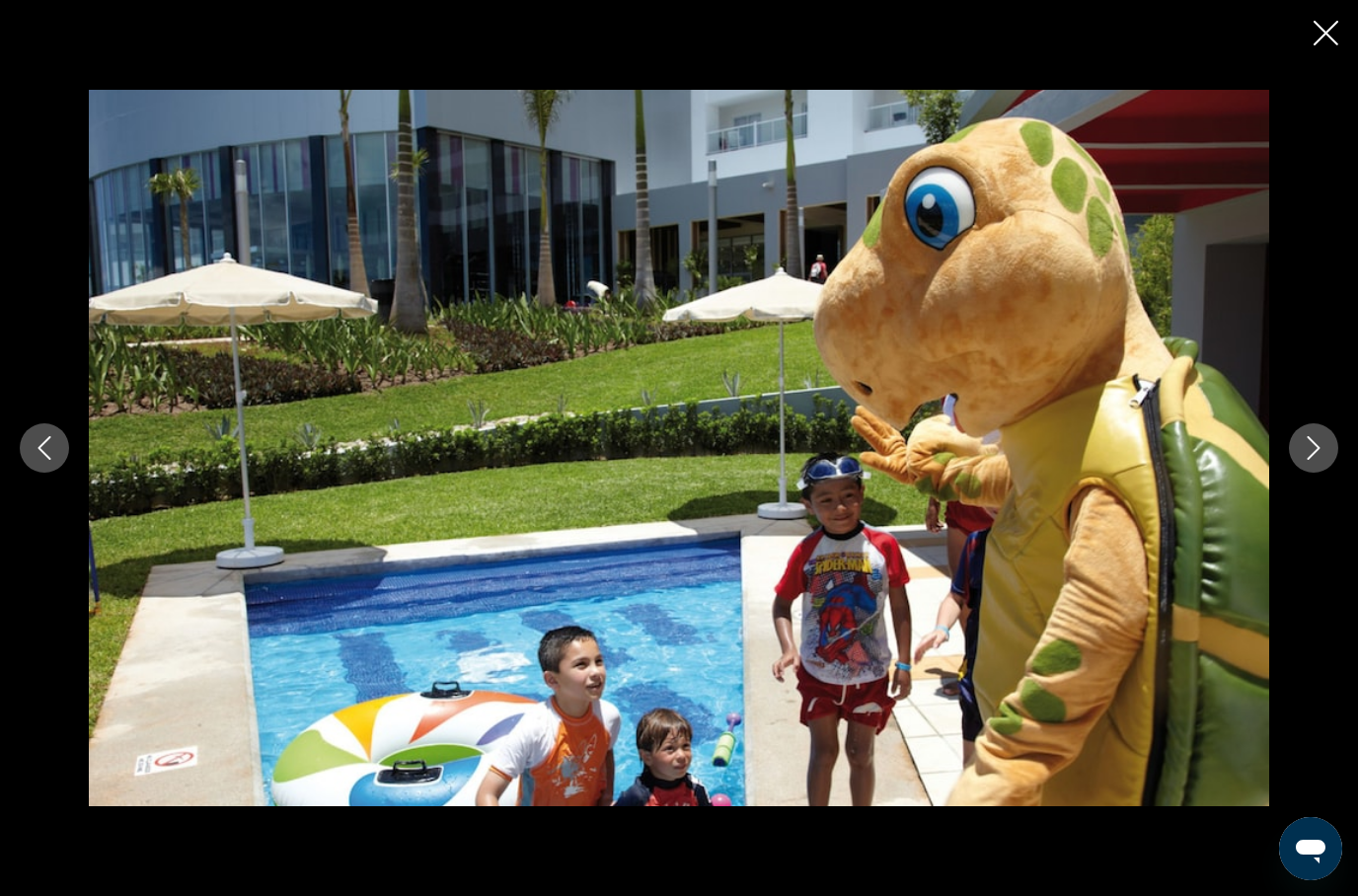
click at [1304, 460] on icon "Next image" at bounding box center [1313, 448] width 24 height 24
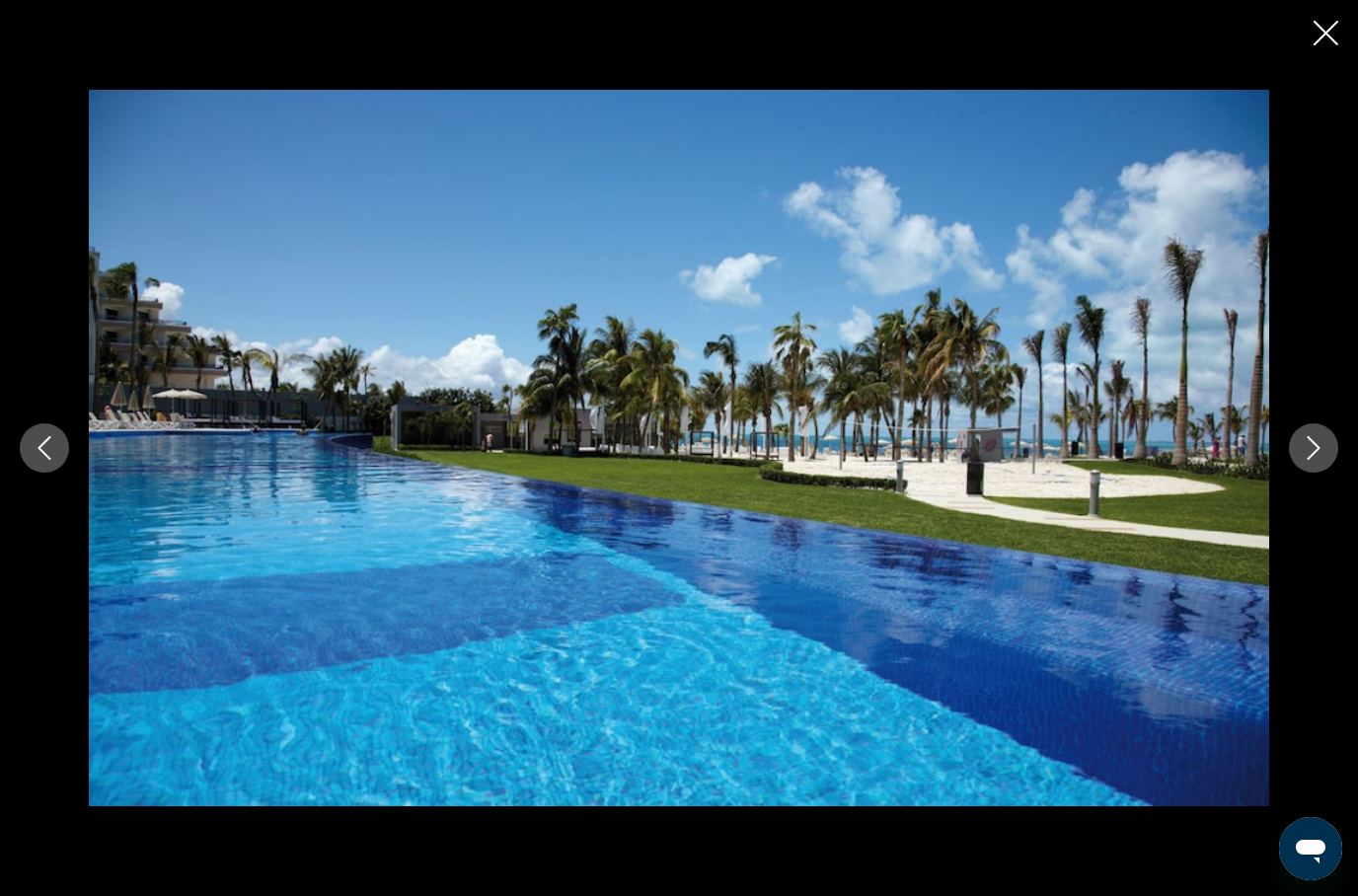
click at [1312, 460] on icon "Next image" at bounding box center [1313, 448] width 24 height 24
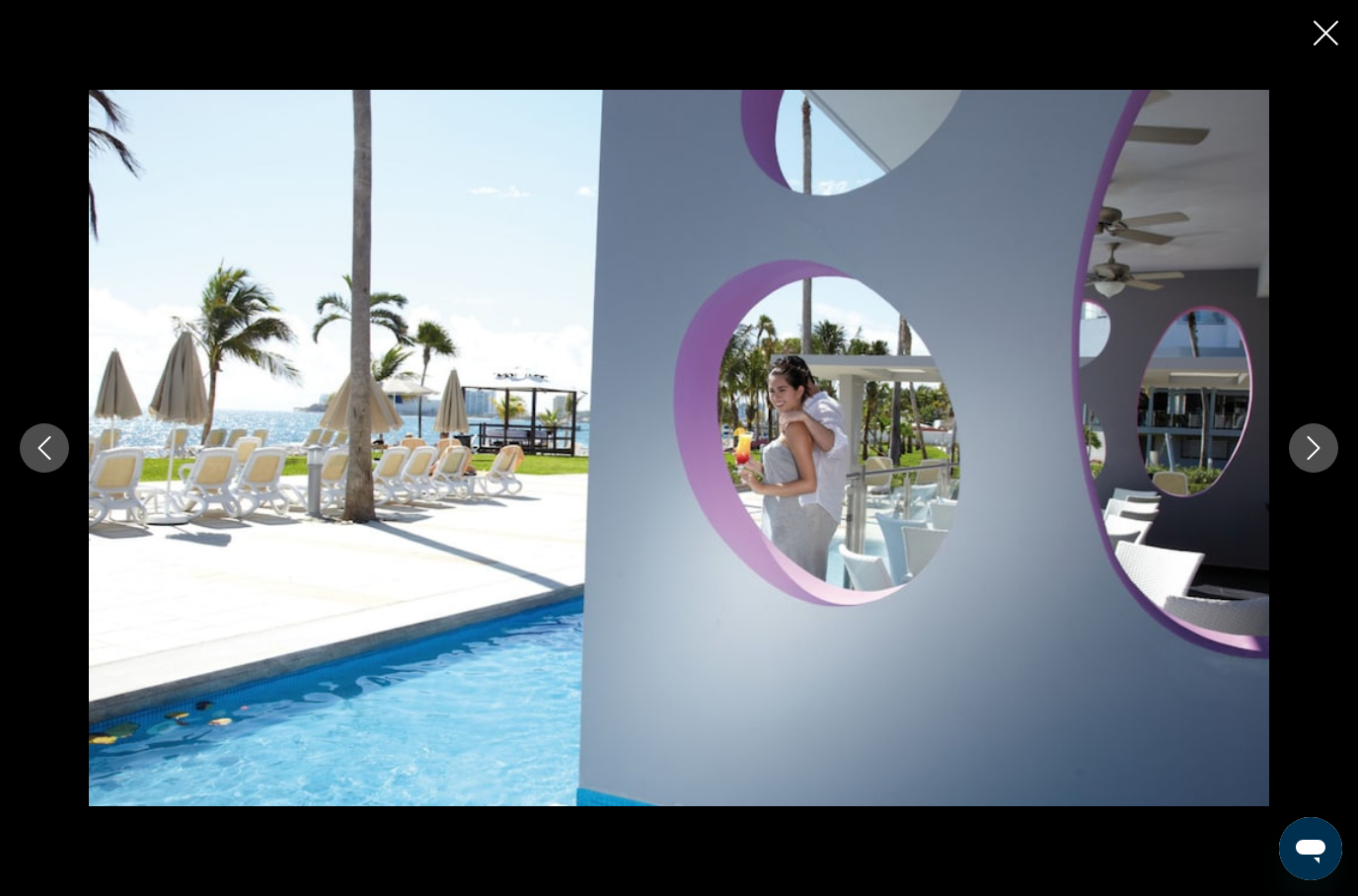
click at [1309, 460] on icon "Next image" at bounding box center [1313, 448] width 24 height 24
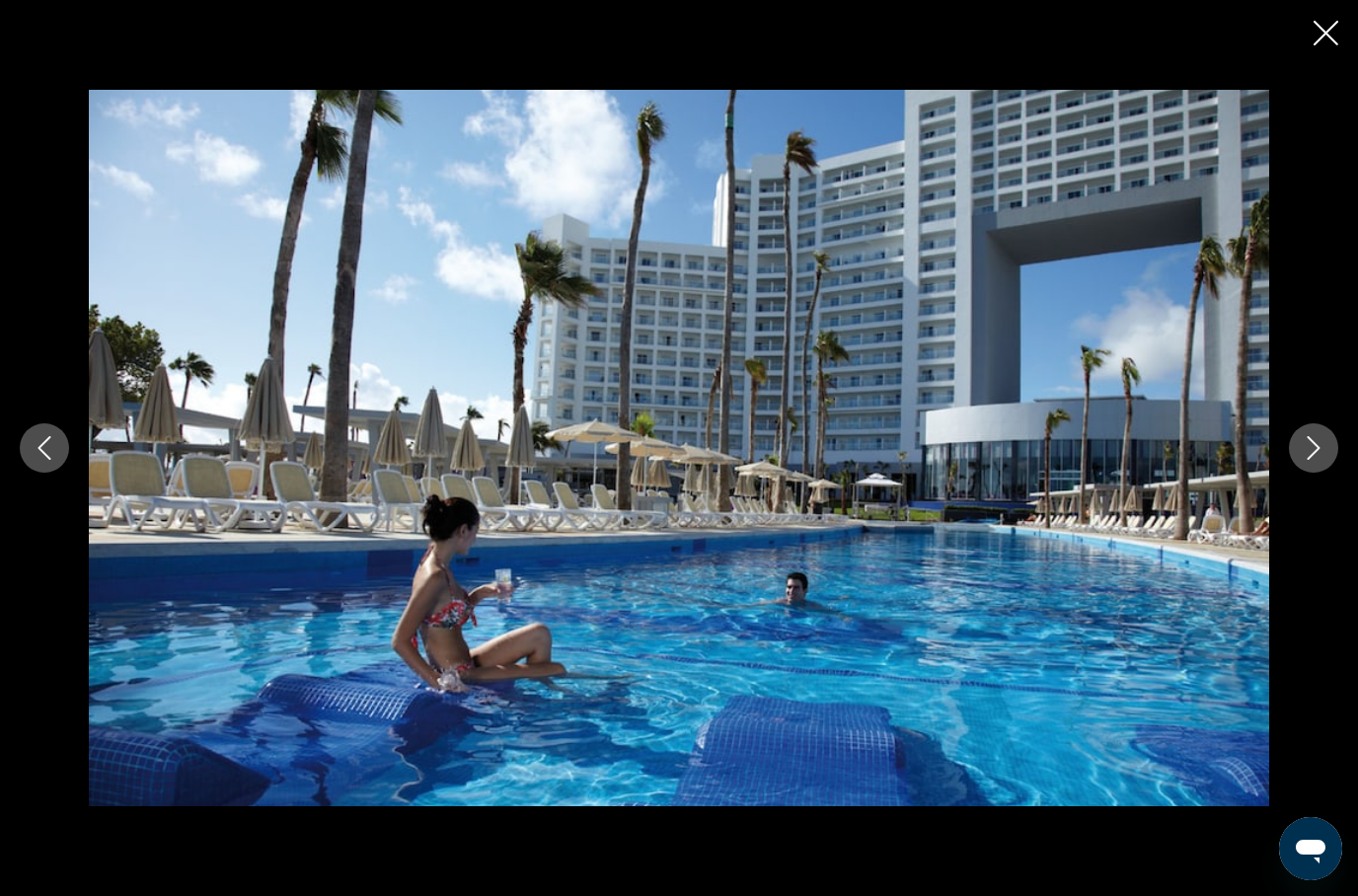
click at [1306, 473] on button "Next image" at bounding box center [1313, 448] width 50 height 50
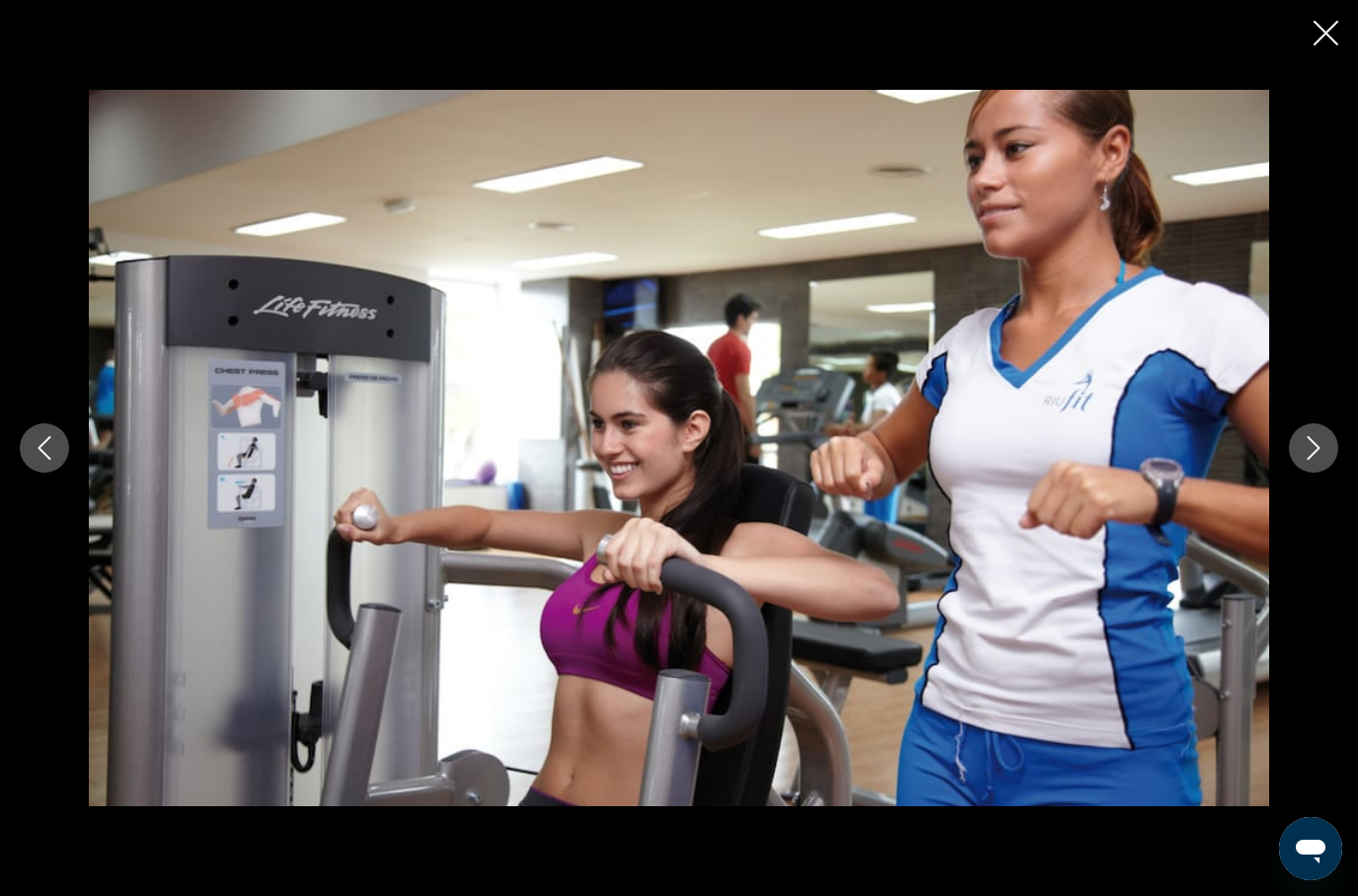
click at [1305, 460] on icon "Next image" at bounding box center [1313, 448] width 24 height 24
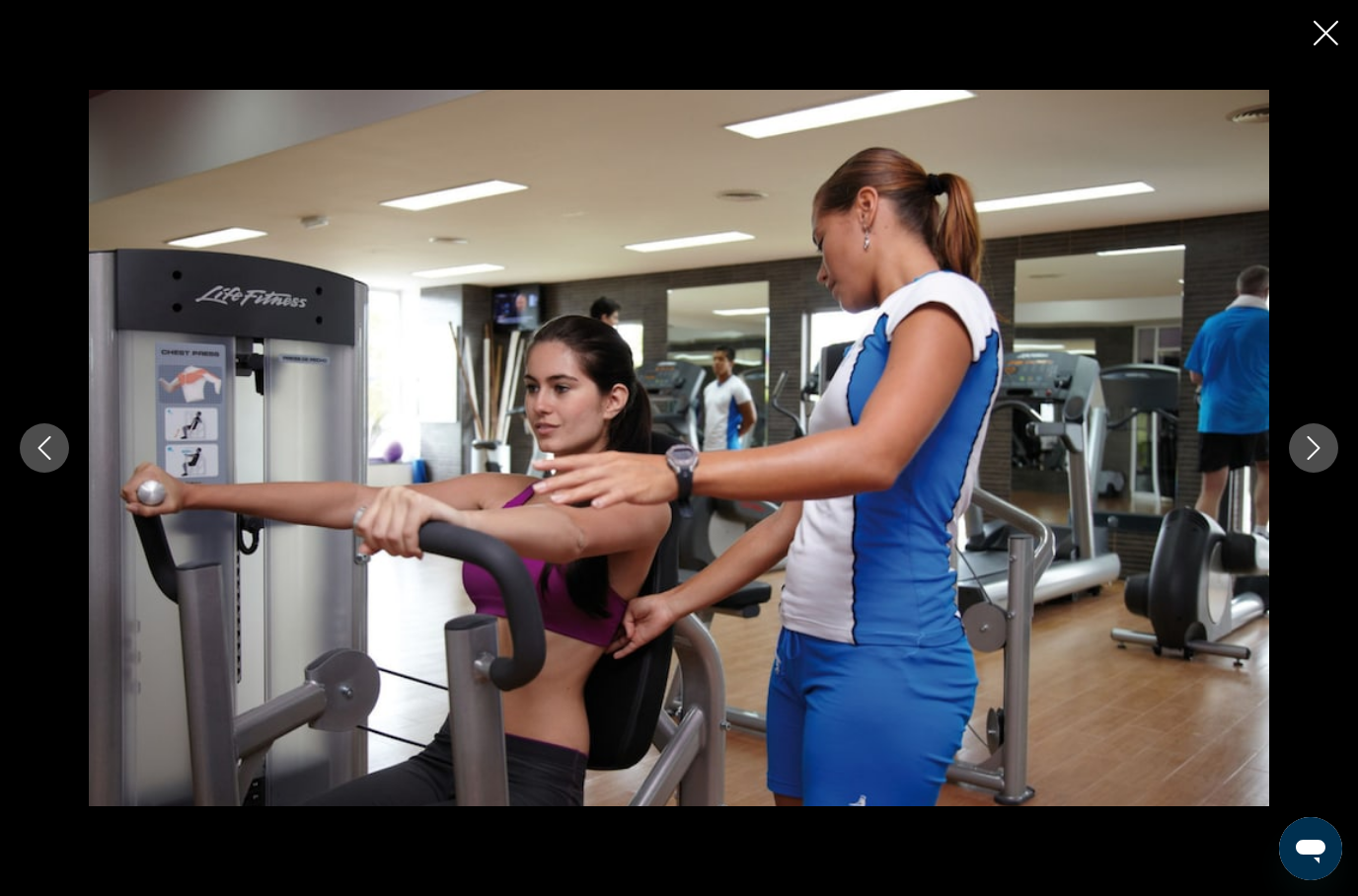
click at [1305, 460] on icon "Next image" at bounding box center [1313, 448] width 24 height 24
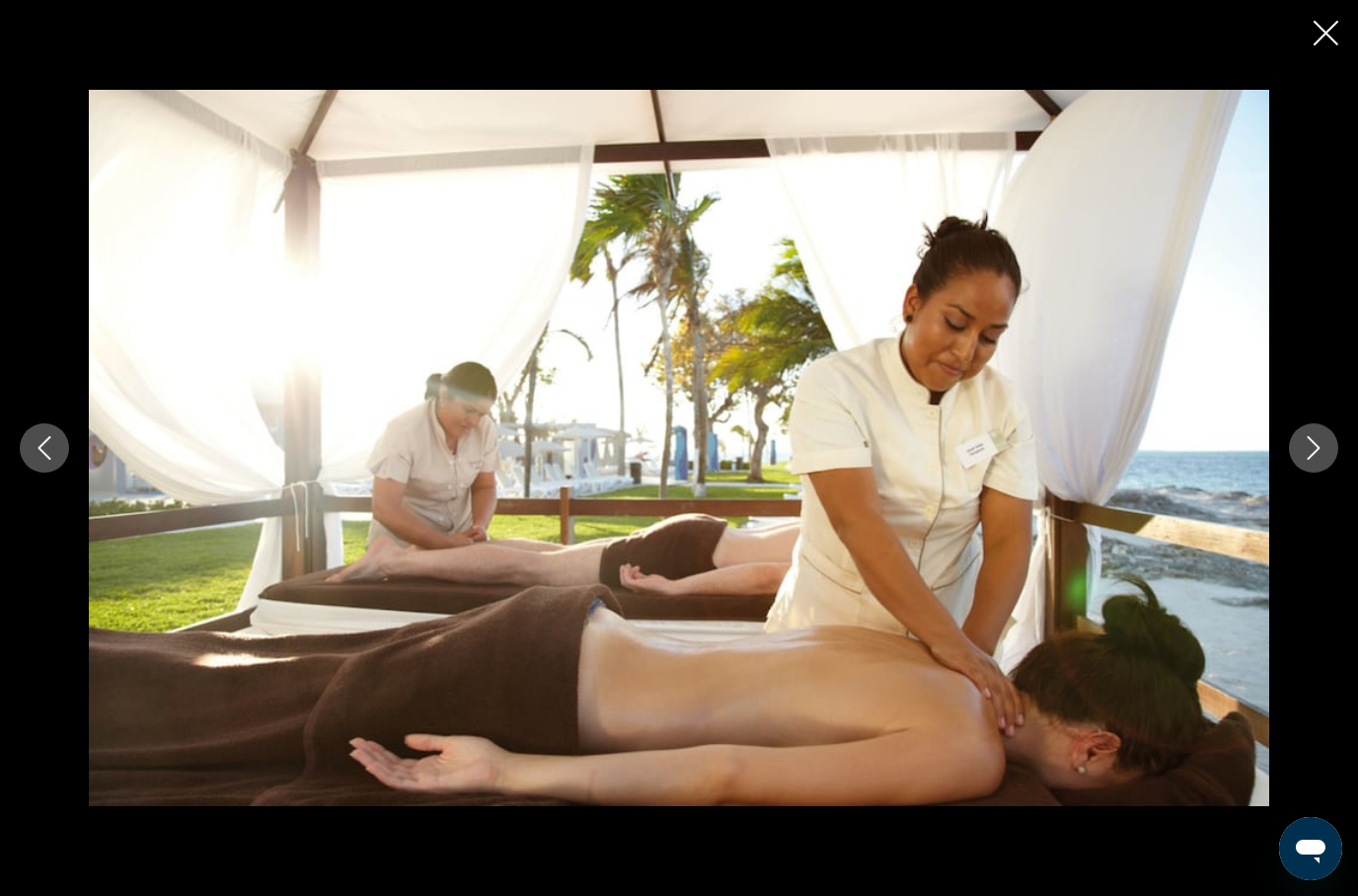
click at [1090, 681] on img "Main content" at bounding box center [679, 447] width 1180 height 716
click at [1130, 657] on img "Main content" at bounding box center [679, 447] width 1180 height 716
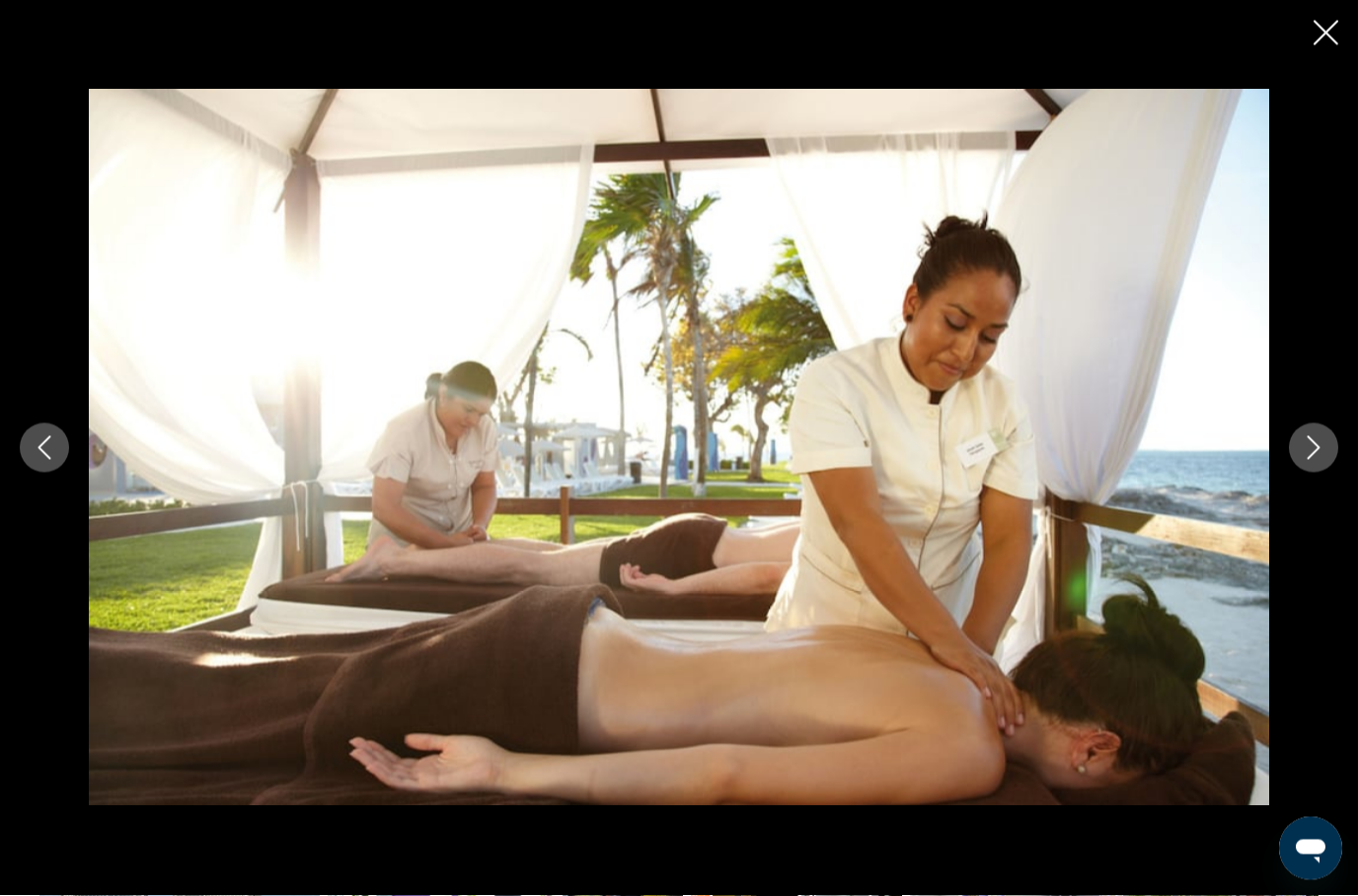
click at [1310, 434] on button "Next image" at bounding box center [1313, 448] width 50 height 50
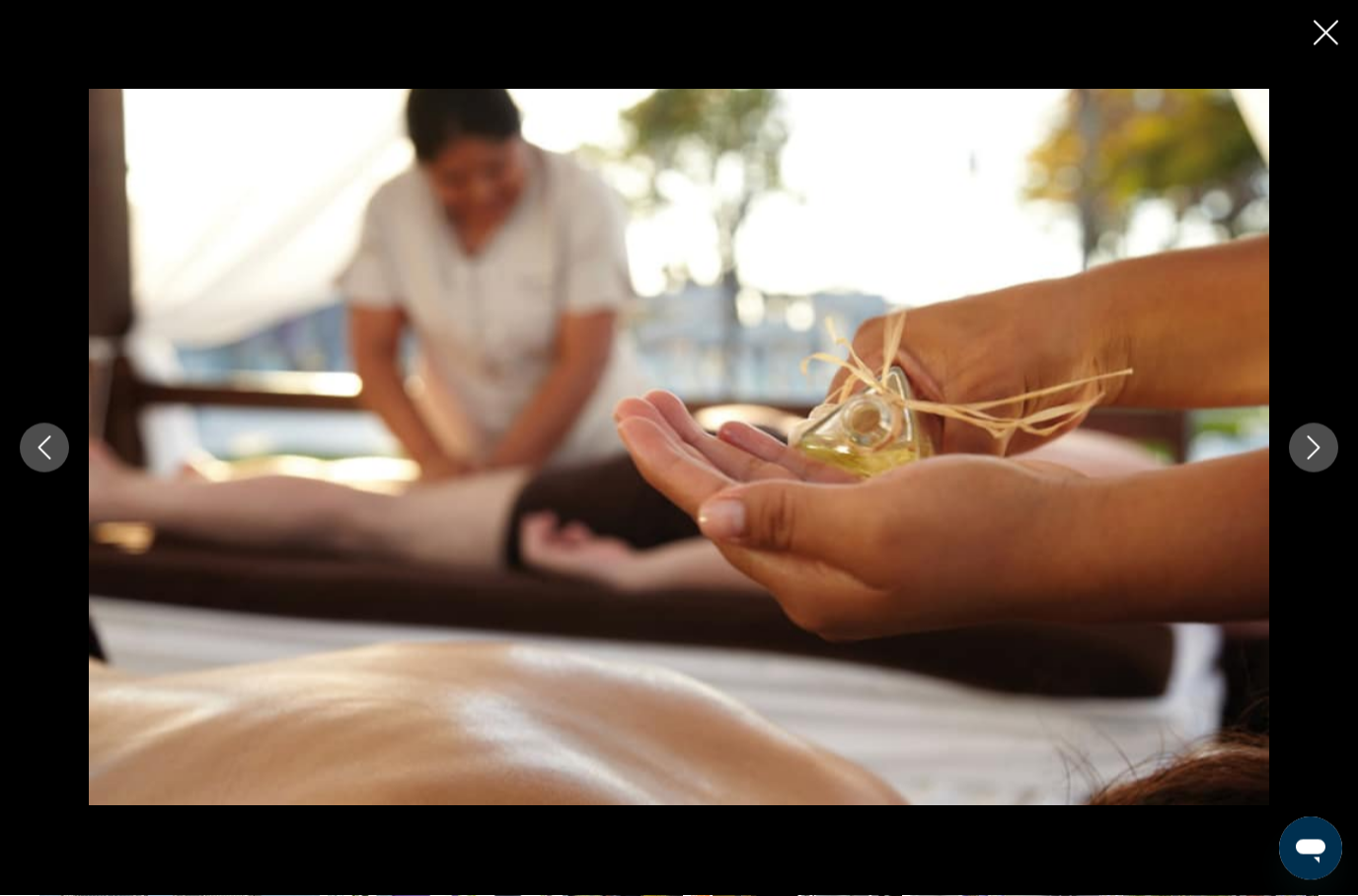
click at [1309, 441] on icon "Next image" at bounding box center [1313, 448] width 24 height 24
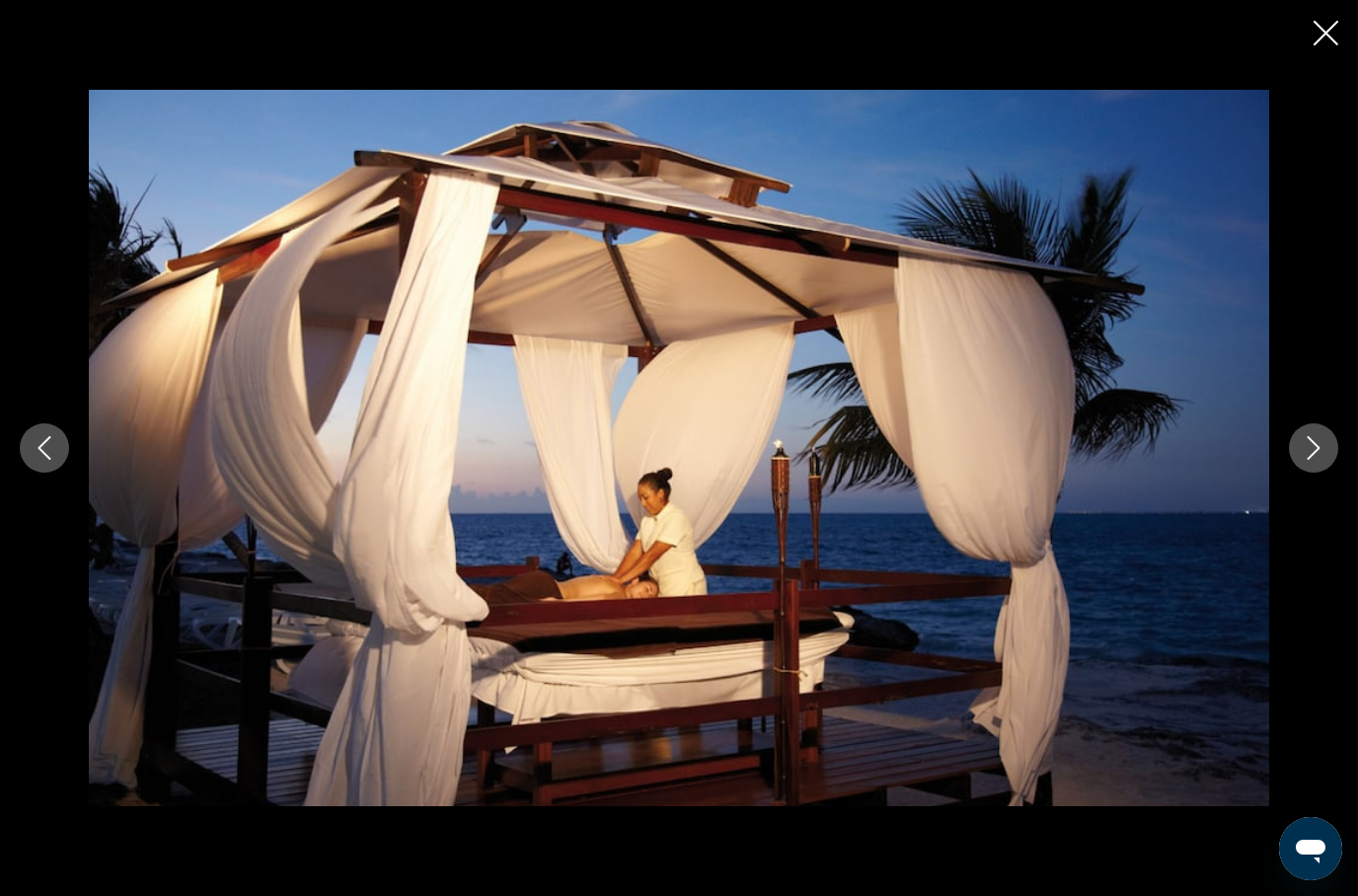
scroll to position [5714, 0]
click at [1327, 34] on icon "Close slideshow" at bounding box center [1325, 33] width 25 height 25
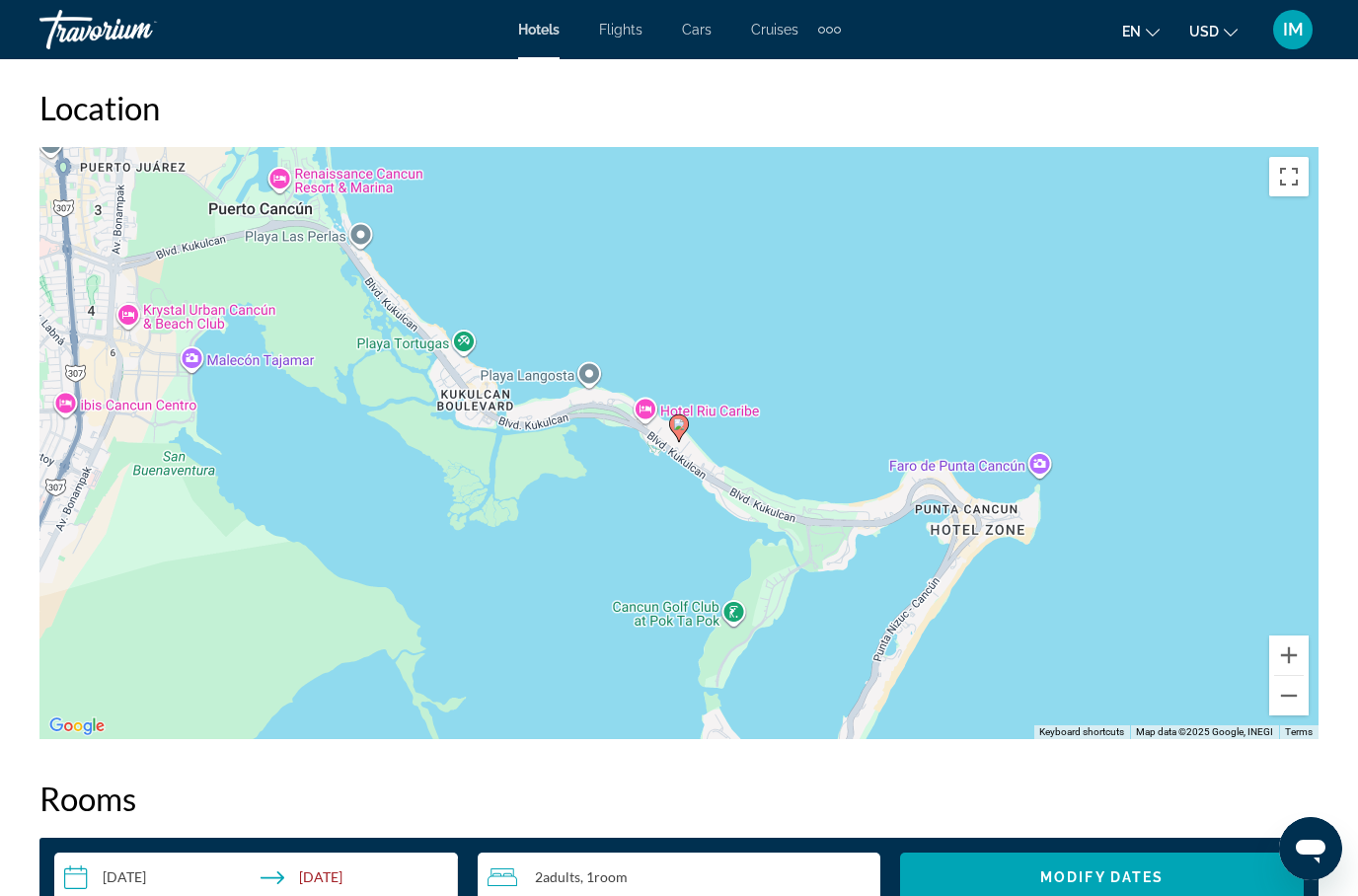
scroll to position [2181, 0]
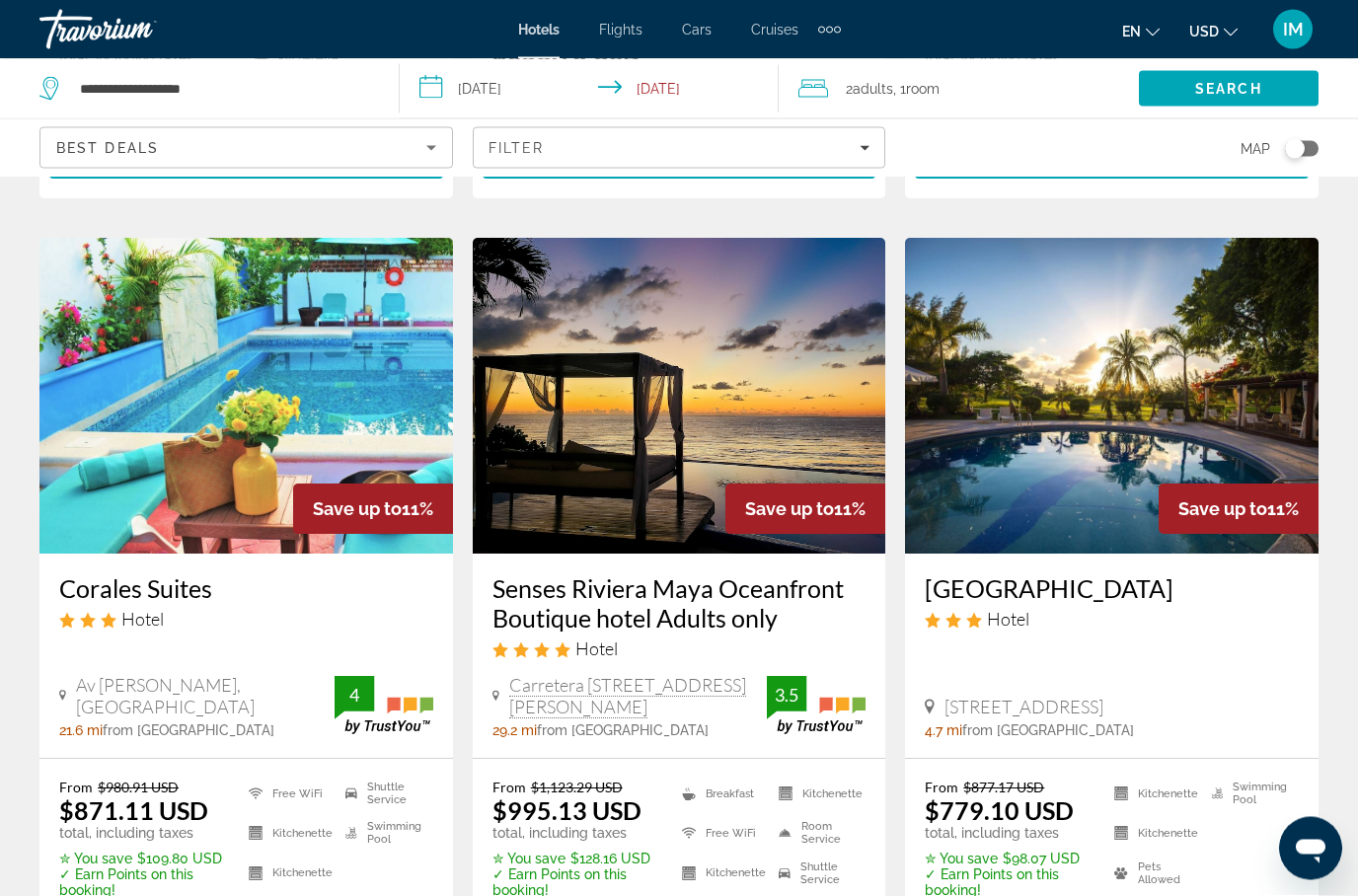
scroll to position [1664, 0]
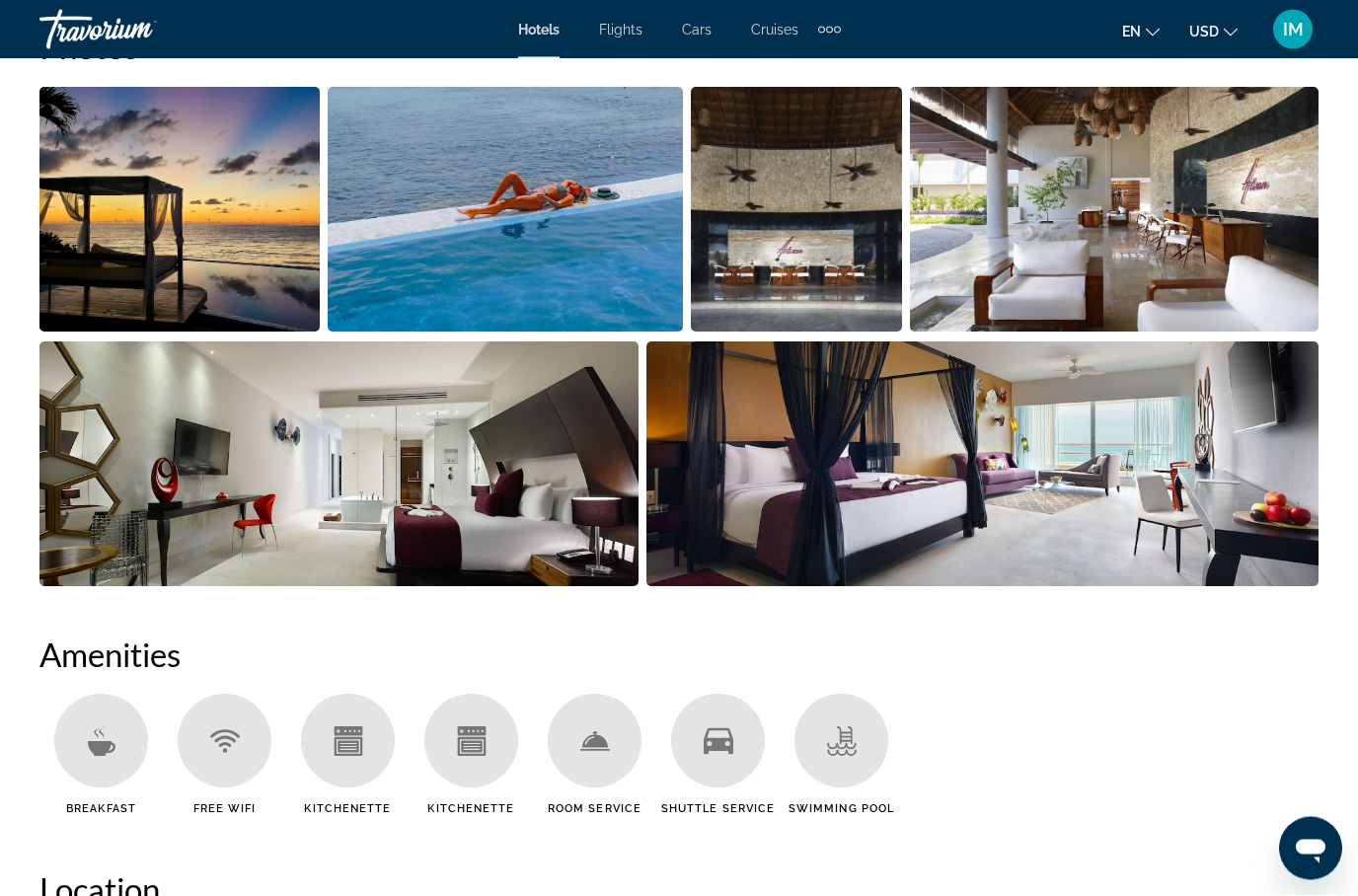
scroll to position [1371, 0]
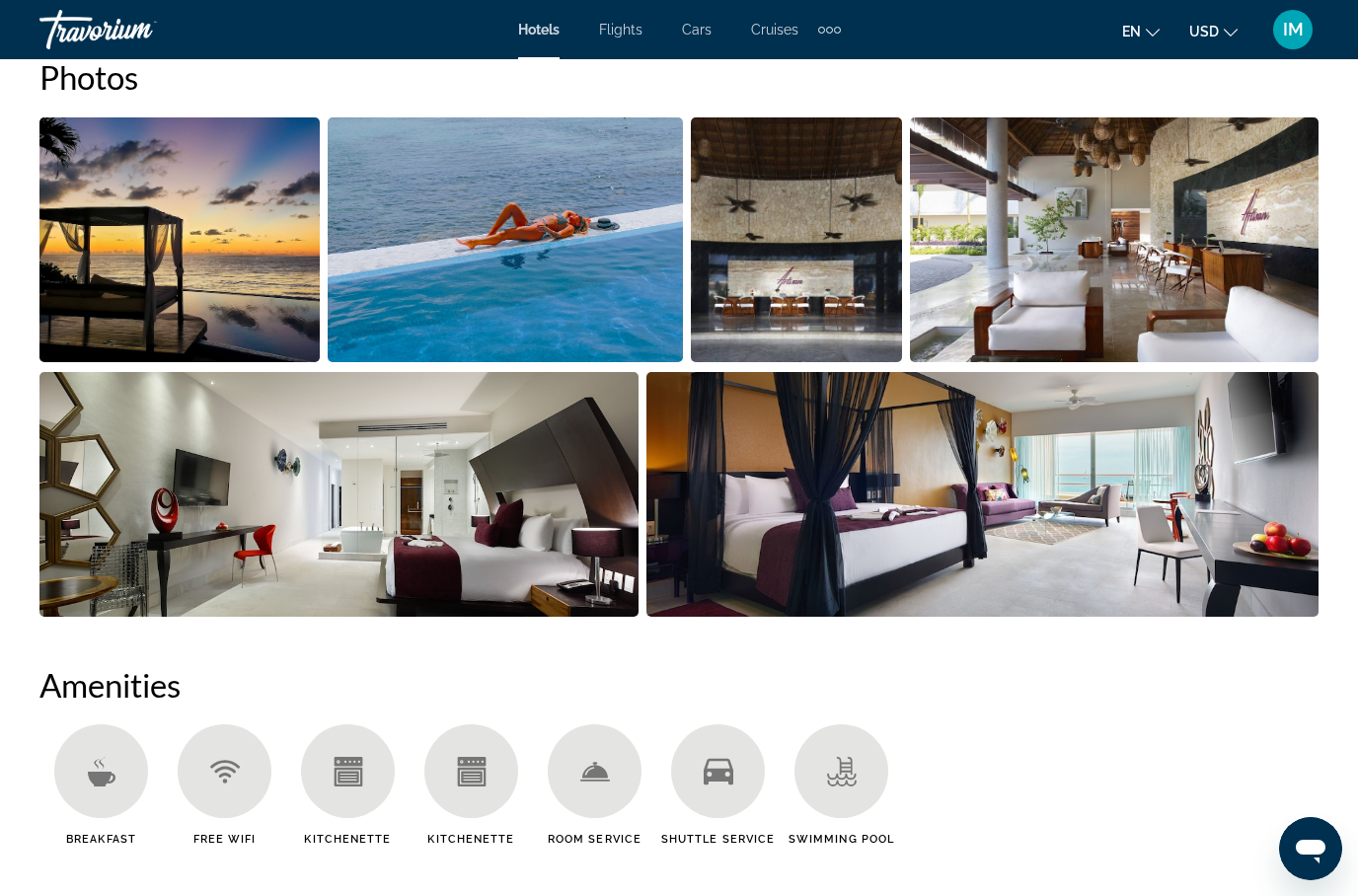
click at [460, 236] on img "Open full-screen image slider" at bounding box center [505, 239] width 355 height 244
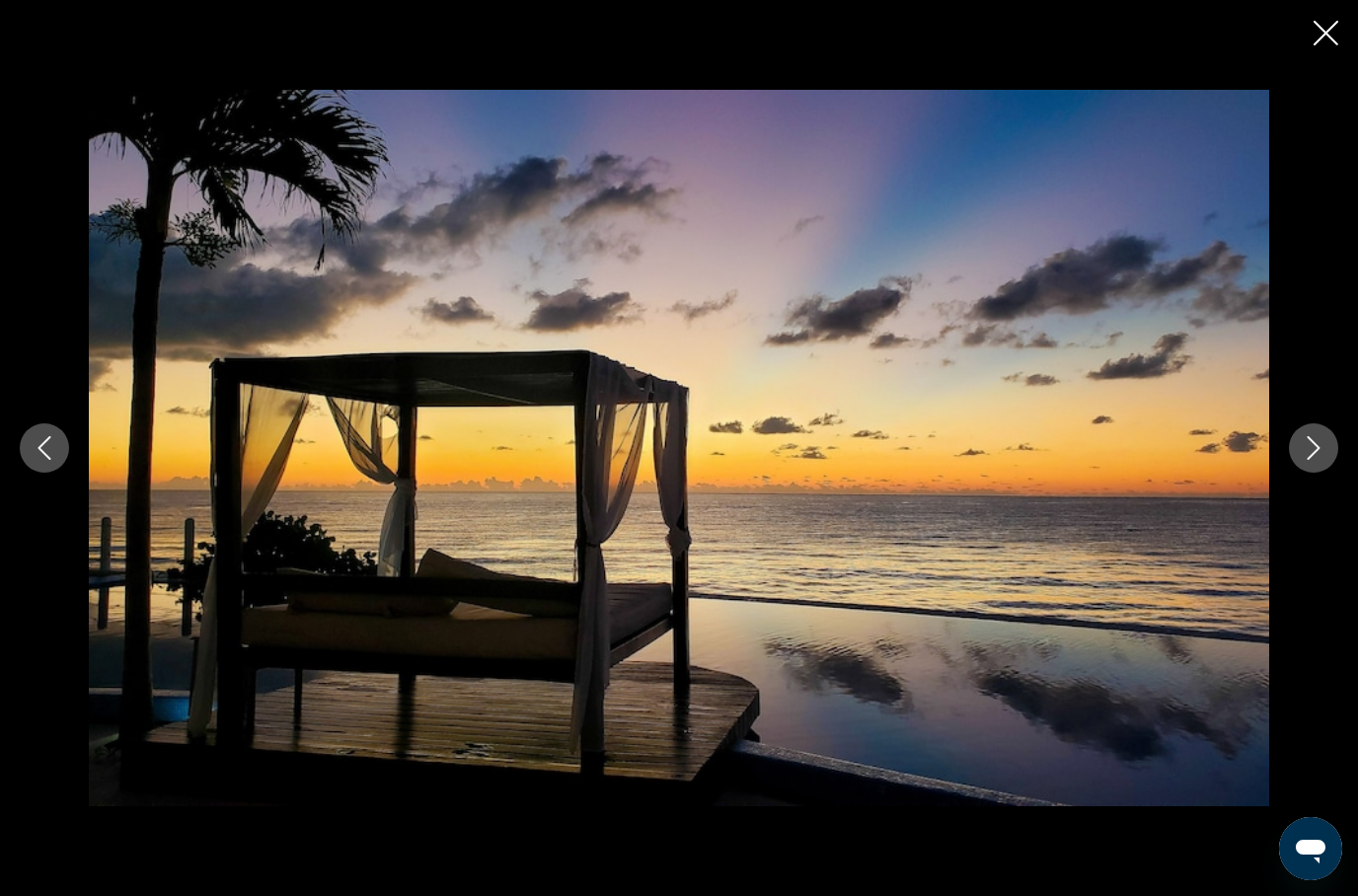
click at [1297, 454] on button "Next image" at bounding box center [1313, 448] width 50 height 50
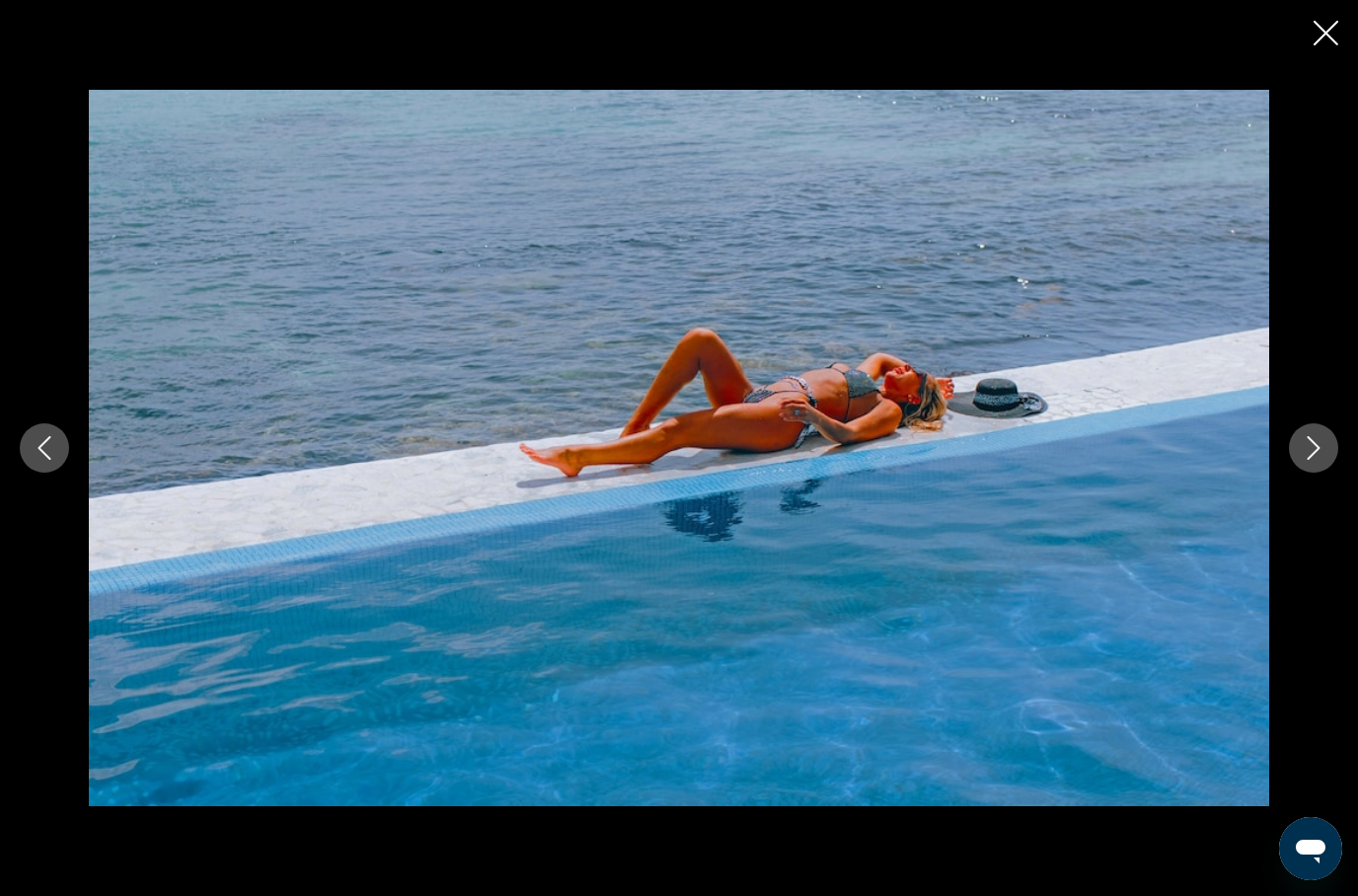
click at [21, 453] on button "Previous image" at bounding box center [45, 448] width 50 height 50
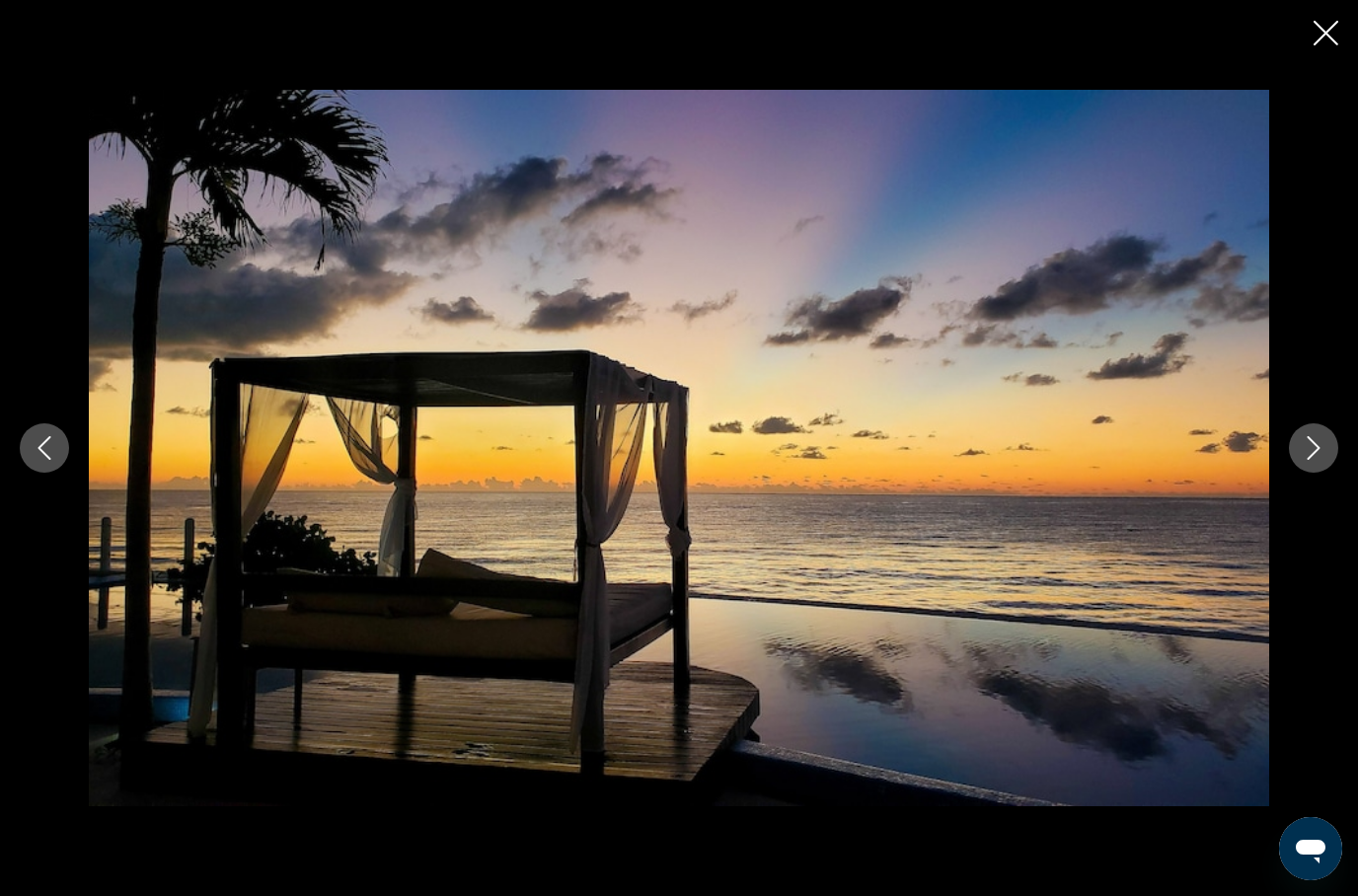
click at [1325, 439] on button "Next image" at bounding box center [1313, 448] width 50 height 50
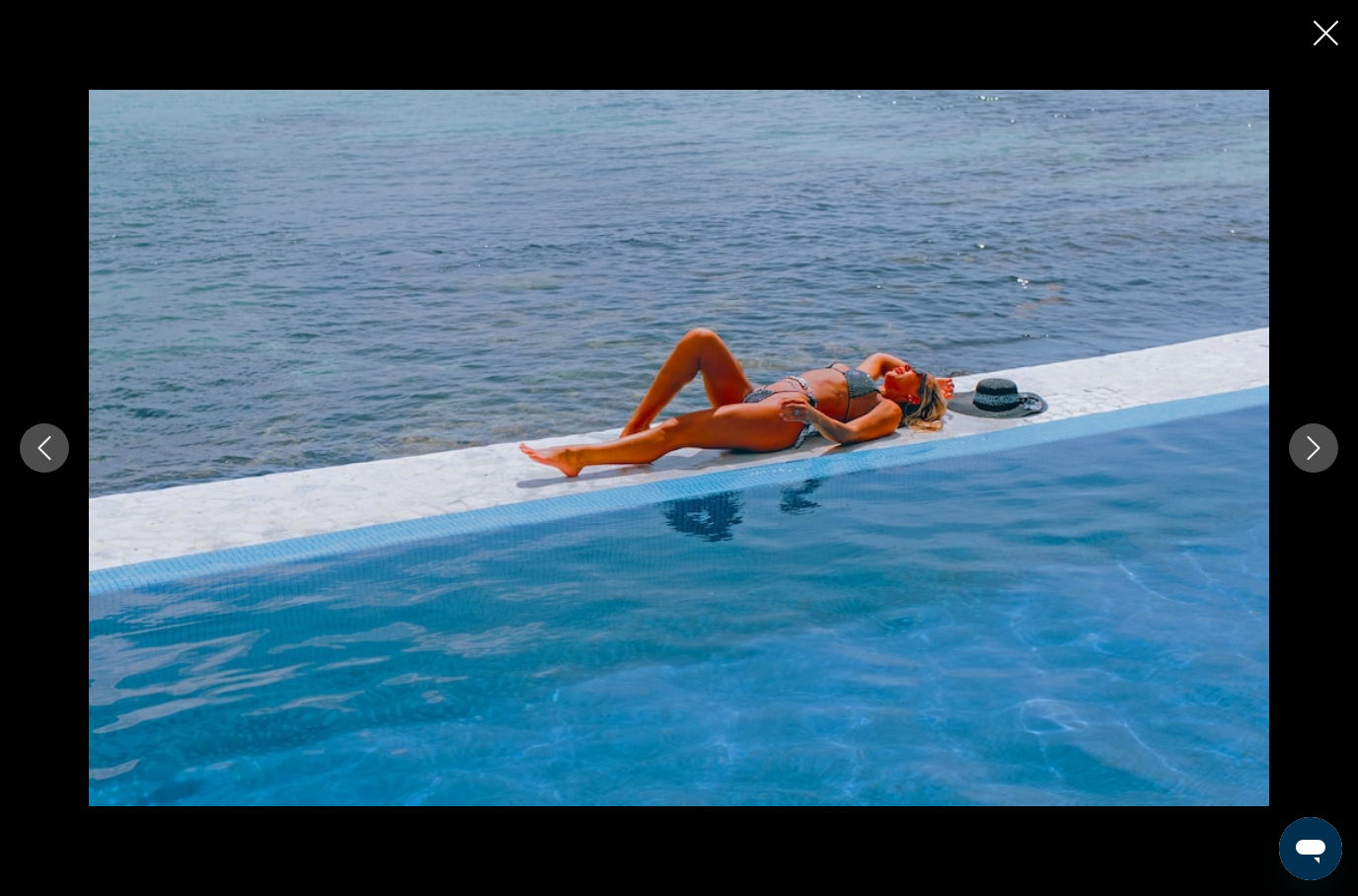
click at [1258, 526] on img "Main content" at bounding box center [679, 447] width 1180 height 716
click at [1265, 510] on img "Main content" at bounding box center [679, 447] width 1180 height 716
click at [1309, 446] on icon "Next image" at bounding box center [1313, 448] width 24 height 24
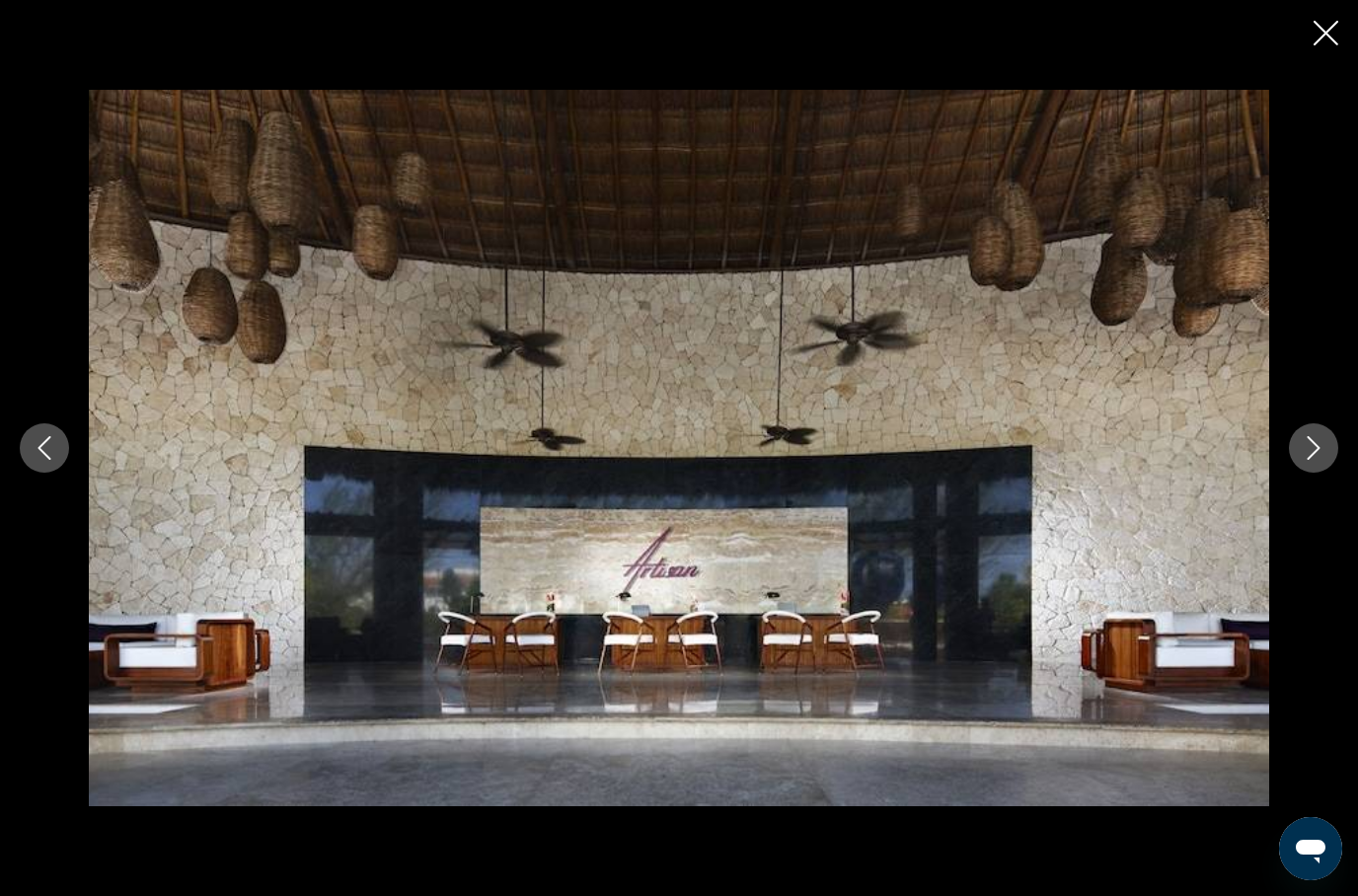
click at [1312, 442] on icon "Next image" at bounding box center [1313, 448] width 13 height 24
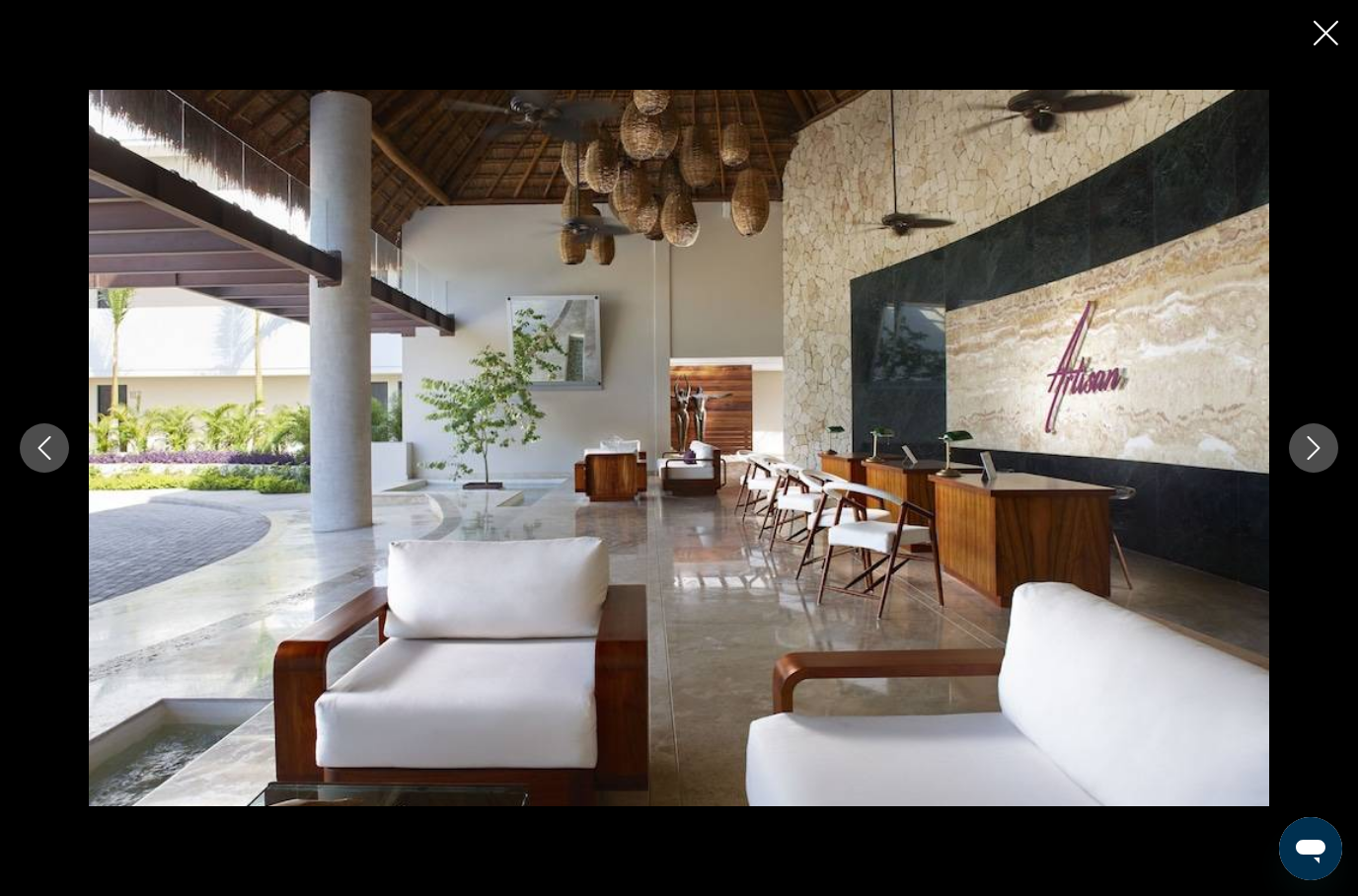
click at [1317, 446] on icon "Next image" at bounding box center [1313, 448] width 13 height 24
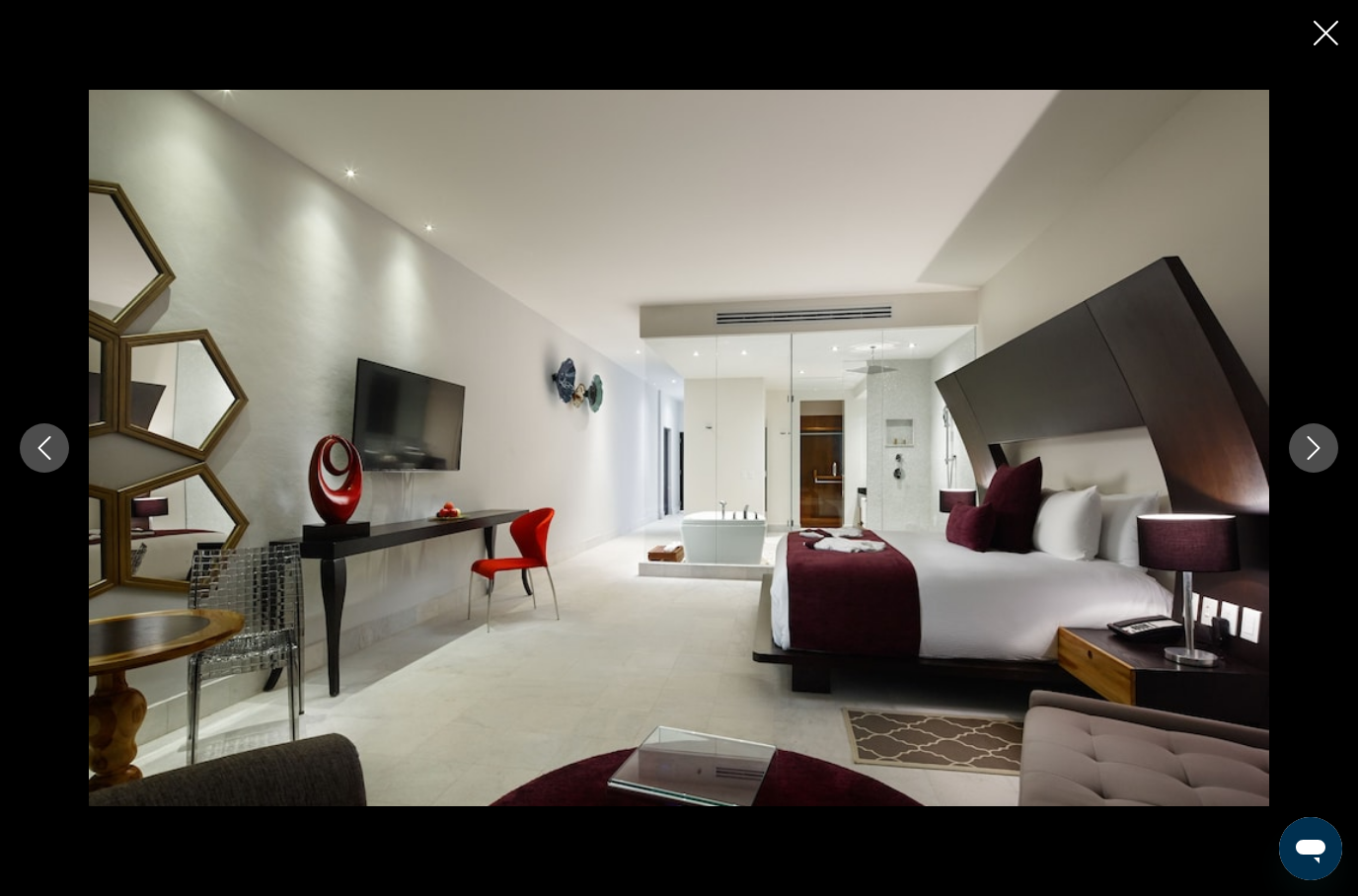
click at [1325, 443] on button "Next image" at bounding box center [1313, 448] width 50 height 50
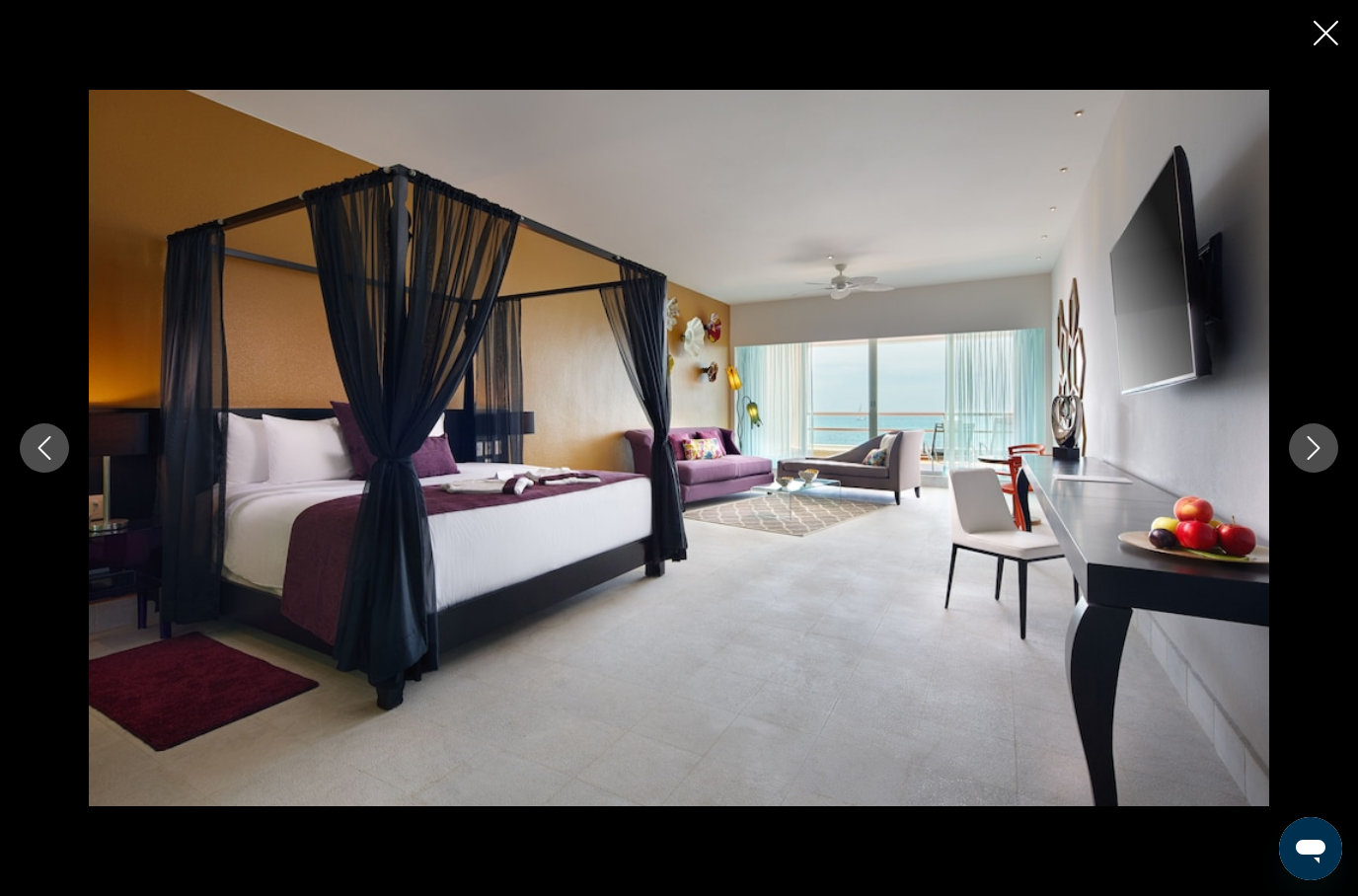
click at [1315, 447] on icon "Next image" at bounding box center [1313, 448] width 24 height 24
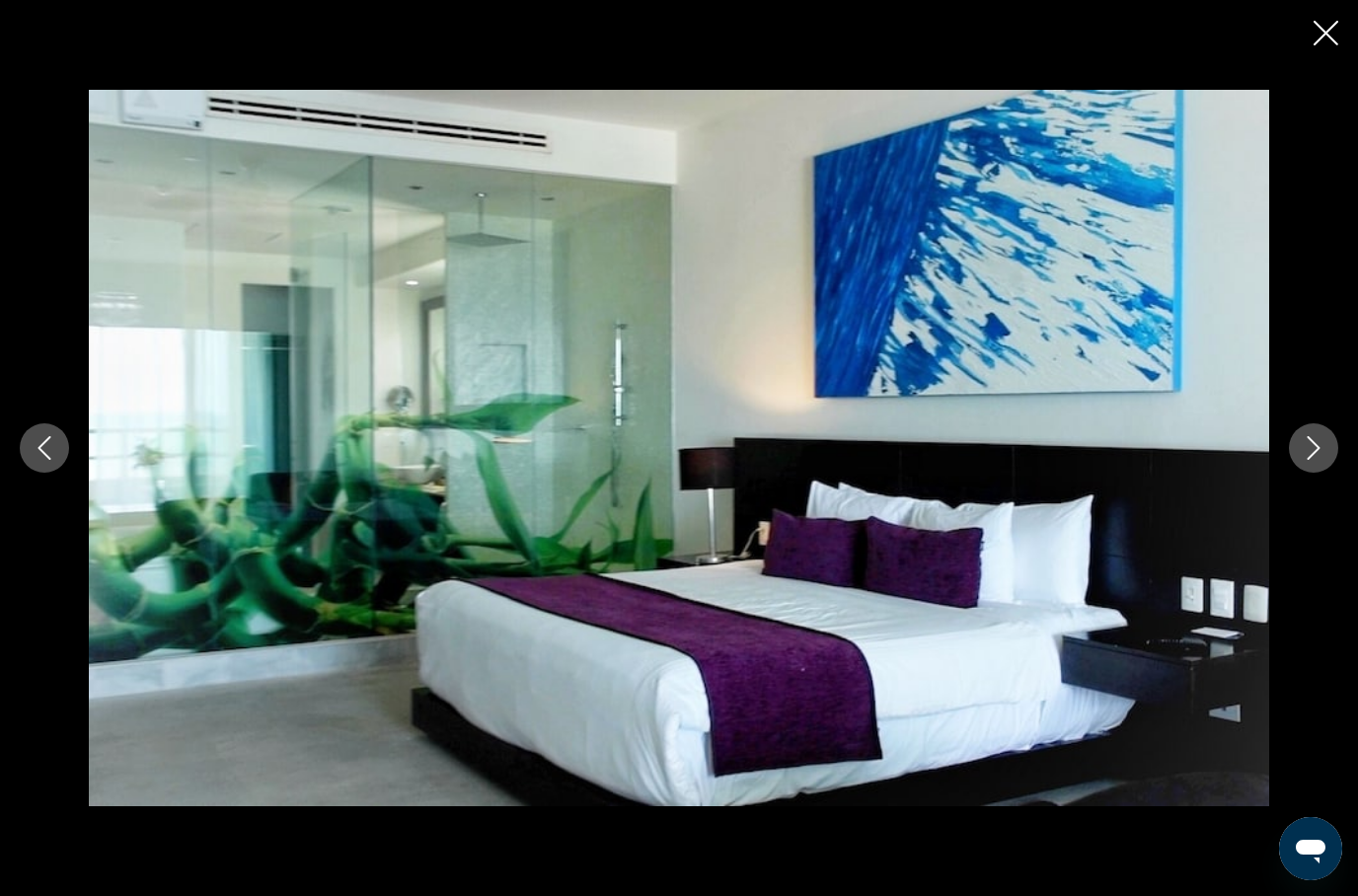
click at [1291, 455] on button "Next image" at bounding box center [1313, 448] width 50 height 50
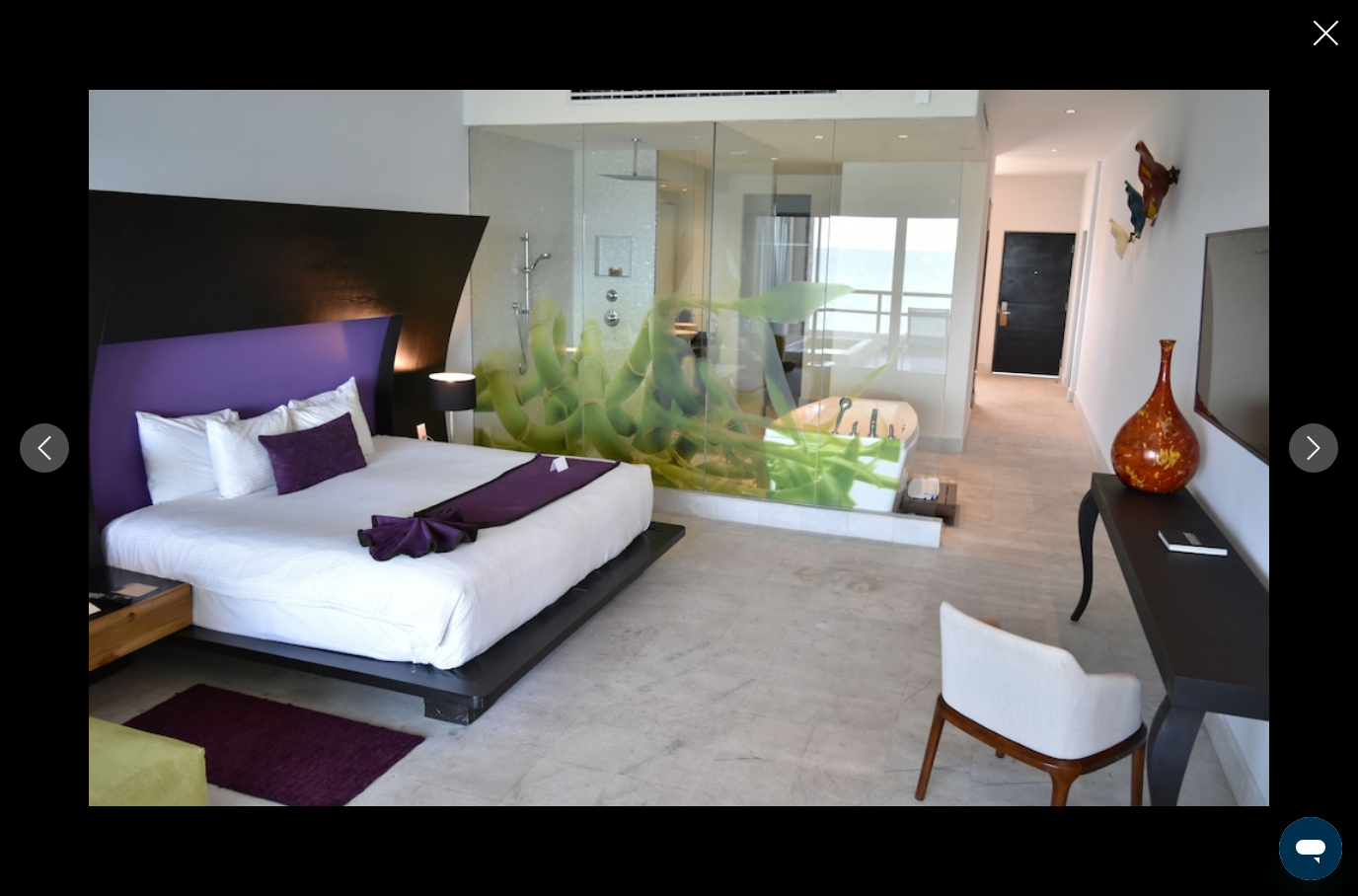
click at [1313, 436] on icon "Next image" at bounding box center [1313, 448] width 24 height 24
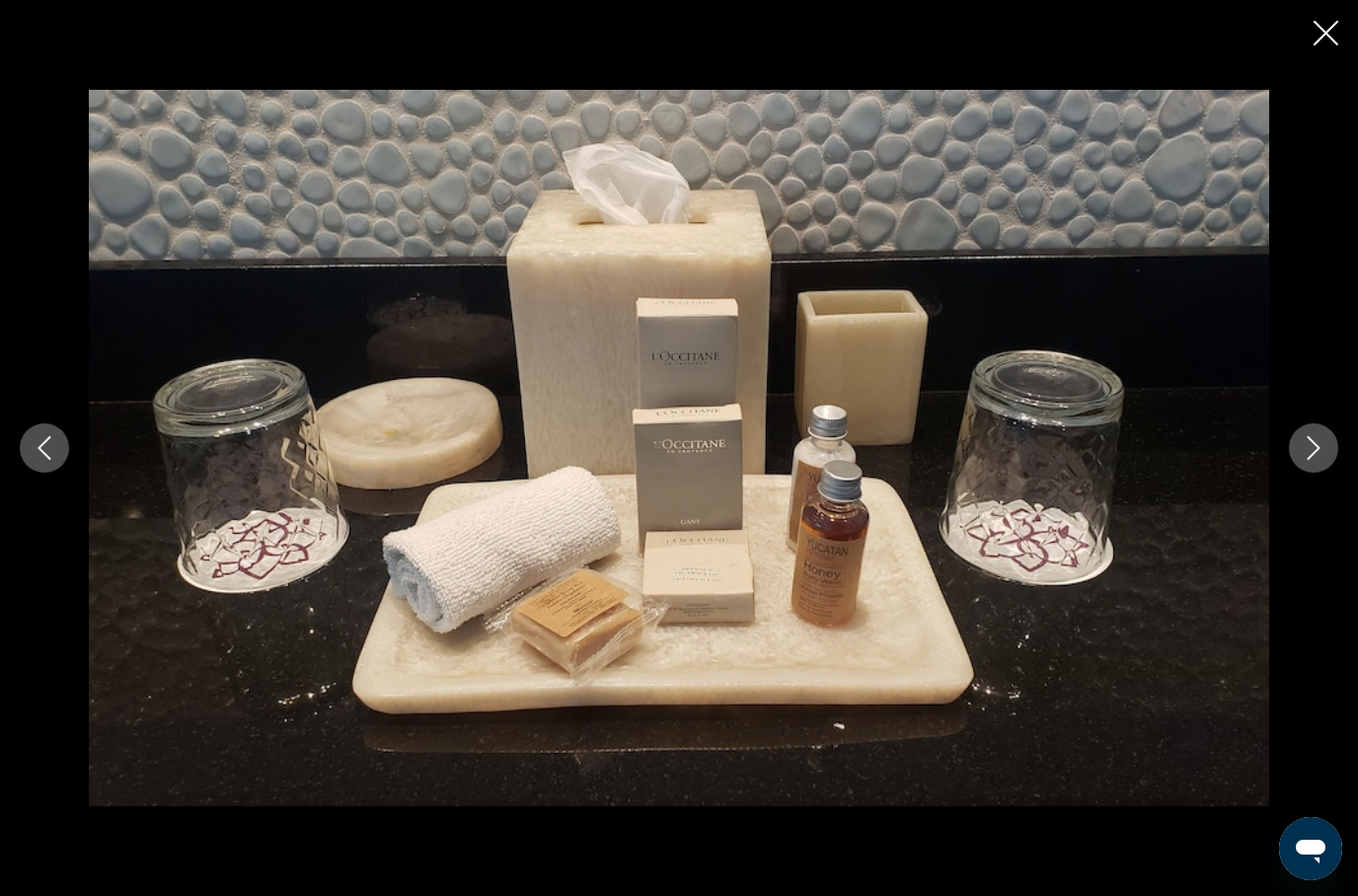
click at [1314, 438] on icon "Next image" at bounding box center [1313, 448] width 24 height 24
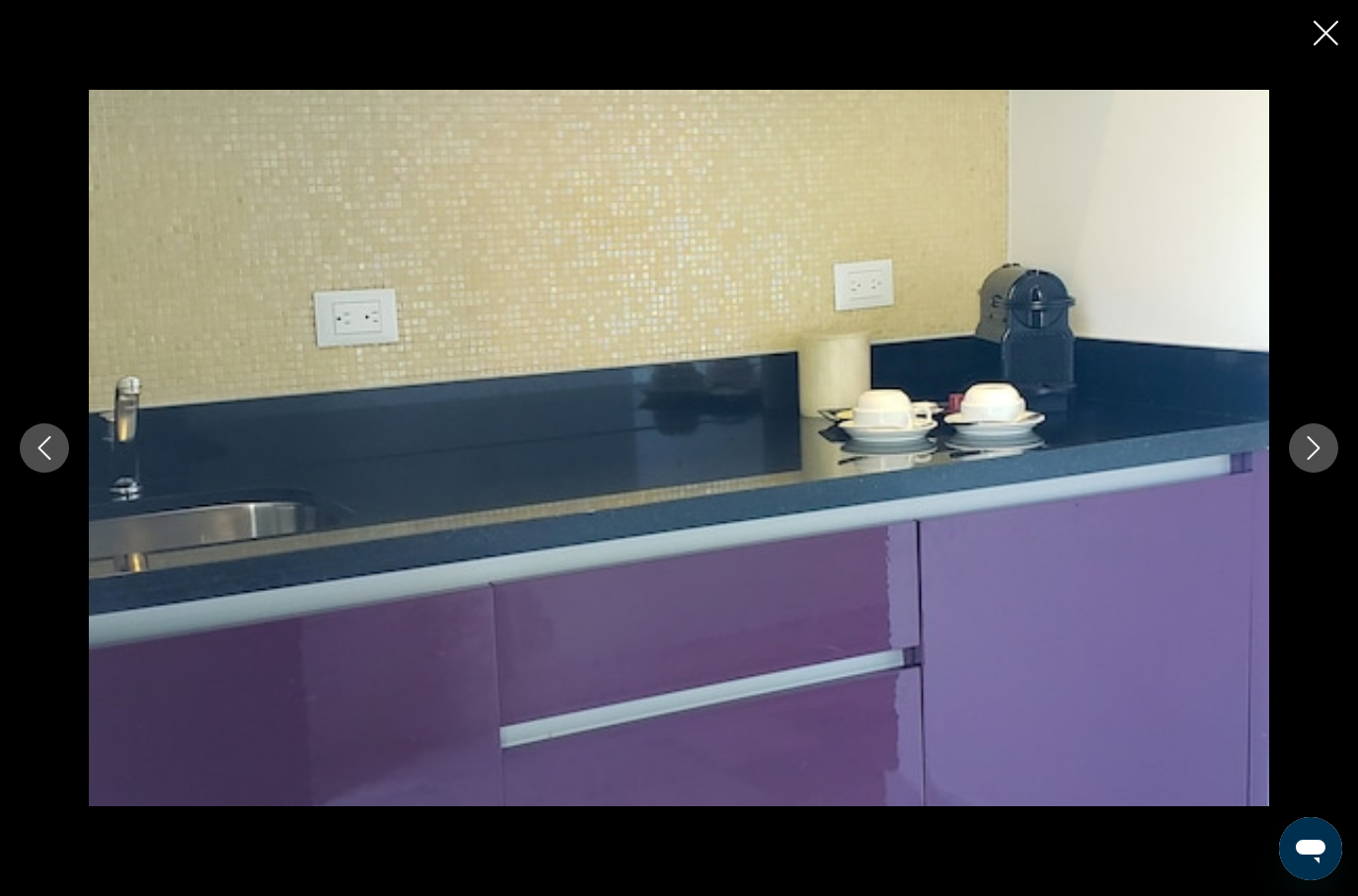
click at [1309, 452] on icon "Next image" at bounding box center [1313, 448] width 24 height 24
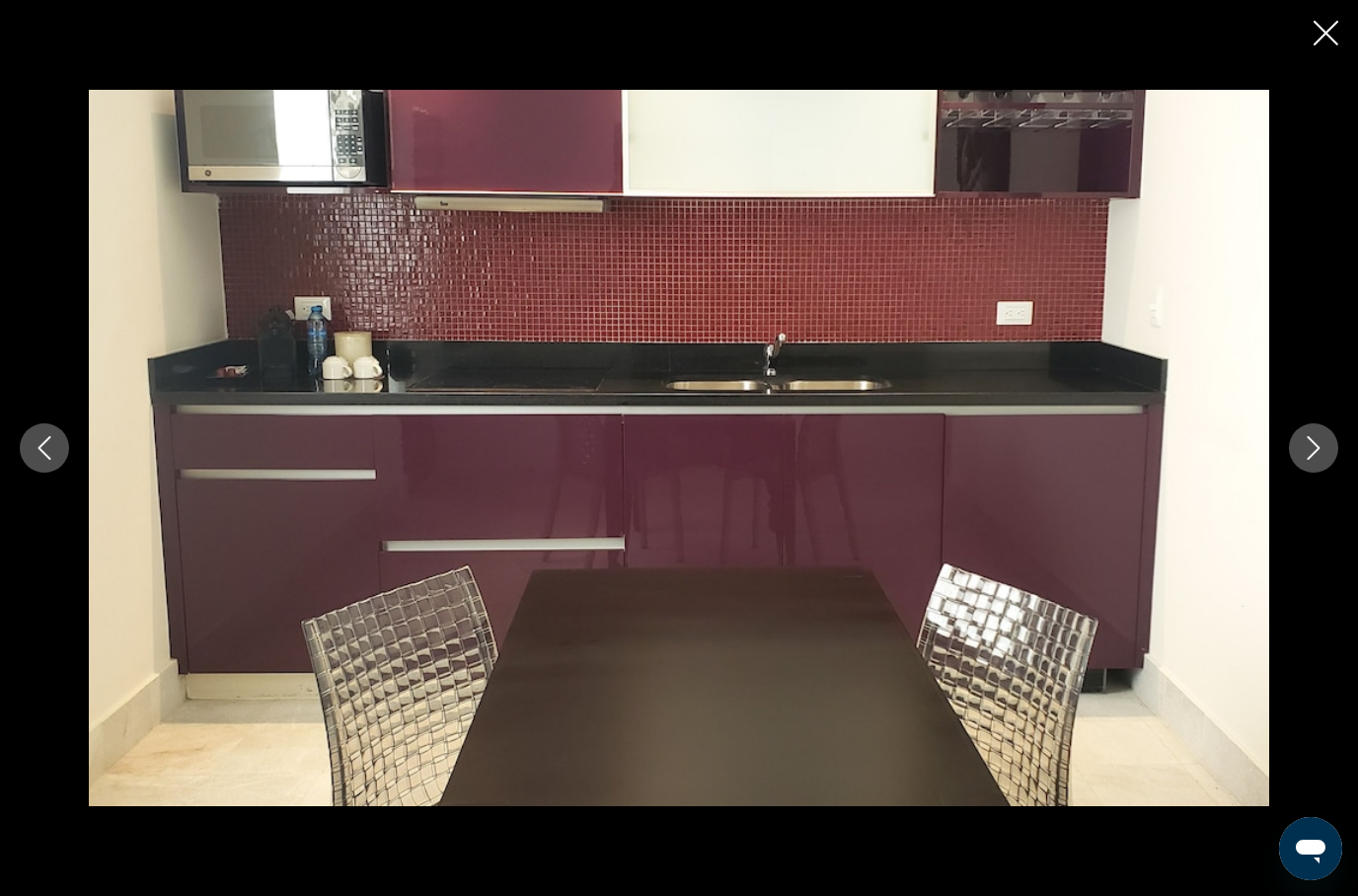
click at [1314, 439] on icon "Next image" at bounding box center [1313, 448] width 24 height 24
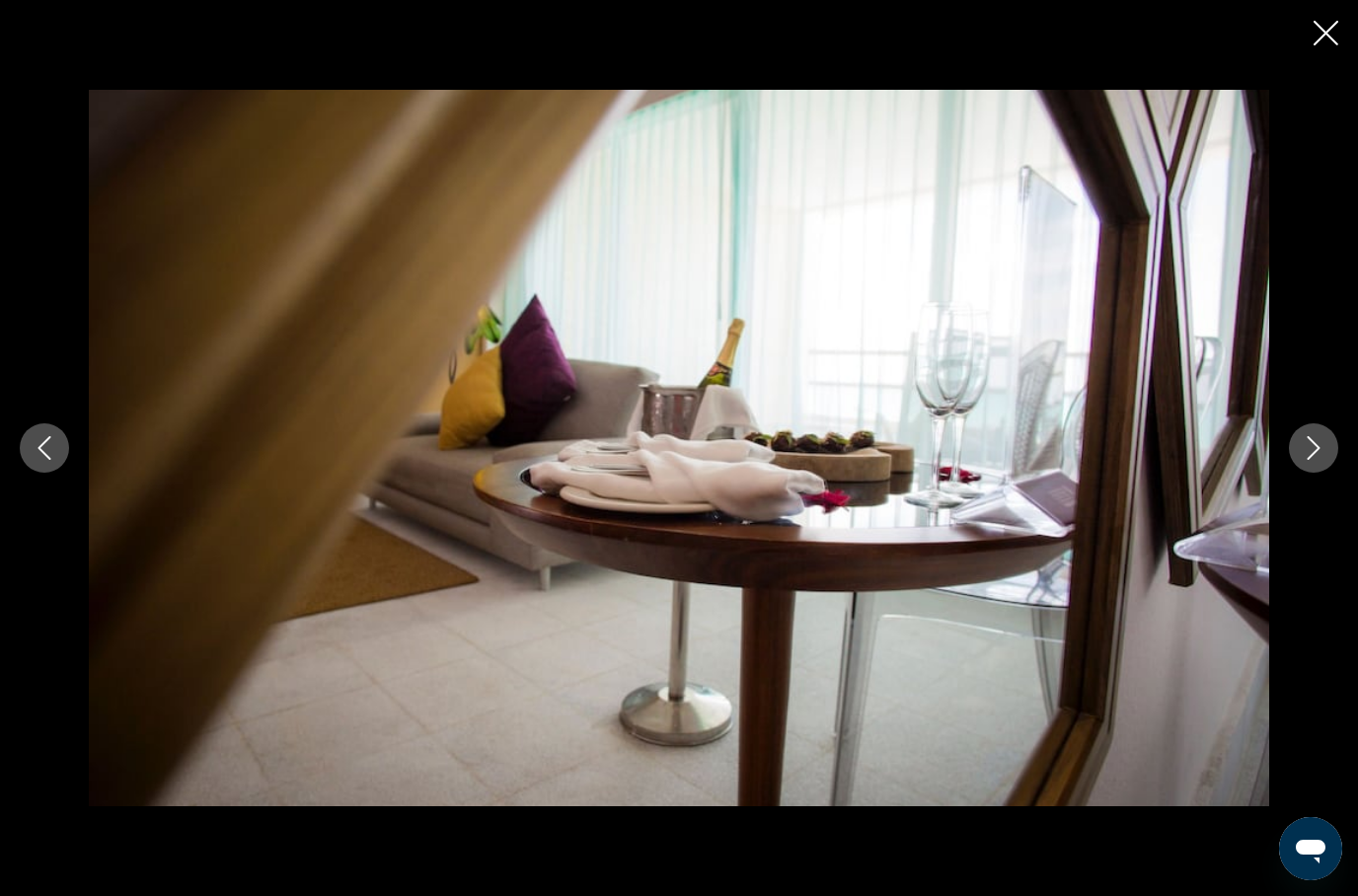
click at [1319, 438] on icon "Next image" at bounding box center [1313, 448] width 24 height 24
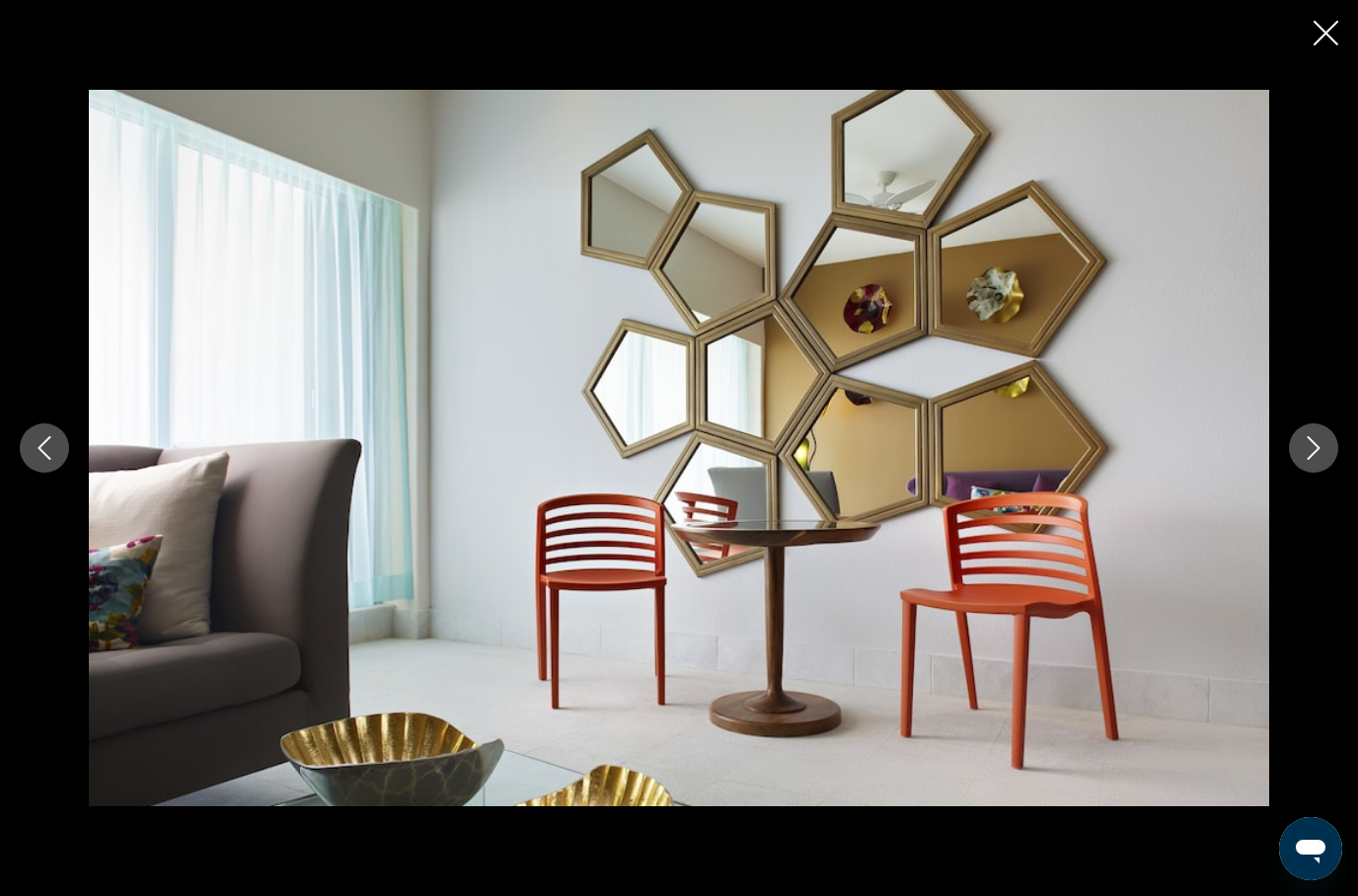
click at [1328, 440] on button "Next image" at bounding box center [1313, 448] width 50 height 50
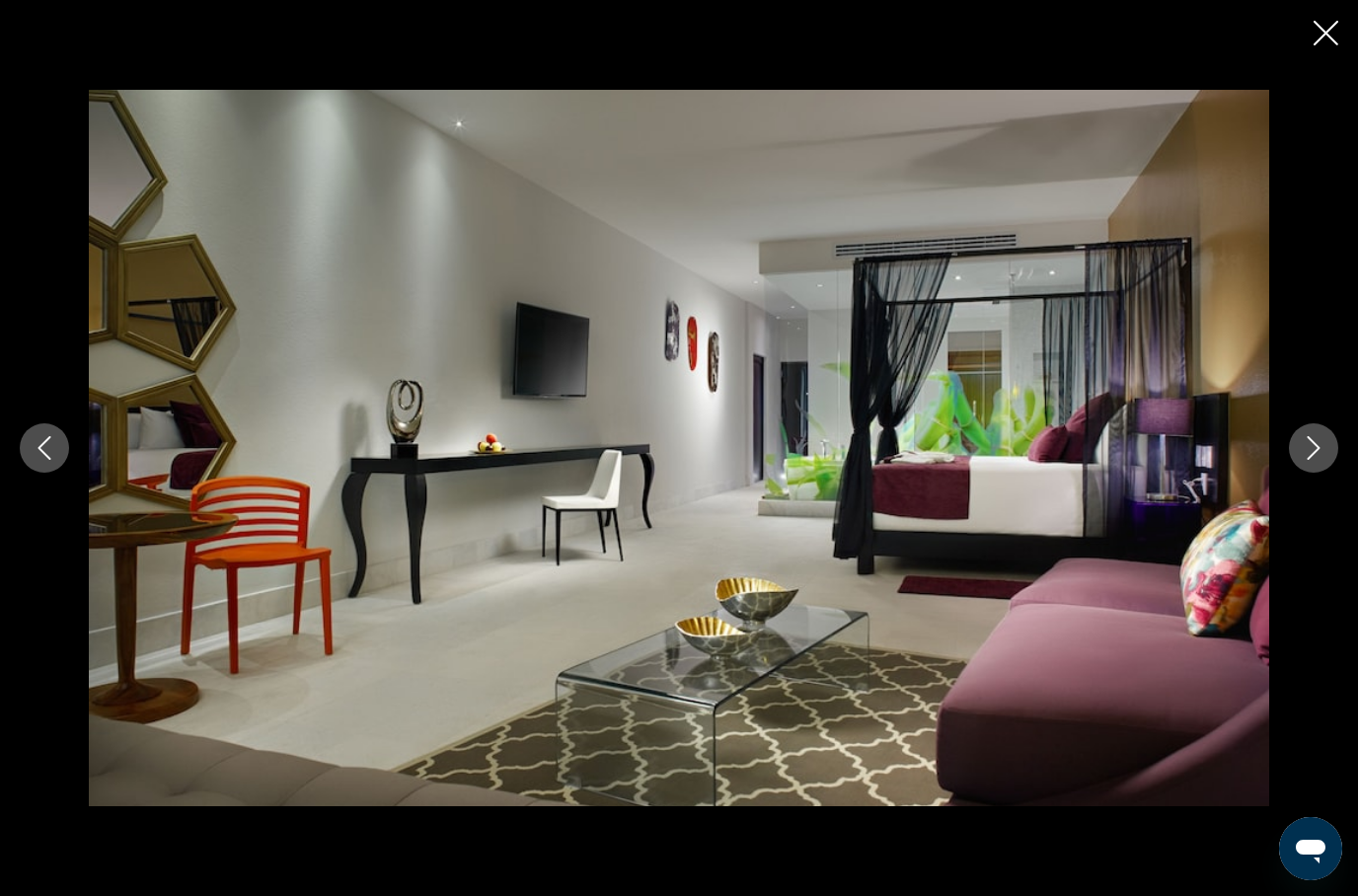
click at [1318, 24] on icon "Close slideshow" at bounding box center [1325, 33] width 25 height 25
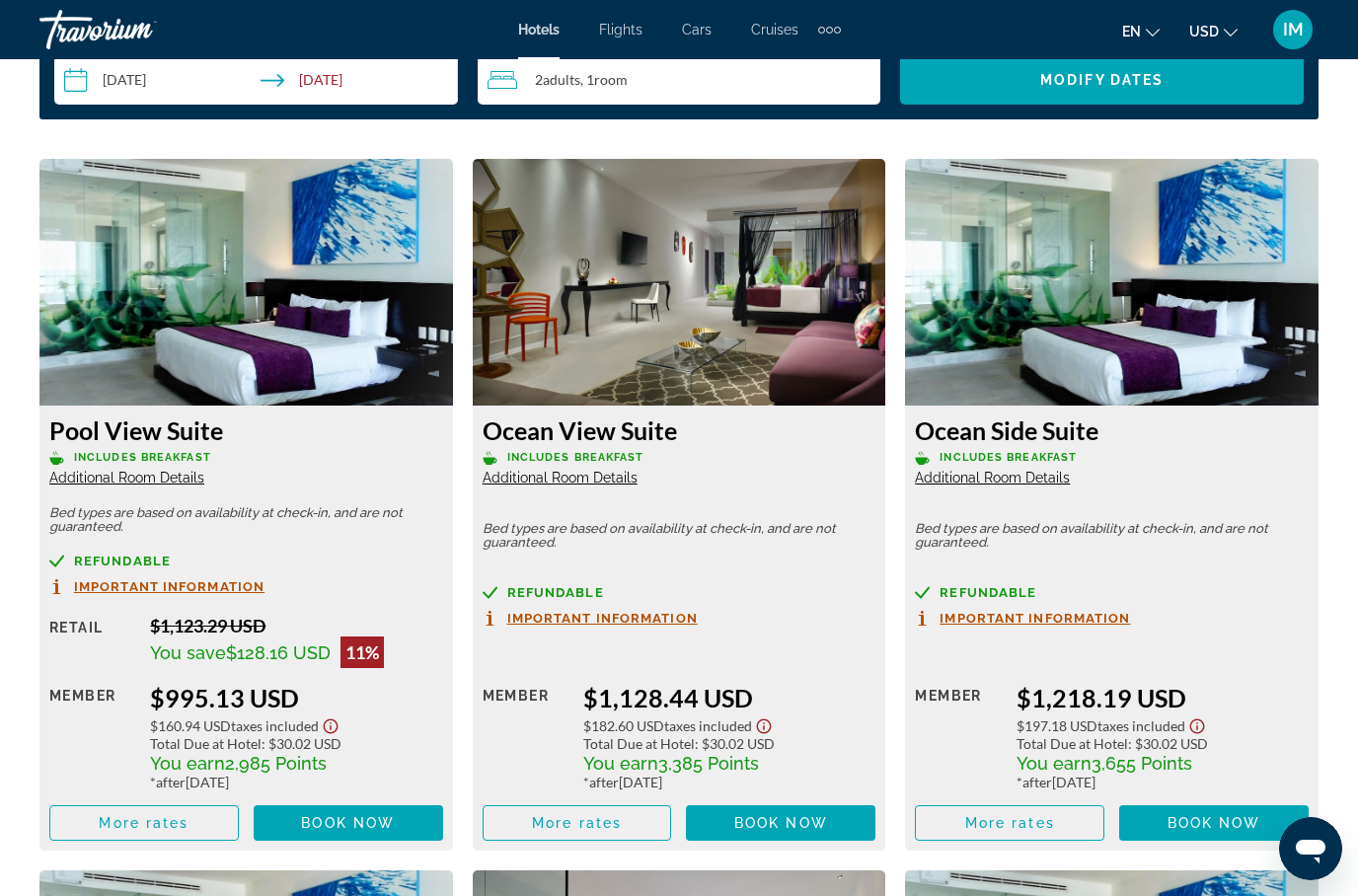
scroll to position [2968, 0]
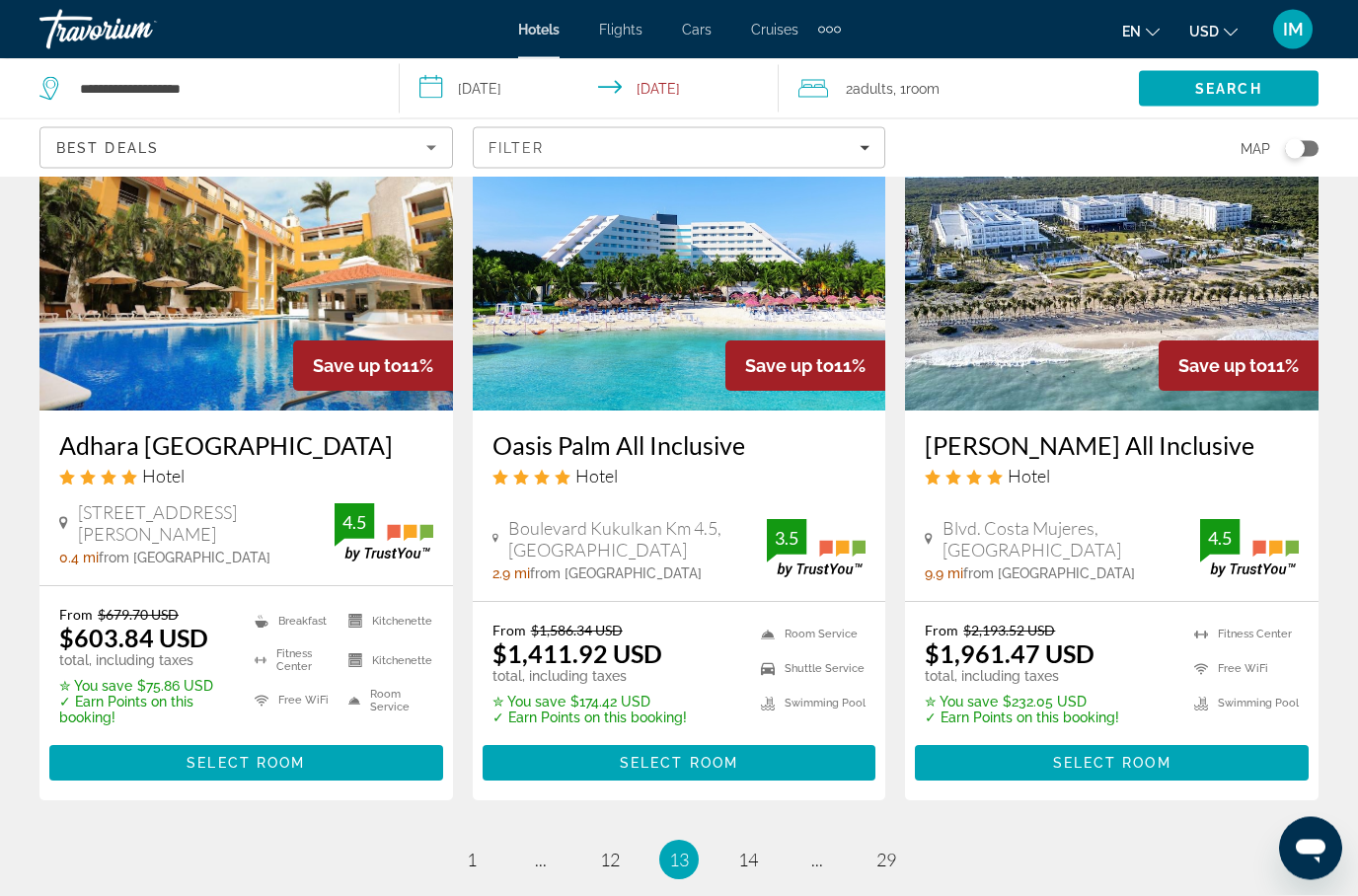
scroll to position [2741, 0]
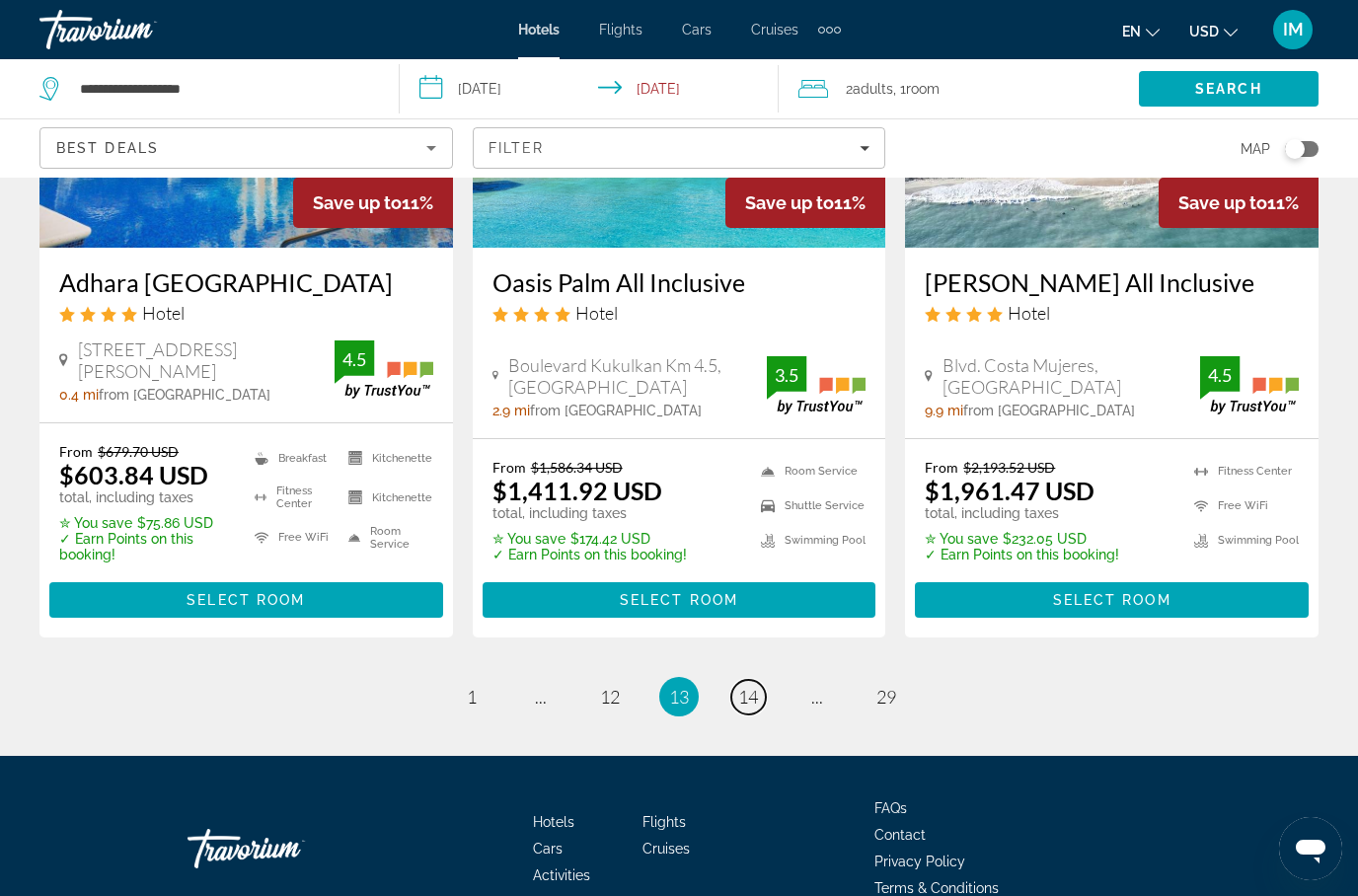
click at [746, 685] on span "14" at bounding box center [748, 696] width 20 height 22
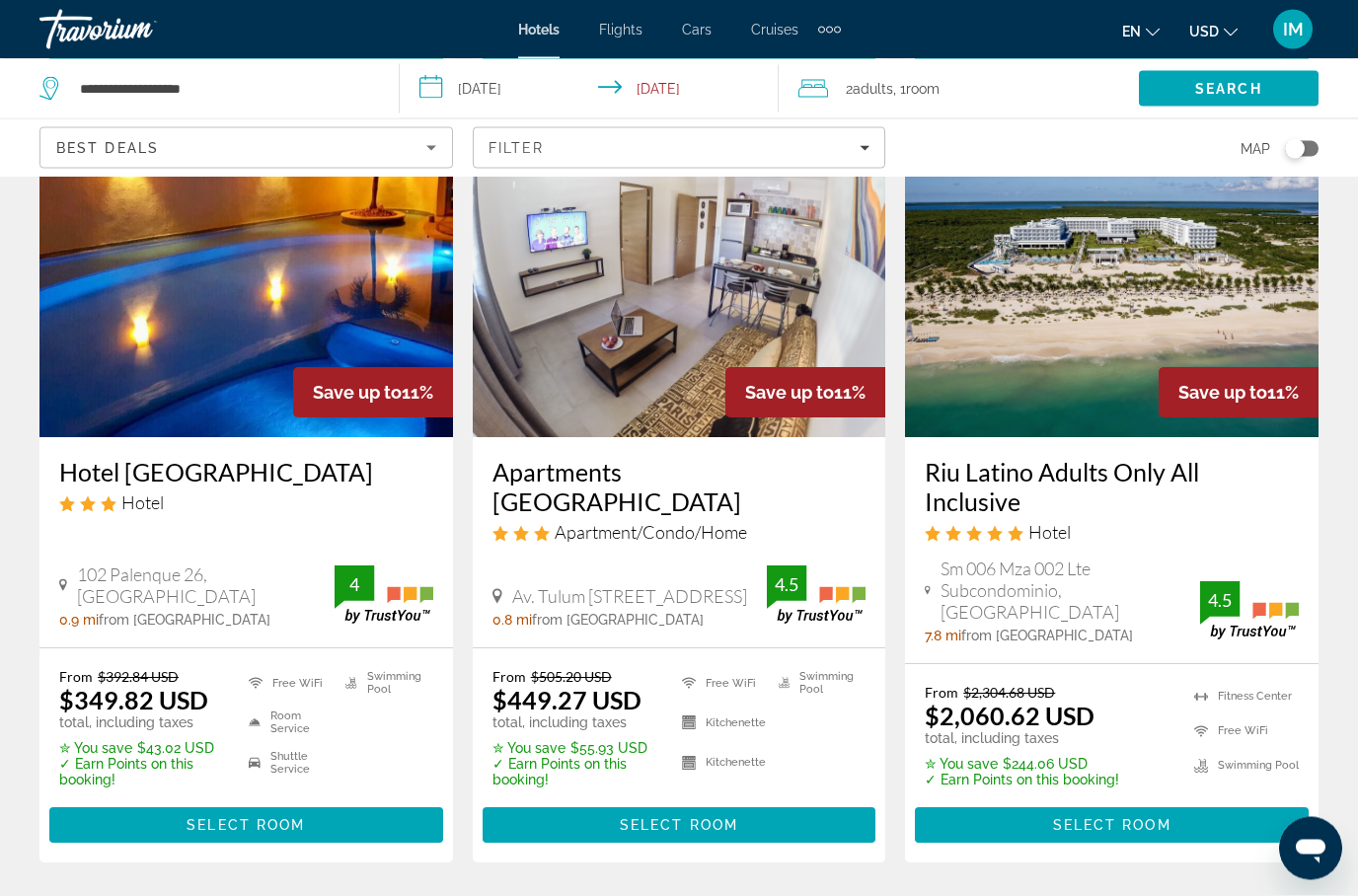
scroll to position [931, 0]
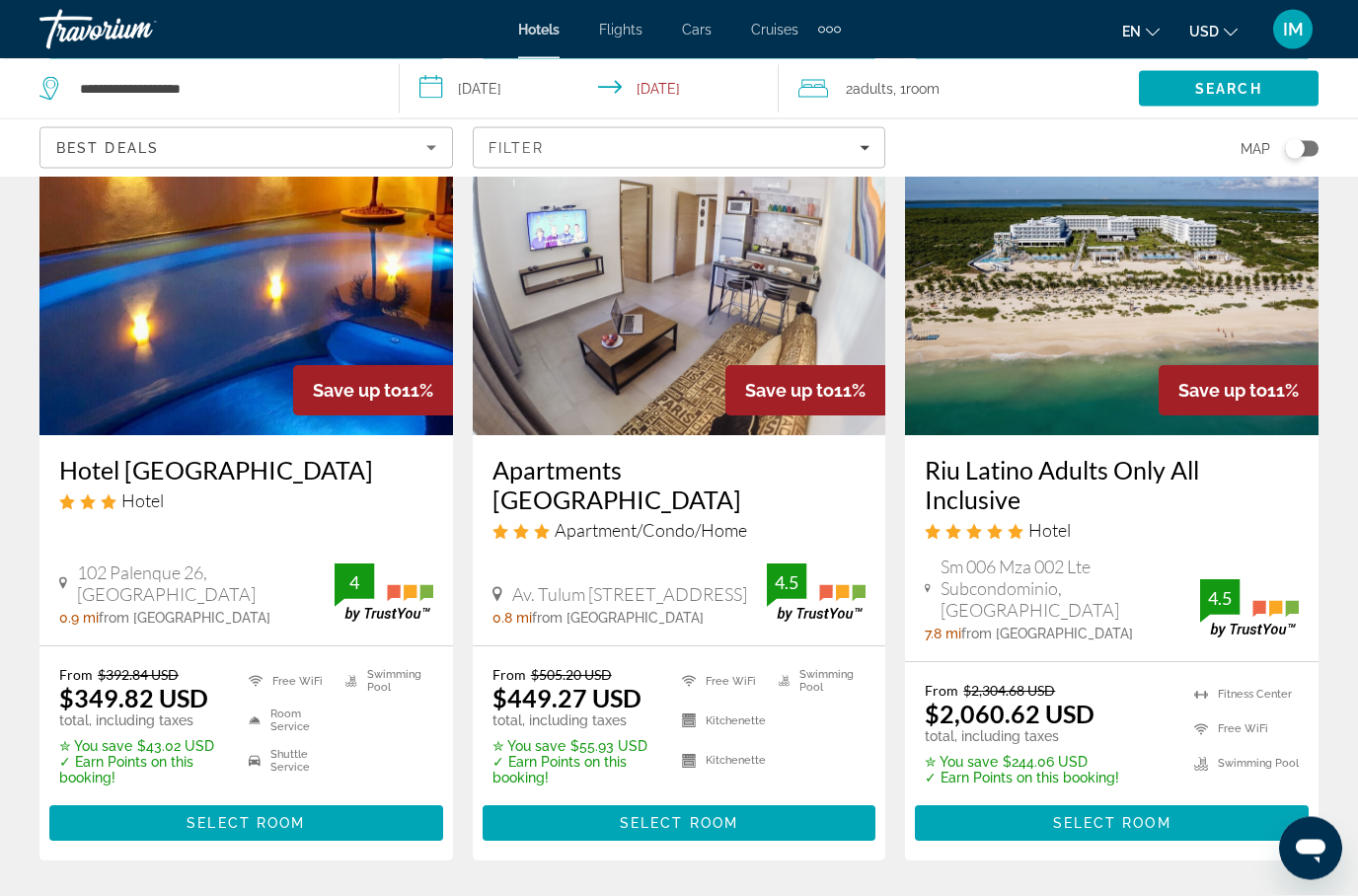
click at [42, 551] on div "Hotel [GEOGRAPHIC_DATA] Hotel [GEOGRAPHIC_DATA], [GEOGRAPHIC_DATA] 0.9 mi from …" at bounding box center [246, 541] width 413 height 211
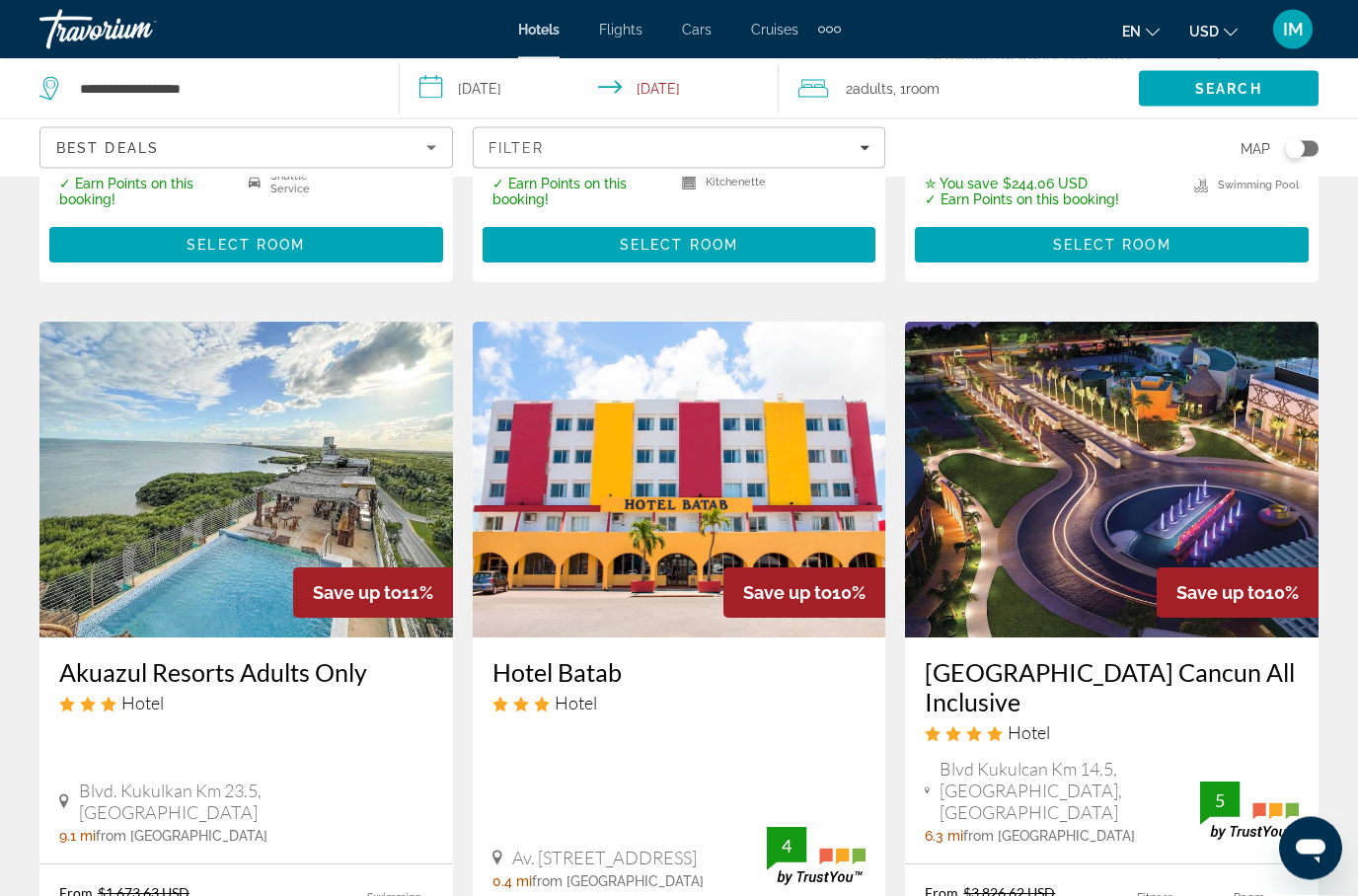
scroll to position [1568, 0]
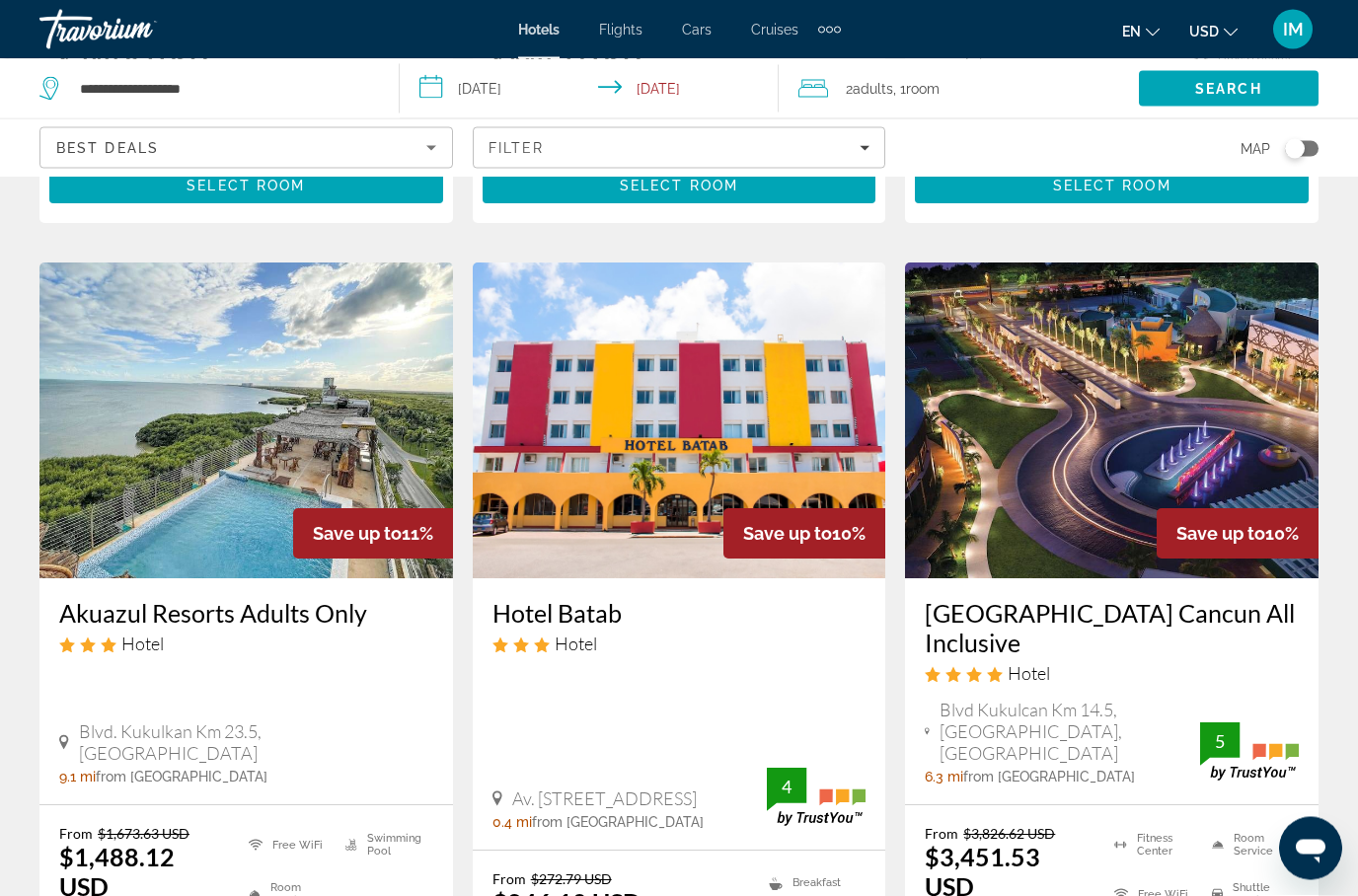
click at [111, 731] on span "Blvd. Kukulkan Km 23.5, [GEOGRAPHIC_DATA]" at bounding box center [255, 743] width 355 height 44
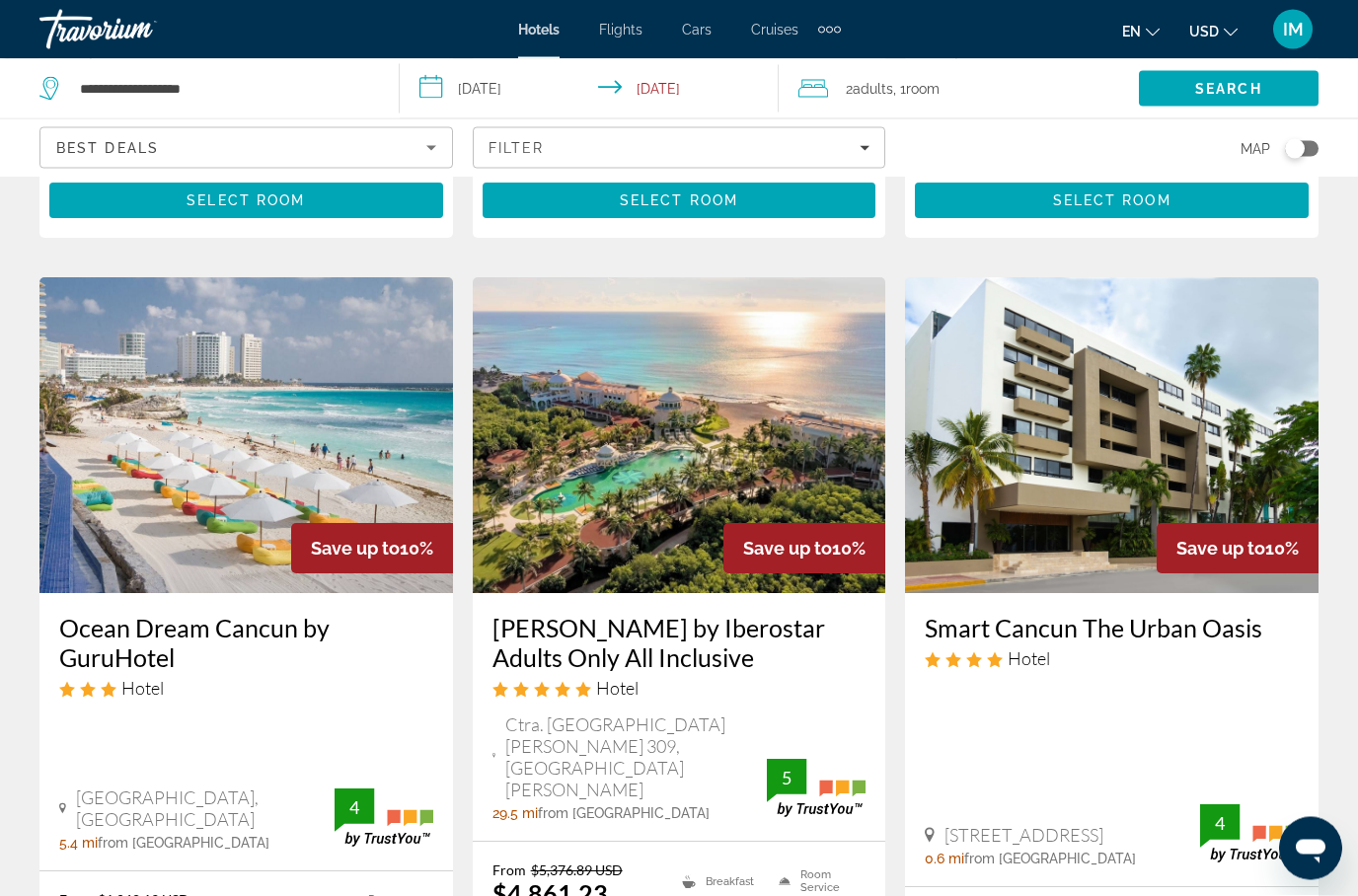
scroll to position [2380, 0]
click at [97, 688] on div "Ocean Dream Cancun by GuruHotel Hotel [GEOGRAPHIC_DATA], [GEOGRAPHIC_DATA] 5.4 …" at bounding box center [246, 731] width 413 height 277
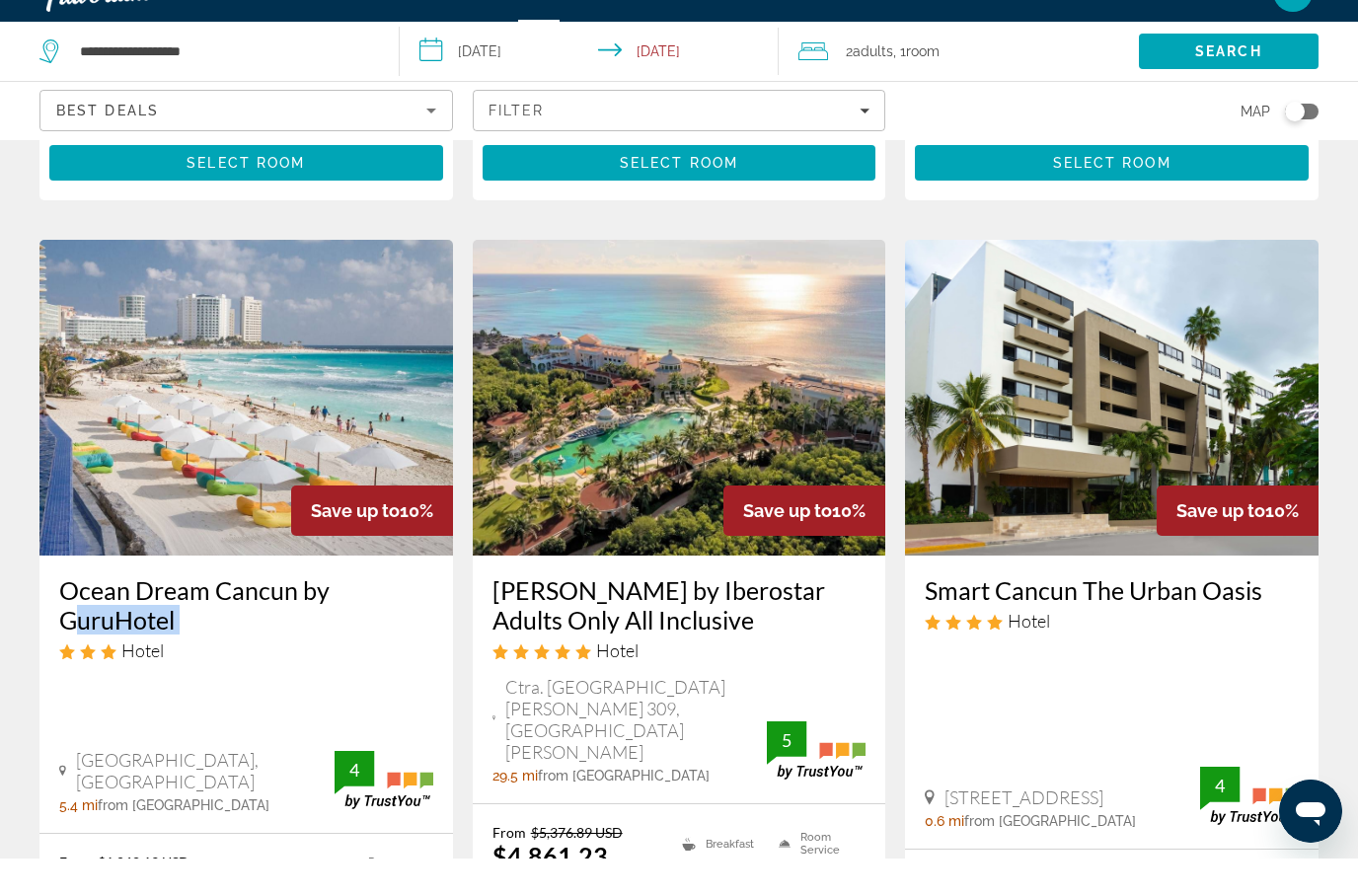
click at [91, 661] on div "Ocean Dream Cancun by GuruHotel Hotel [GEOGRAPHIC_DATA], [GEOGRAPHIC_DATA] 5.4 …" at bounding box center [246, 731] width 413 height 277
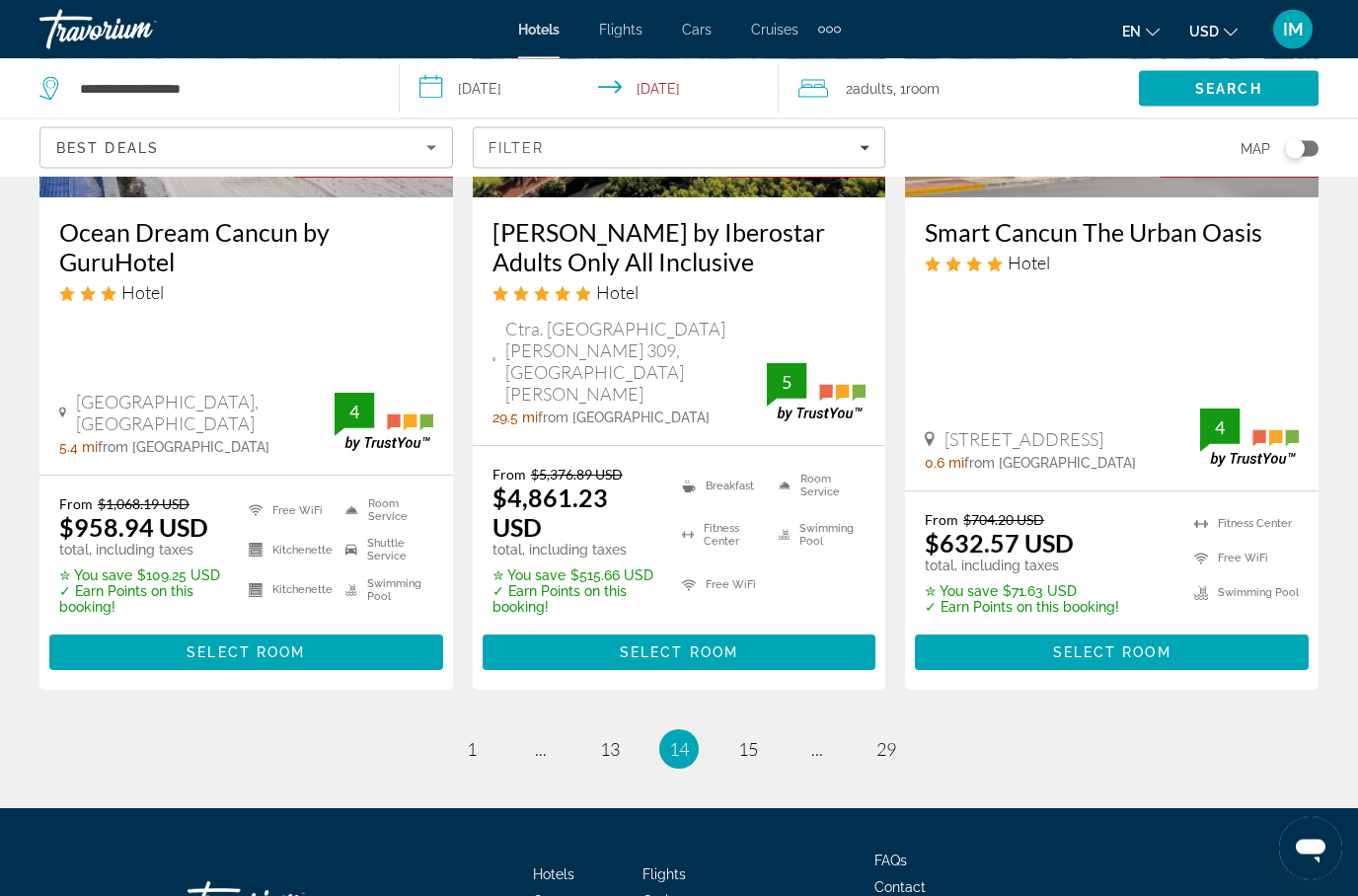
scroll to position [2778, 0]
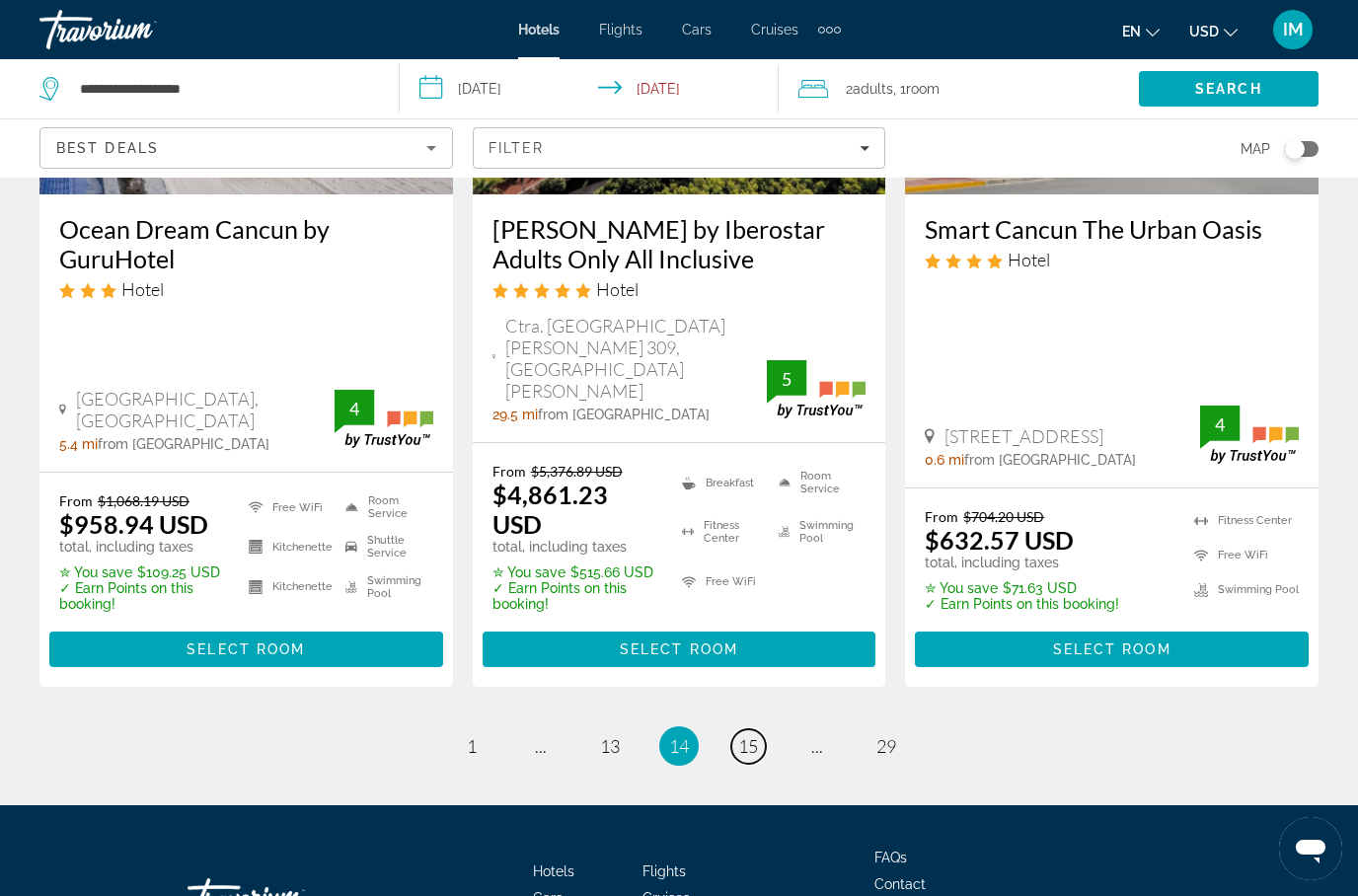
click at [747, 735] on span "15" at bounding box center [748, 746] width 20 height 22
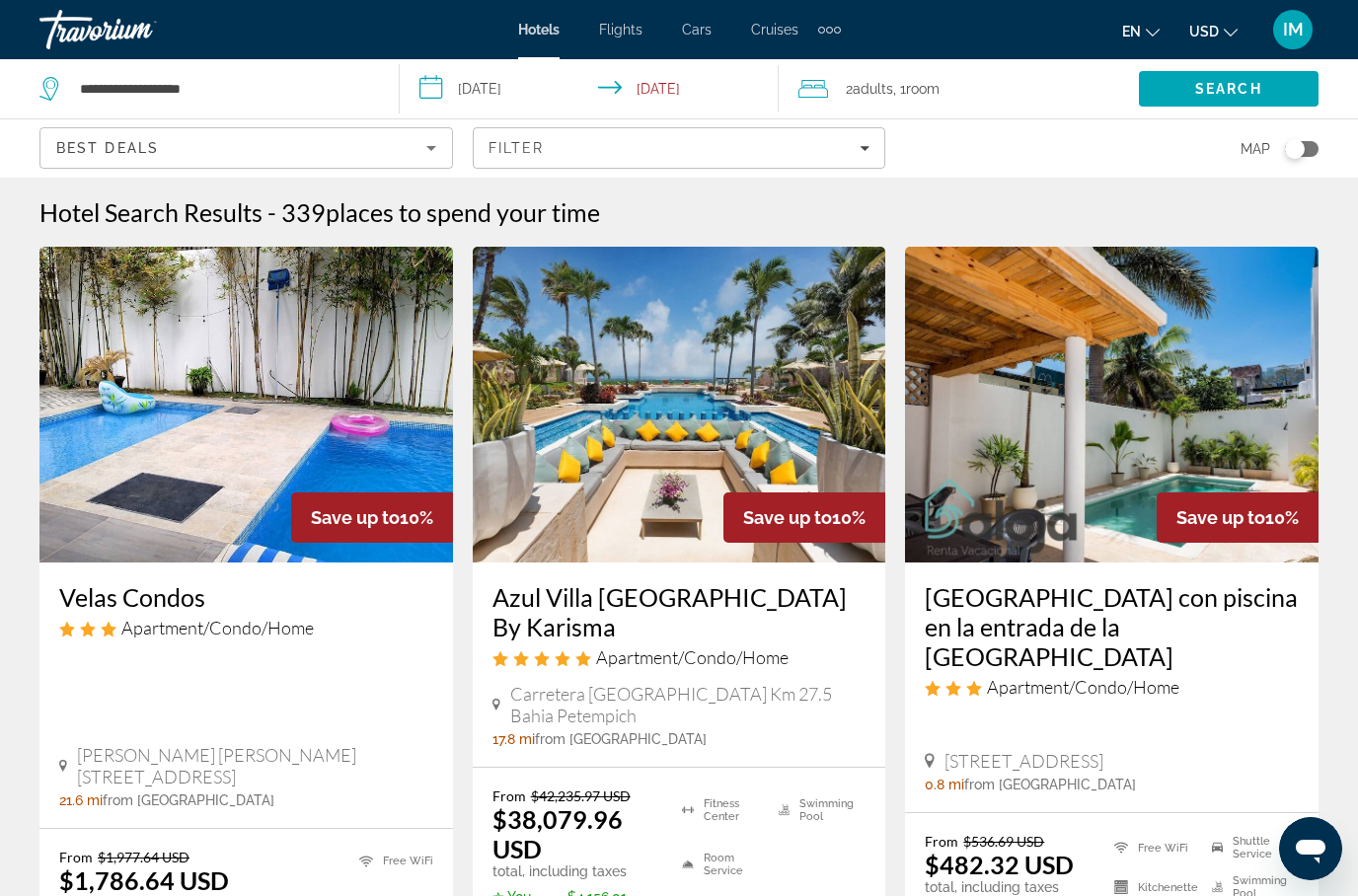
click at [98, 671] on div "Velas Condos Apartment/Condo/Home [PERSON_NAME] [PERSON_NAME] 2 Mz 13 Lote 2 12…" at bounding box center [246, 694] width 413 height 265
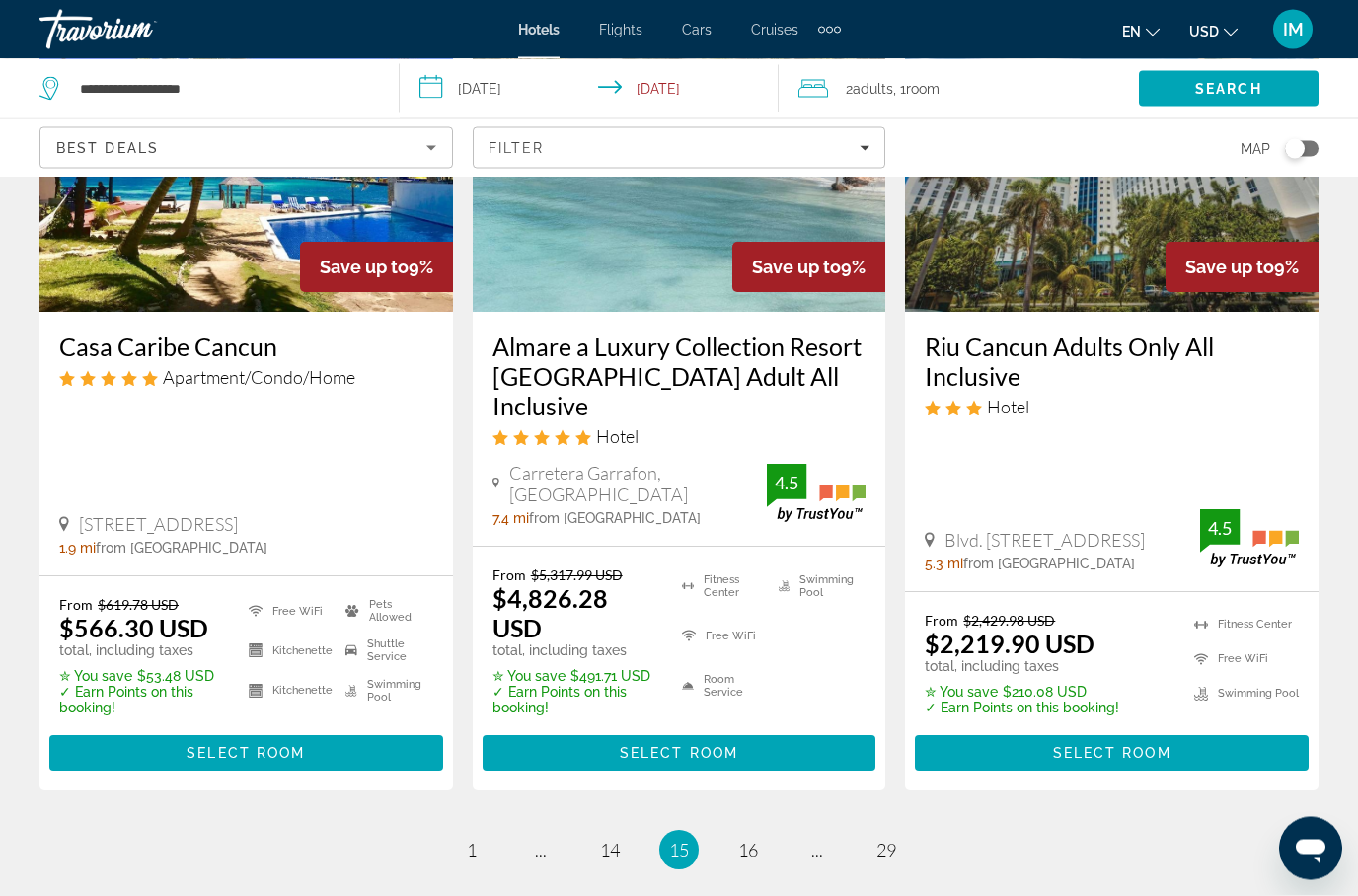
scroll to position [2770, 0]
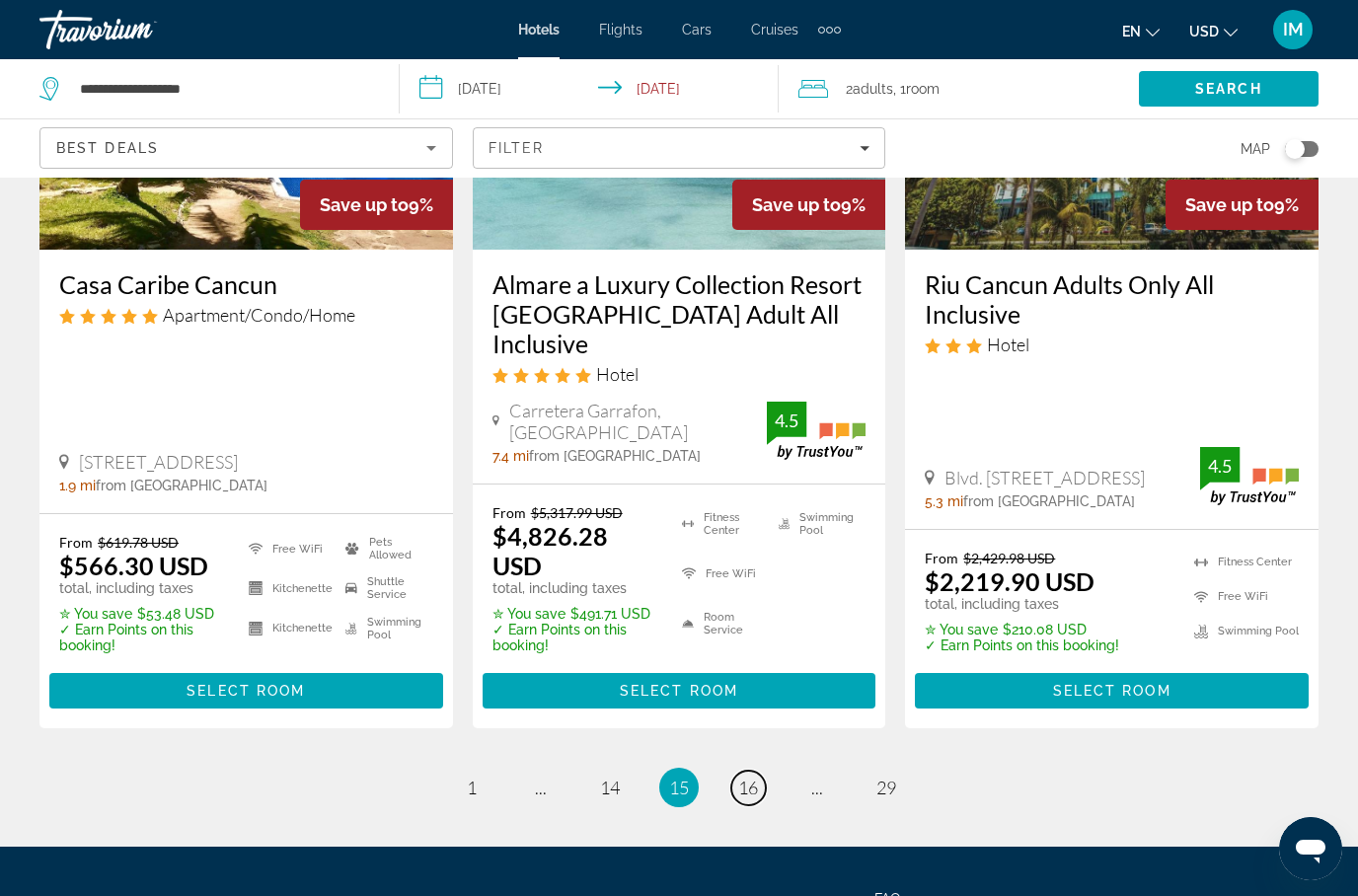
click at [749, 771] on link "page 16" at bounding box center [748, 788] width 35 height 35
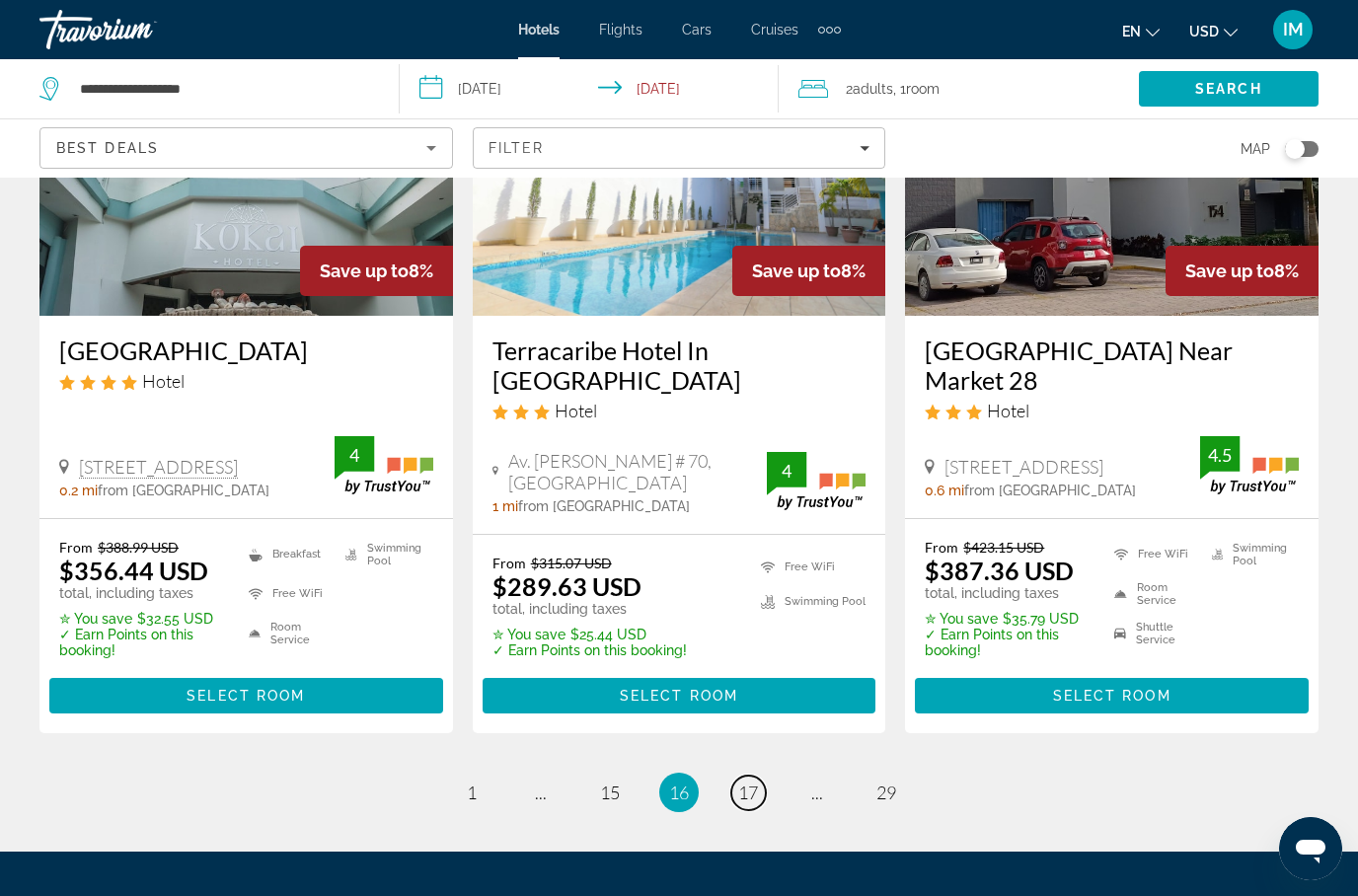
scroll to position [2690, 0]
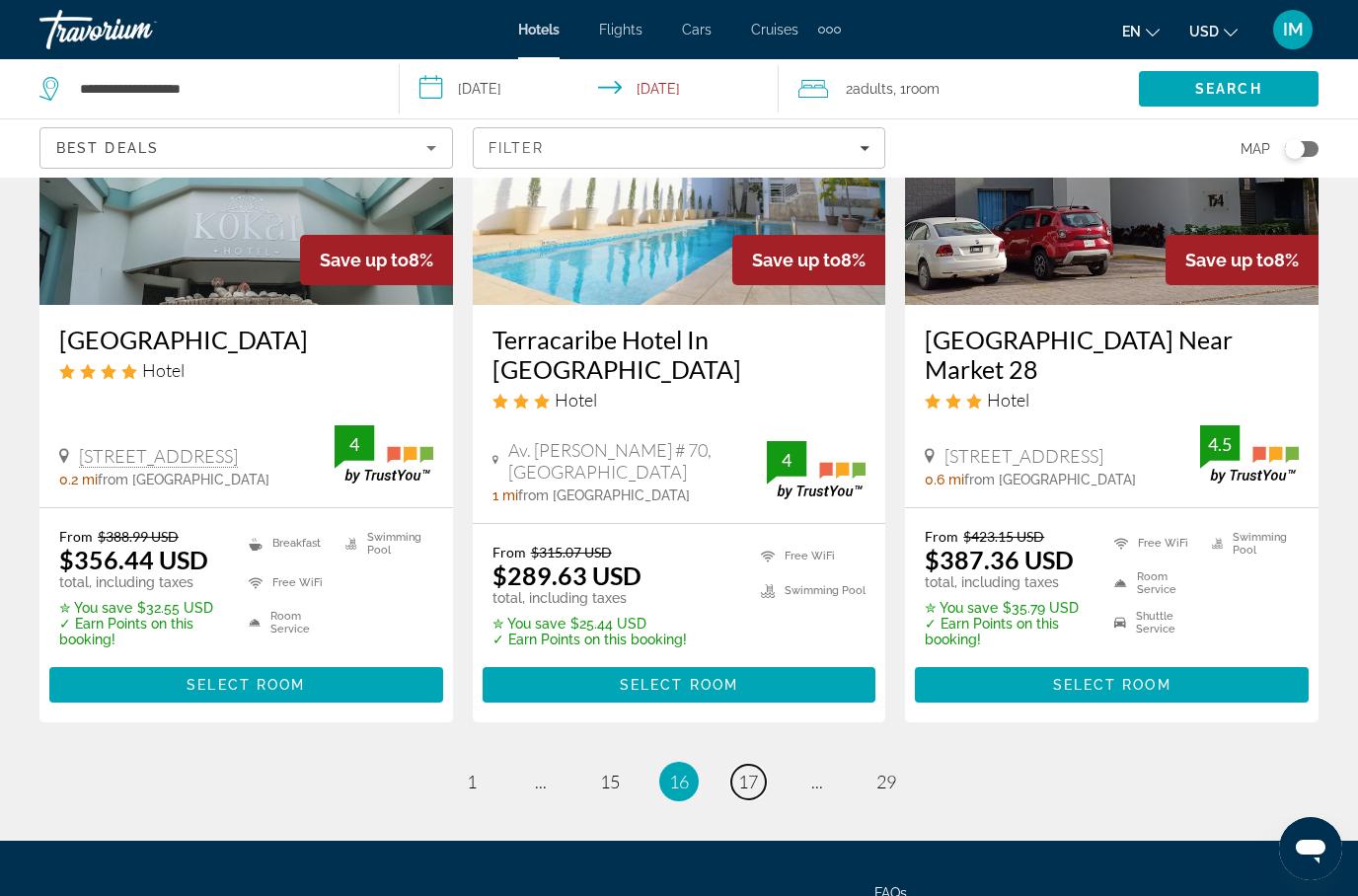
click at [739, 771] on span "17" at bounding box center [748, 782] width 20 height 22
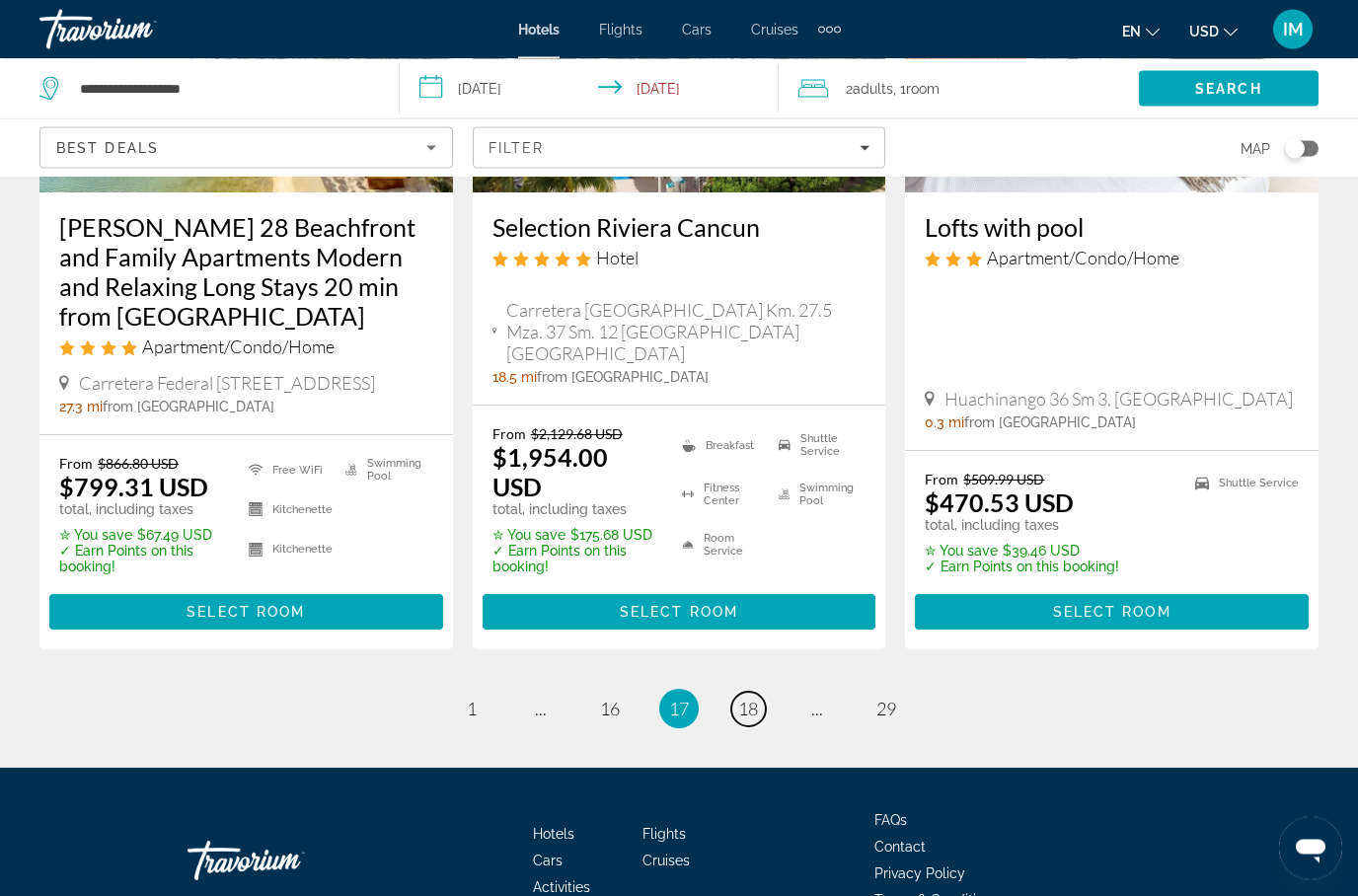
scroll to position [2832, 0]
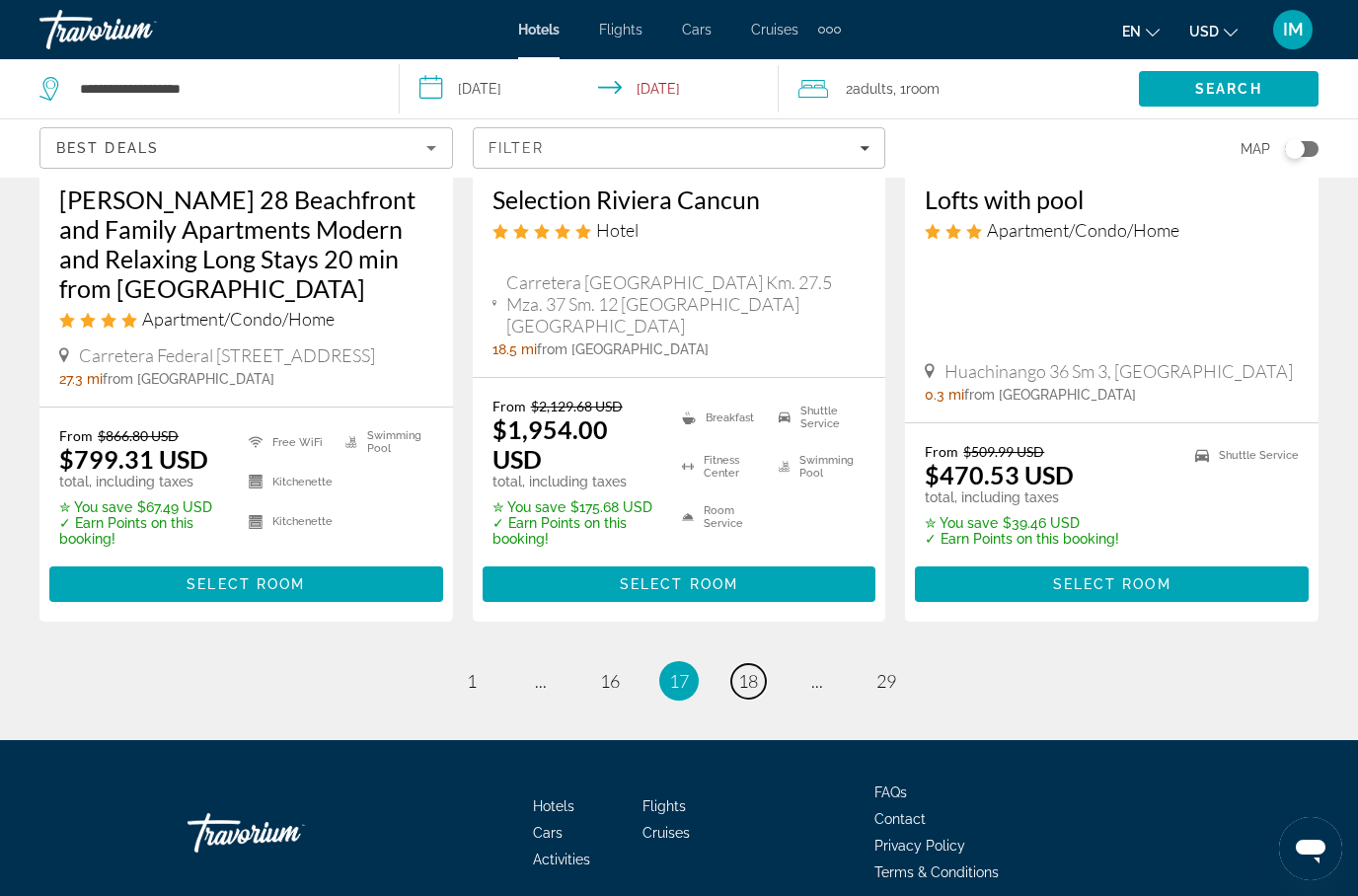
click at [737, 686] on link "page 18" at bounding box center [748, 680] width 35 height 35
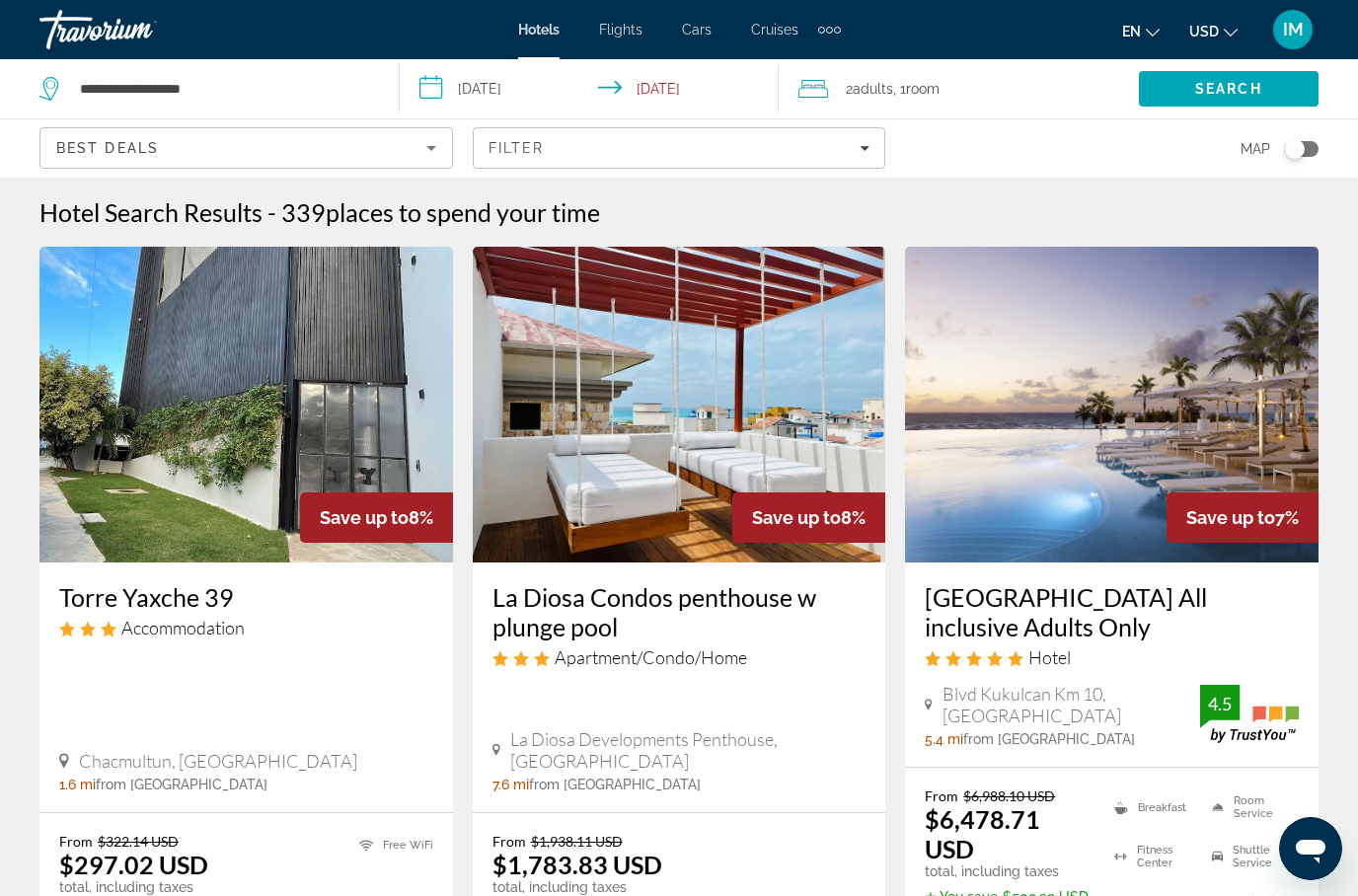
click at [304, 883] on div "From $322.14 USD $297.02 USD total, including taxes ✮ You save $25.12 USD ✓ Ear…" at bounding box center [246, 884] width 374 height 103
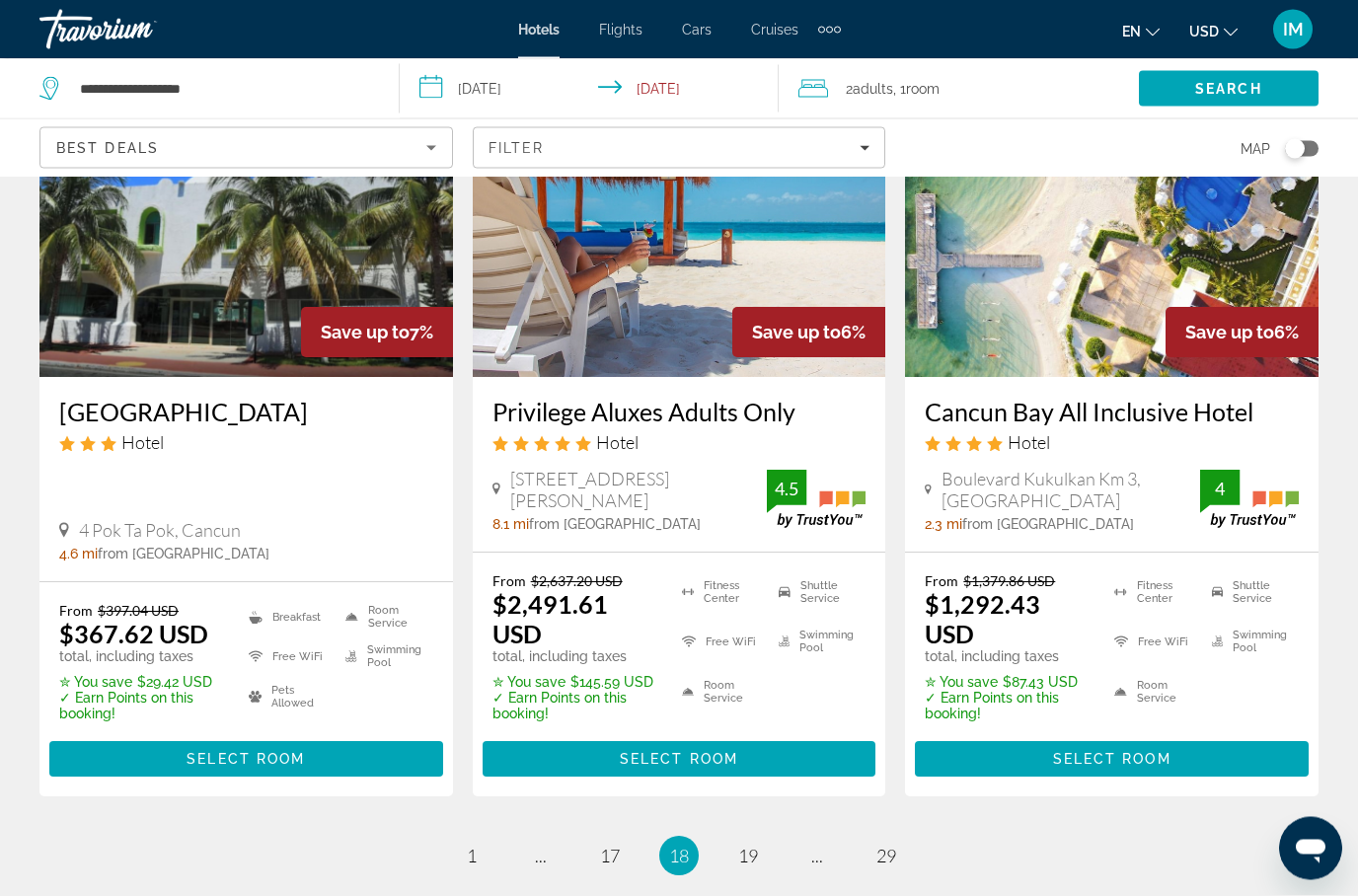
scroll to position [2696, 0]
